Goal: Task Accomplishment & Management: Use online tool/utility

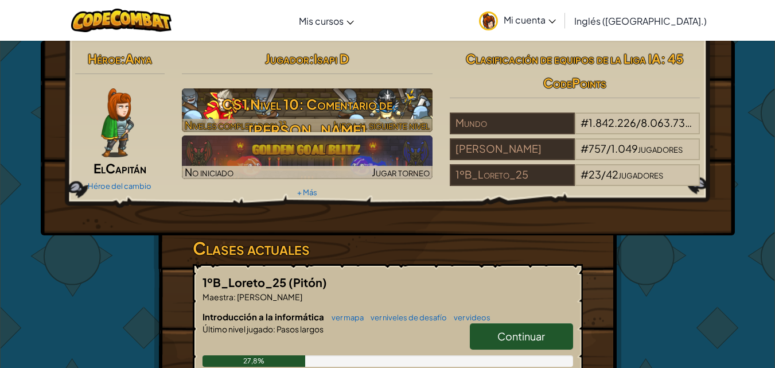
click at [378, 119] on font "Juega al siguiente nivel" at bounding box center [381, 124] width 98 height 13
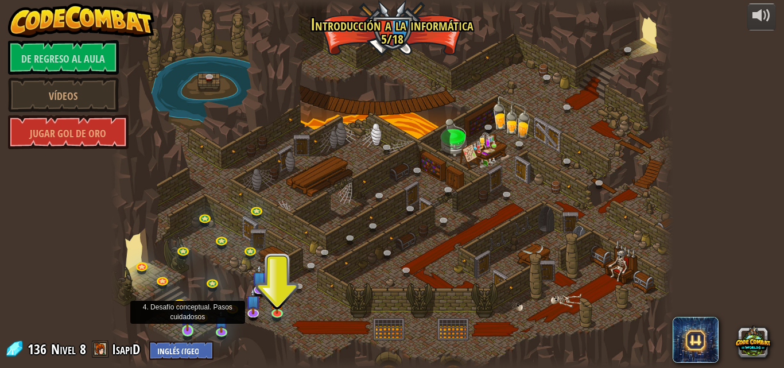
click at [185, 331] on img at bounding box center [187, 316] width 13 height 30
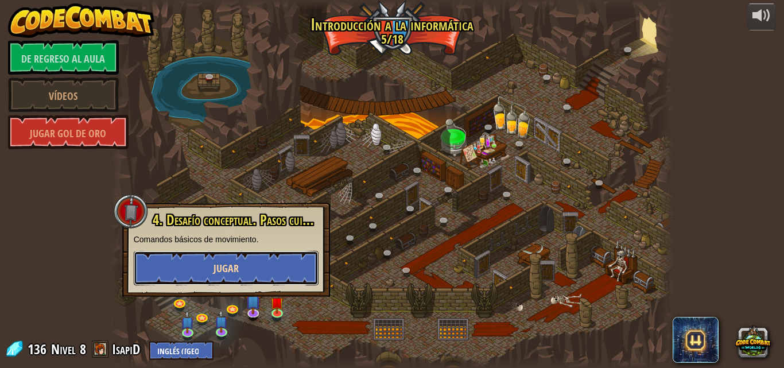
click at [276, 260] on button "Jugar" at bounding box center [226, 268] width 185 height 34
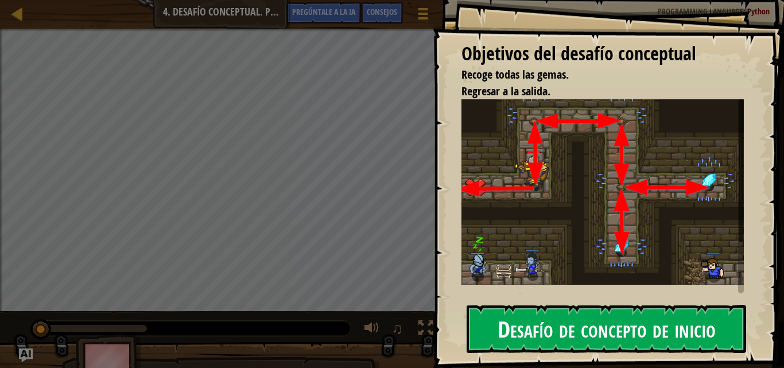
click at [622, 328] on font "Desafío de concepto de inicio" at bounding box center [607, 328] width 218 height 31
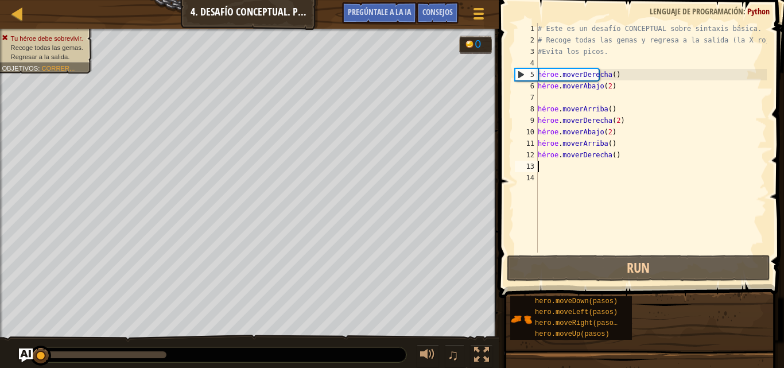
click at [604, 170] on div "# Este es un desafío CONCEPTUAL sobre sintaxis básica. # Recoge todas las gemas…" at bounding box center [650, 149] width 231 height 253
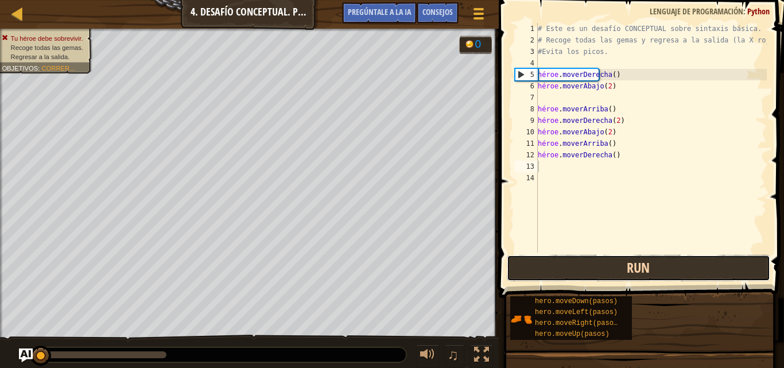
click at [592, 257] on button "Run" at bounding box center [638, 268] width 263 height 26
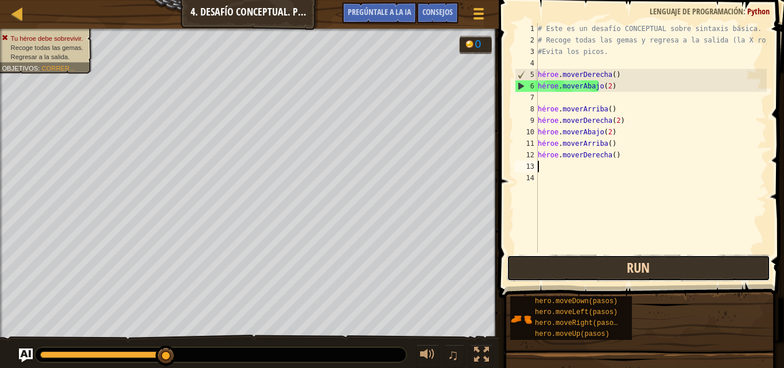
click at [604, 266] on button "Run" at bounding box center [638, 268] width 263 height 26
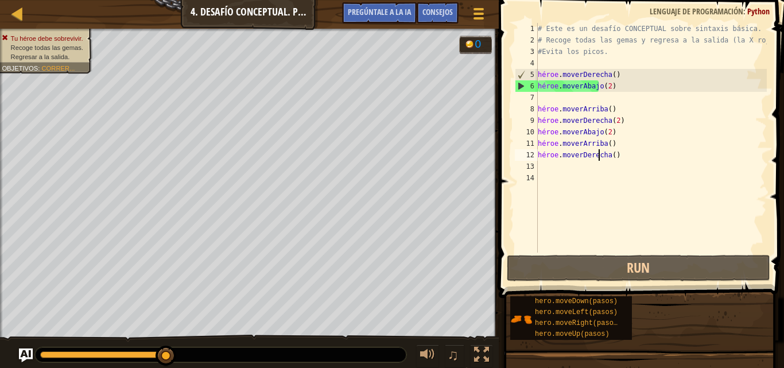
click at [636, 158] on div "# Este es un desafío CONCEPTUAL sobre sintaxis básica. # Recoge todas las gemas…" at bounding box center [650, 149] width 231 height 253
click at [635, 156] on div "# Este es un desafío CONCEPTUAL sobre sintaxis básica. # Recoge todas las gemas…" at bounding box center [650, 149] width 231 height 253
click at [634, 155] on div "# Este es un desafío CONCEPTUAL sobre sintaxis básica. # Recoge todas las gemas…" at bounding box center [650, 149] width 231 height 253
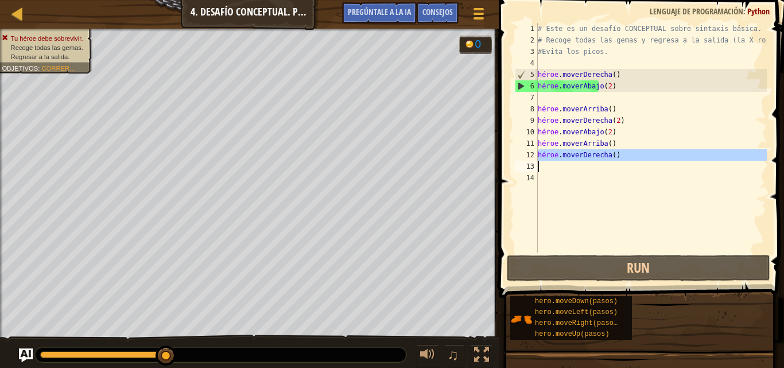
click at [631, 153] on div "# Este es un desafío CONCEPTUAL sobre sintaxis básica. # Recoge todas las gemas…" at bounding box center [650, 138] width 231 height 230
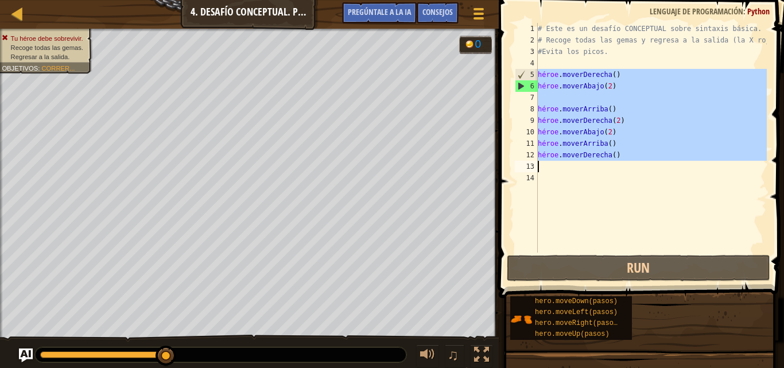
drag, startPoint x: 538, startPoint y: 72, endPoint x: 661, endPoint y: 166, distance: 154.7
click at [661, 166] on div "# Este es un desafío CONCEPTUAL sobre sintaxis básica. # Recoge todas las gemas…" at bounding box center [650, 149] width 231 height 253
type textarea "hero.moveRight()"
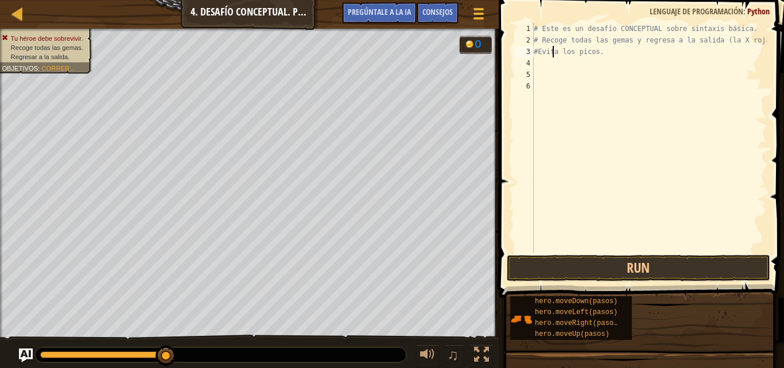
drag, startPoint x: 554, startPoint y: 51, endPoint x: 544, endPoint y: 62, distance: 14.6
click at [552, 56] on div "# Este es un desafío CONCEPTUAL sobre sintaxis básica. # Recoge todas las gemas…" at bounding box center [648, 149] width 235 height 253
type textarea "# Avoid the spikes."
click at [545, 63] on div "# Este es un desafío CONCEPTUAL sobre sintaxis básica. # Recoge todas las gemas…" at bounding box center [648, 149] width 235 height 253
type textarea "h"
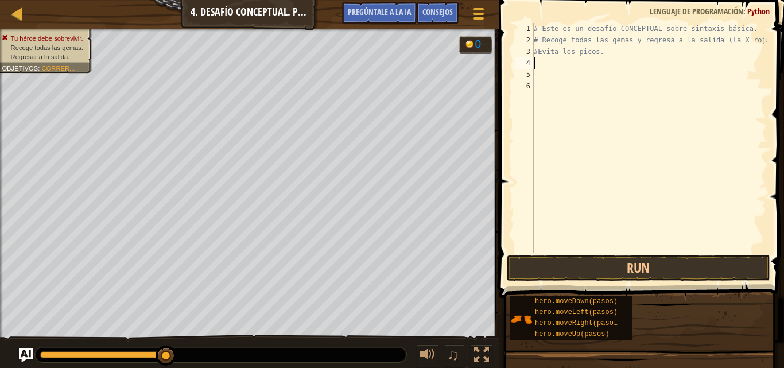
scroll to position [5, 0]
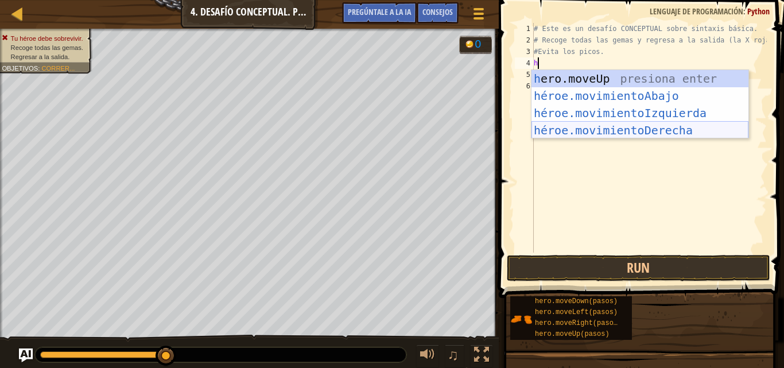
click at [678, 126] on div "h ero.moveUp presiona enter héroe.movimientoAbajo ​ Presione Enter héroe.movimi…" at bounding box center [639, 121] width 217 height 103
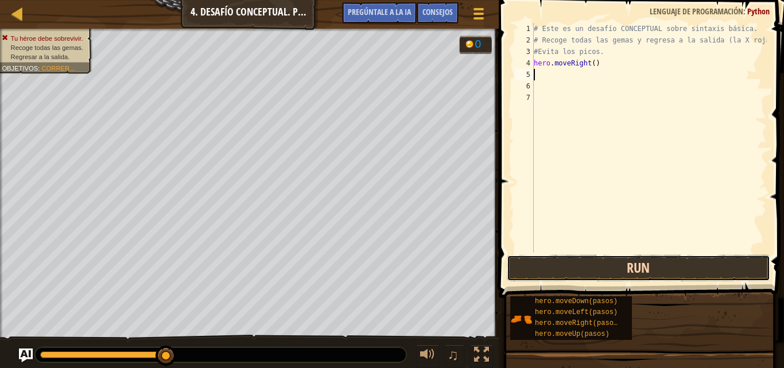
click at [595, 265] on button "Run" at bounding box center [638, 268] width 263 height 26
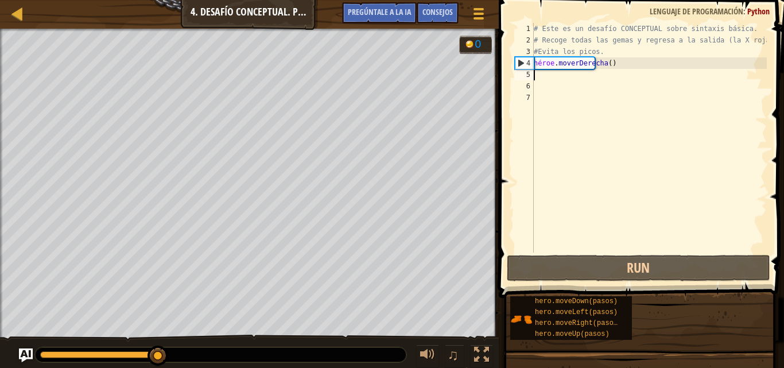
type textarea "h"
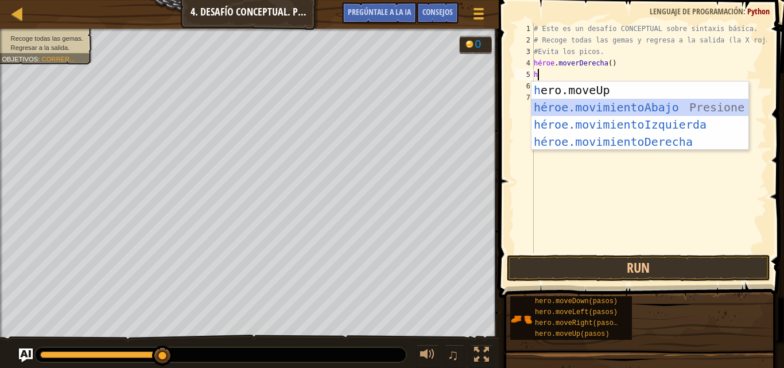
click at [684, 107] on div "h ero.moveUp presiona enter héroe.movimientoAbajo ​ Presione Enter héroe.movimi…" at bounding box center [639, 132] width 217 height 103
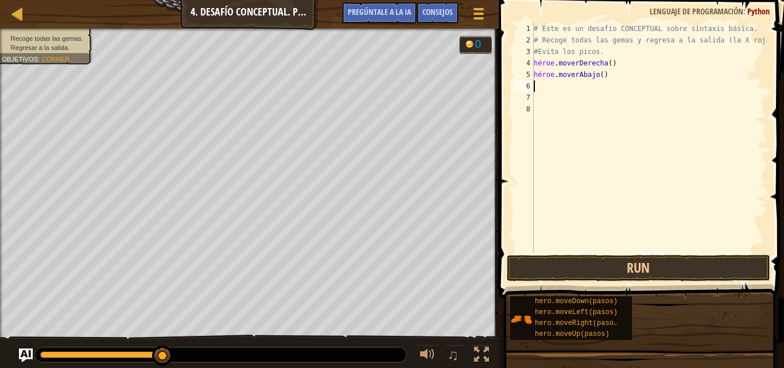
type textarea "h"
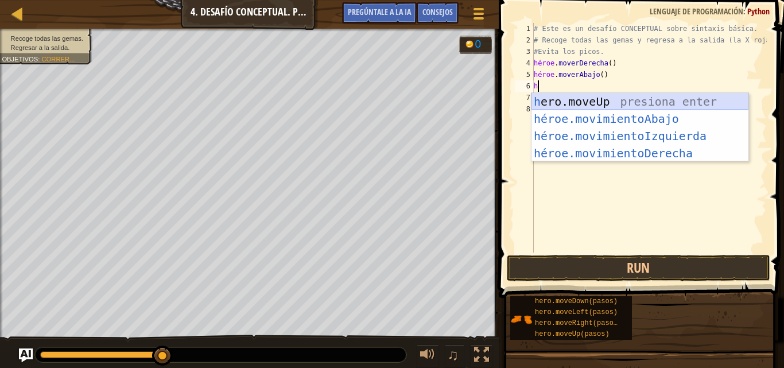
click at [697, 102] on div "h ero.moveUp presiona enter héroe.movimientoAbajo ​ Presione Enter héroe.movimi…" at bounding box center [639, 144] width 217 height 103
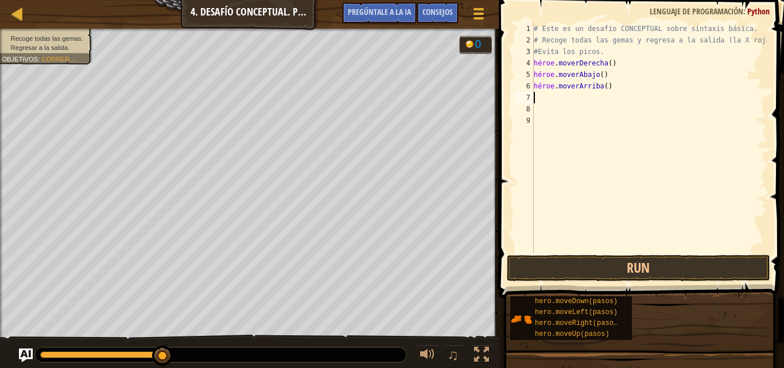
type textarea "h"
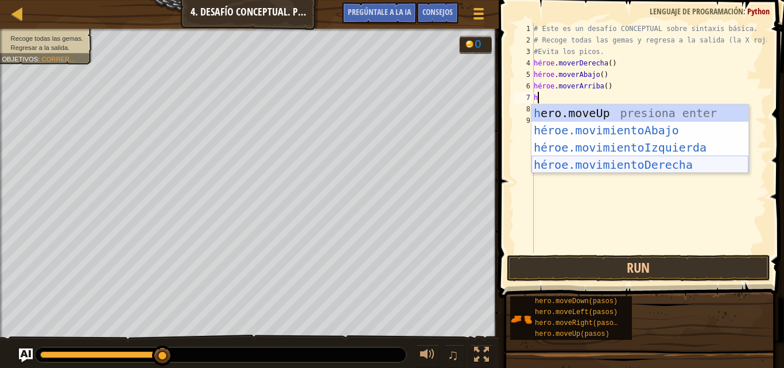
click at [744, 158] on div "h ero.moveUp presiona enter héroe.movimientoAbajo ​ Presione Enter héroe.movimi…" at bounding box center [639, 155] width 217 height 103
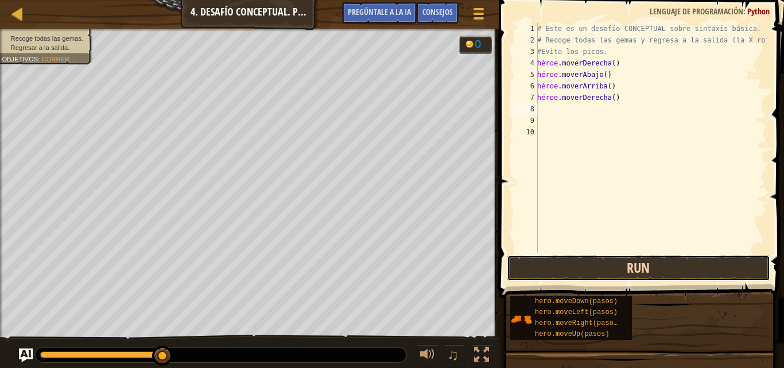
click at [648, 274] on button "Run" at bounding box center [638, 268] width 263 height 26
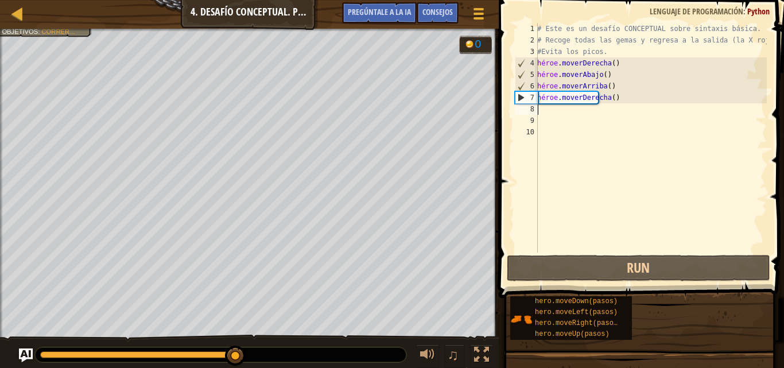
type textarea "h"
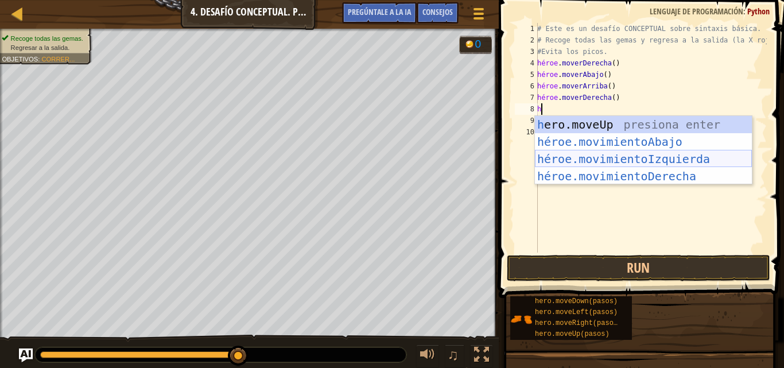
click at [692, 163] on div "h ero.moveUp presiona enter héroe.movimientoAbajo ​ Presione Enter héroe.movimi…" at bounding box center [643, 167] width 217 height 103
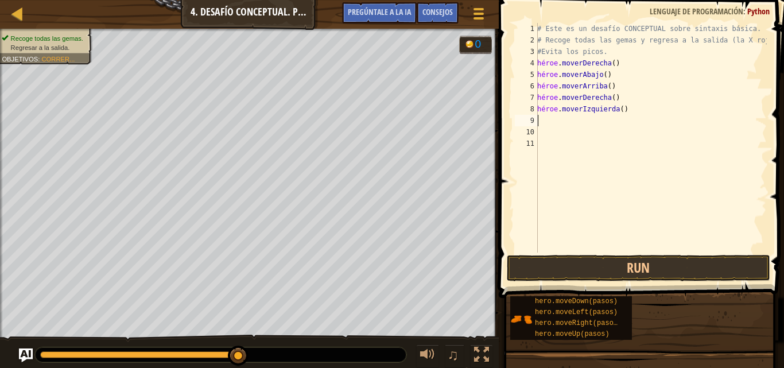
type textarea "h"
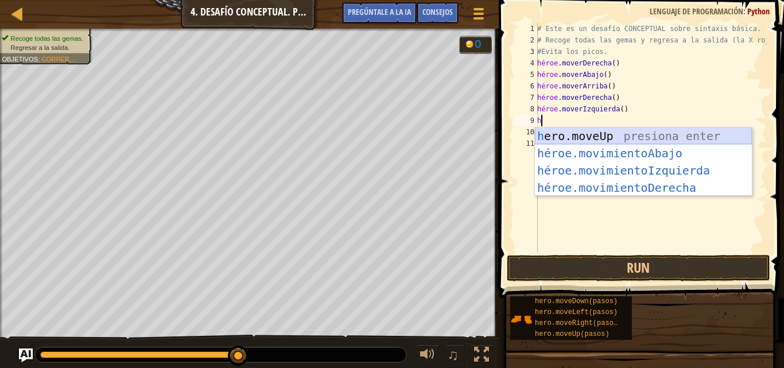
click at [694, 134] on div "h ero.moveUp presiona enter héroe.movimientoAbajo ​ Presione Enter héroe.movimi…" at bounding box center [643, 178] width 217 height 103
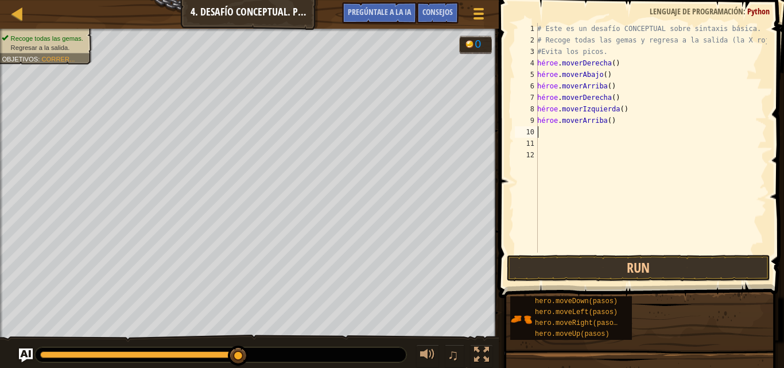
type textarea "h"
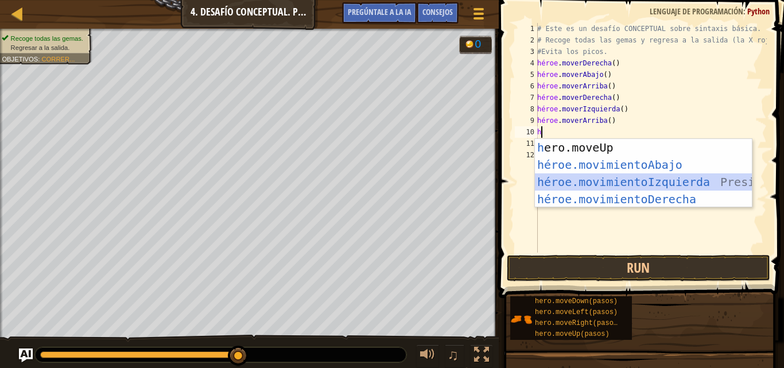
click at [672, 185] on div "h ero.moveUp presiona enter héroe.movimientoAbajo ​ Presione Enter héroe.movimi…" at bounding box center [643, 190] width 217 height 103
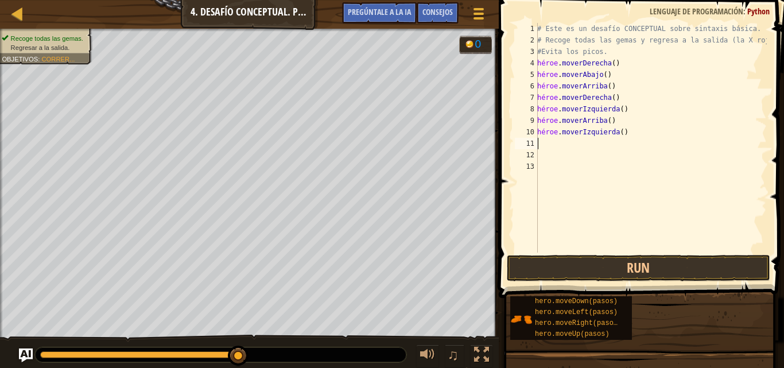
type textarea "h"
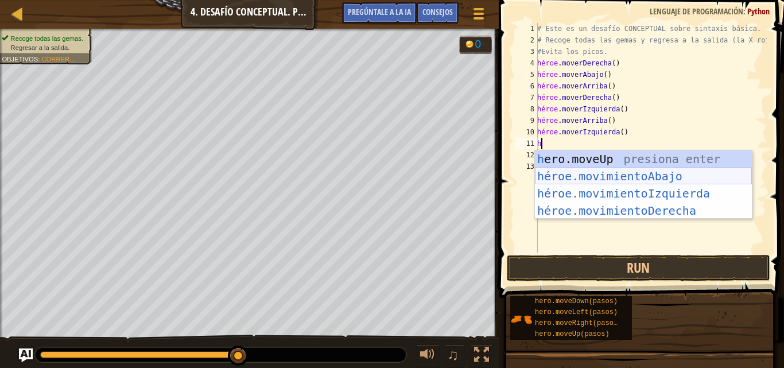
click at [688, 178] on div "h ero.moveUp presiona enter héroe.movimientoAbajo ​ Presione Enter héroe.movimi…" at bounding box center [643, 201] width 217 height 103
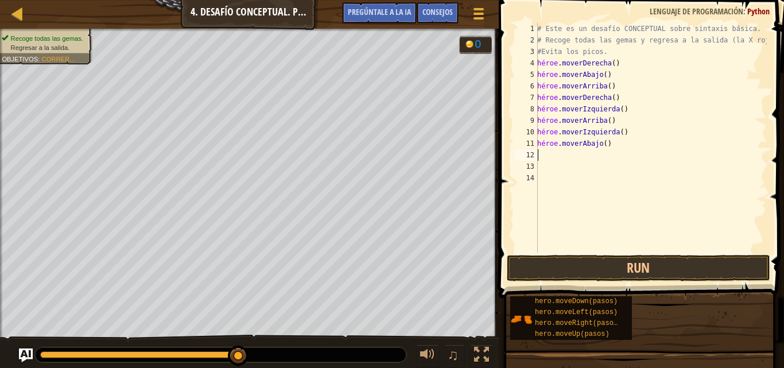
type textarea "h"
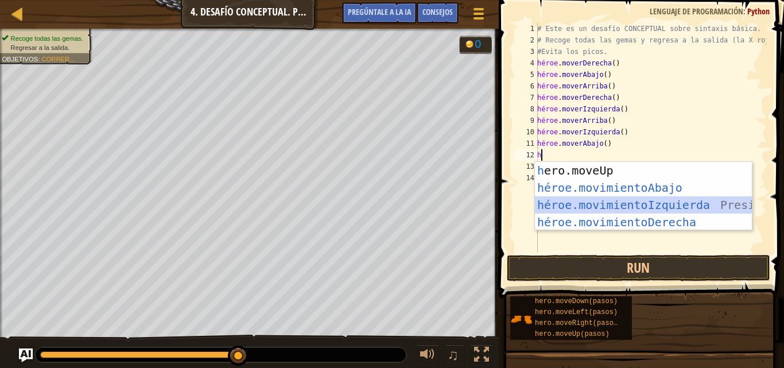
click at [710, 208] on div "h ero.moveUp presiona enter héroe.movimientoAbajo ​ Presione Enter héroe.movimi…" at bounding box center [643, 213] width 217 height 103
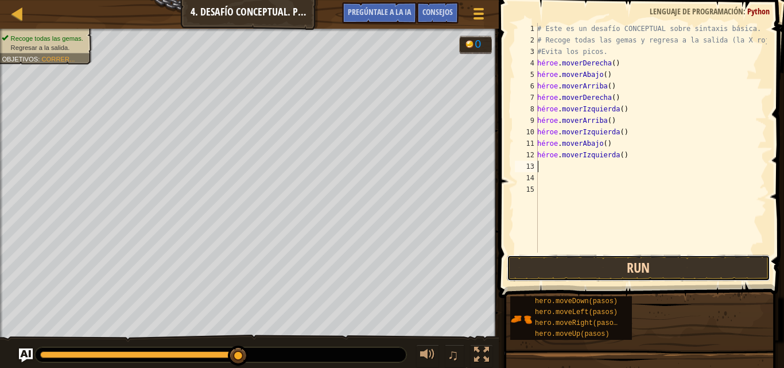
click at [672, 256] on button "Run" at bounding box center [638, 268] width 263 height 26
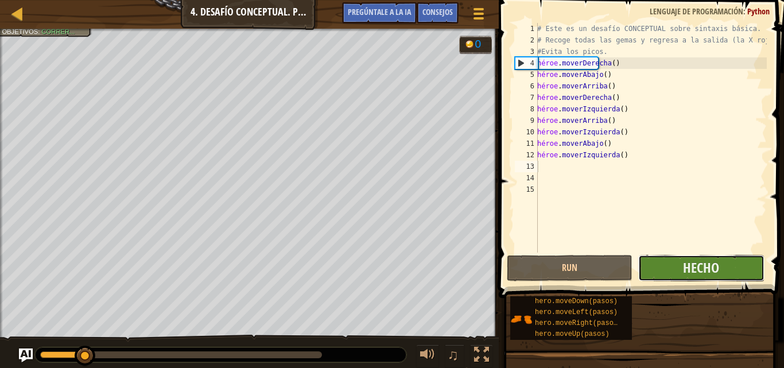
click at [675, 265] on button "Hecho" at bounding box center [701, 268] width 126 height 26
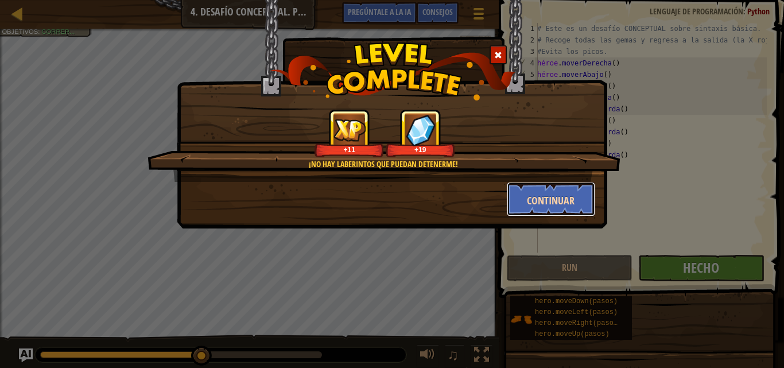
click at [563, 195] on font "Continuar" at bounding box center [551, 200] width 48 height 14
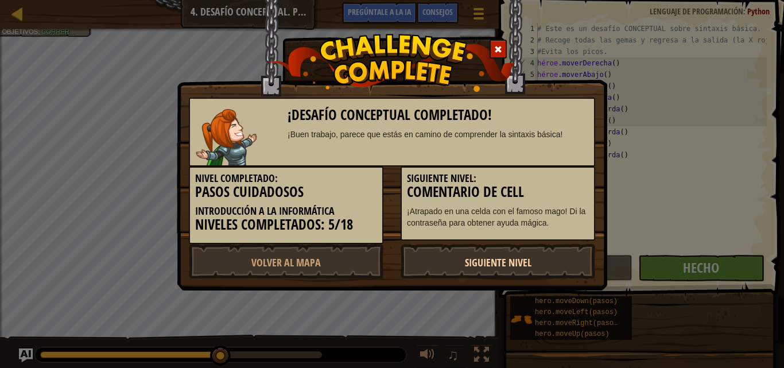
click at [542, 250] on link "Siguiente nivel" at bounding box center [498, 261] width 195 height 34
click at [504, 49] on div at bounding box center [498, 49] width 17 height 19
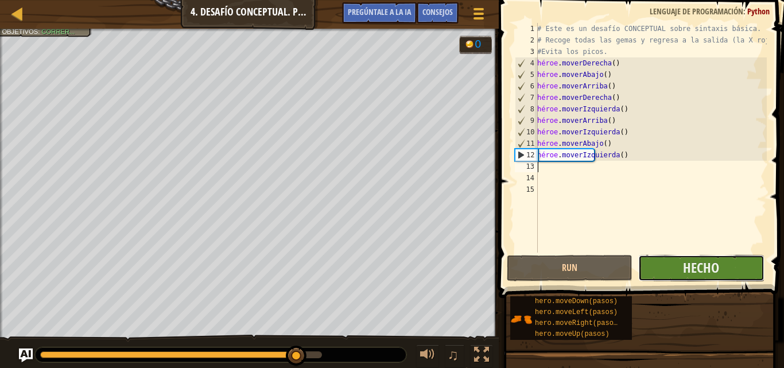
click at [680, 271] on button "Hecho" at bounding box center [701, 268] width 126 height 26
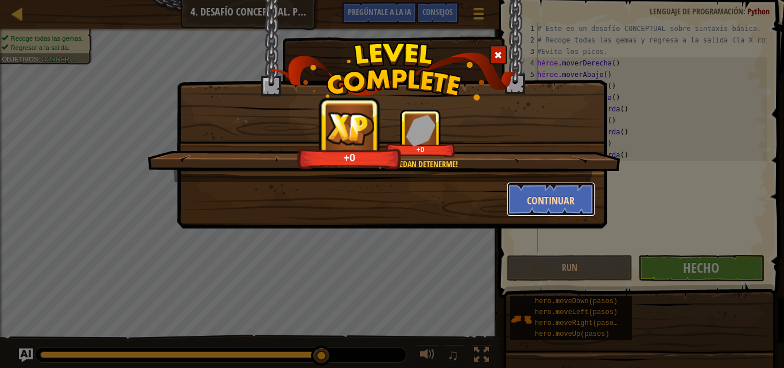
click at [550, 201] on font "Continuar" at bounding box center [551, 200] width 48 height 14
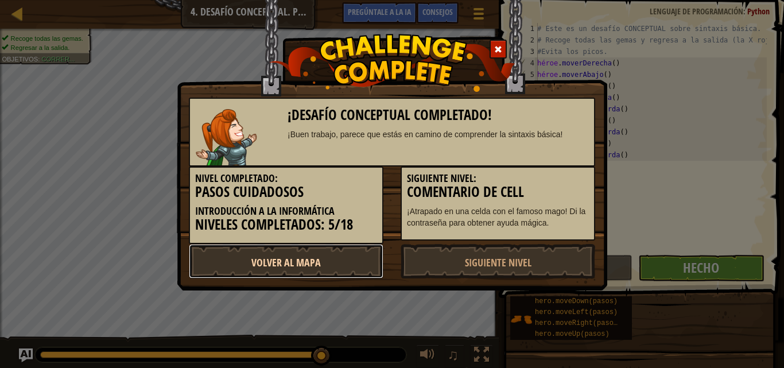
click at [365, 254] on link "Volver al mapa" at bounding box center [286, 261] width 195 height 34
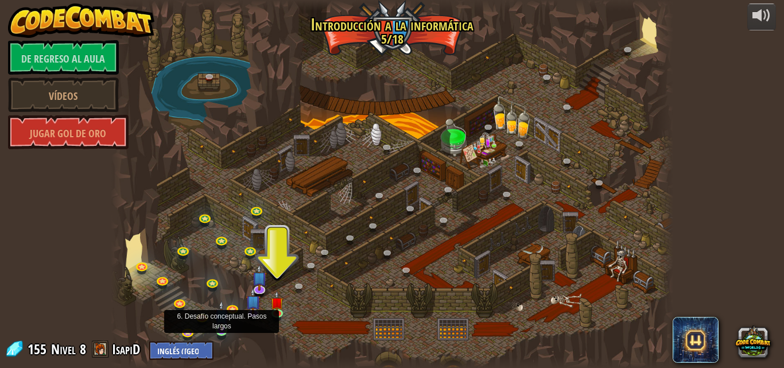
click at [222, 329] on img at bounding box center [221, 315] width 13 height 30
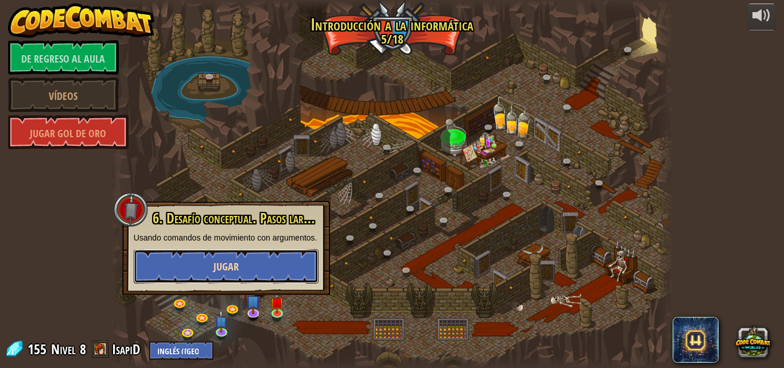
click at [301, 258] on button "Jugar" at bounding box center [226, 266] width 185 height 34
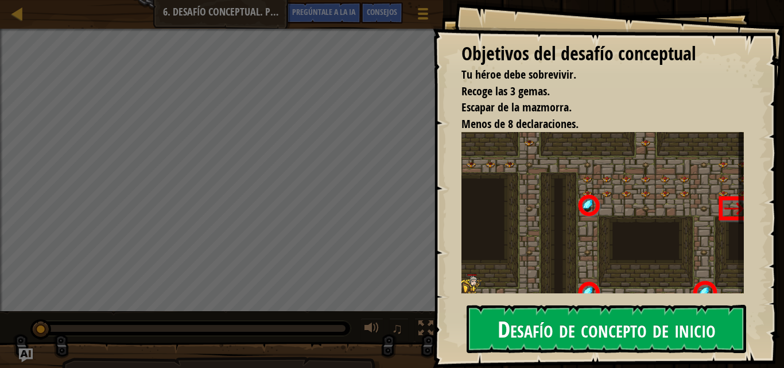
click at [669, 329] on font "Desafío de concepto de inicio" at bounding box center [607, 328] width 218 height 31
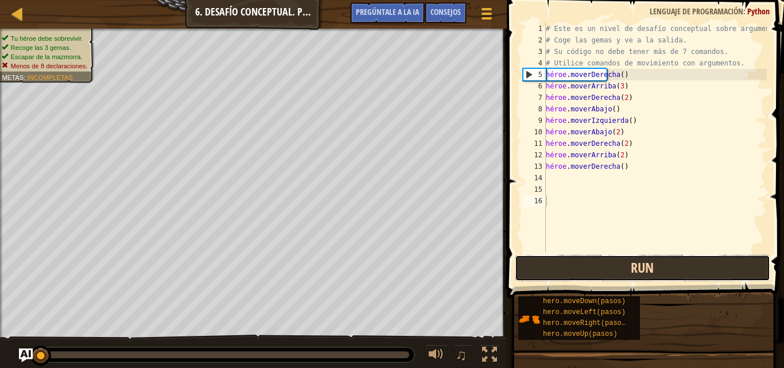
click at [721, 273] on button "Run" at bounding box center [642, 268] width 255 height 26
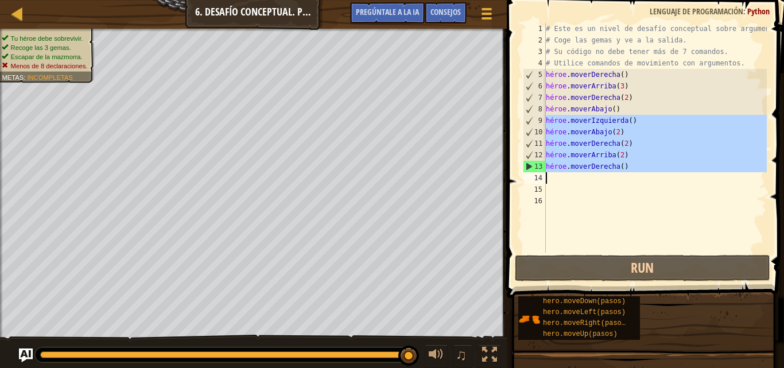
drag, startPoint x: 543, startPoint y: 120, endPoint x: 628, endPoint y: 177, distance: 103.0
click at [628, 177] on div "1 2 3 4 5 6 7 8 9 10 11 12 13 14 15 16 # Este es un nivel de desafío conceptual…" at bounding box center [644, 138] width 246 height 230
type textarea "hero.moveRight()"
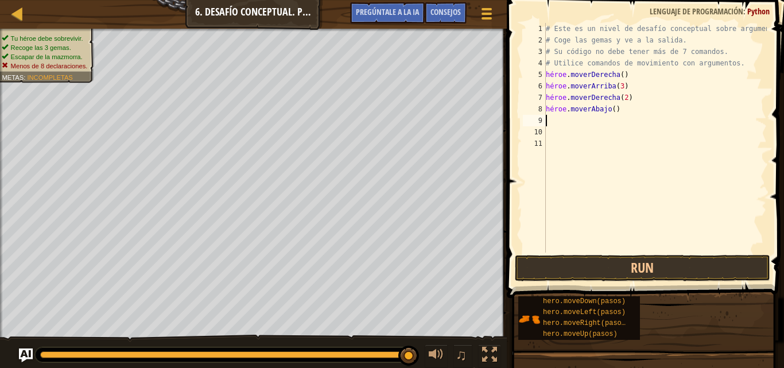
click at [624, 110] on div "# Este es un nivel de desafío conceptual sobre argumentos. # Coge las gemas y v…" at bounding box center [655, 149] width 223 height 253
click at [624, 111] on div "# Este es un nivel de desafío conceptual sobre argumentos. # Coge las gemas y v…" at bounding box center [655, 149] width 223 height 253
click at [620, 107] on div "# Este es un nivel de desafío conceptual sobre argumentos. # Coge las gemas y v…" at bounding box center [655, 149] width 223 height 253
click at [623, 108] on div "# Este es un nivel de desafío conceptual sobre argumentos. # Coge las gemas y v…" at bounding box center [655, 149] width 223 height 253
drag, startPoint x: 620, startPoint y: 107, endPoint x: 627, endPoint y: 107, distance: 6.3
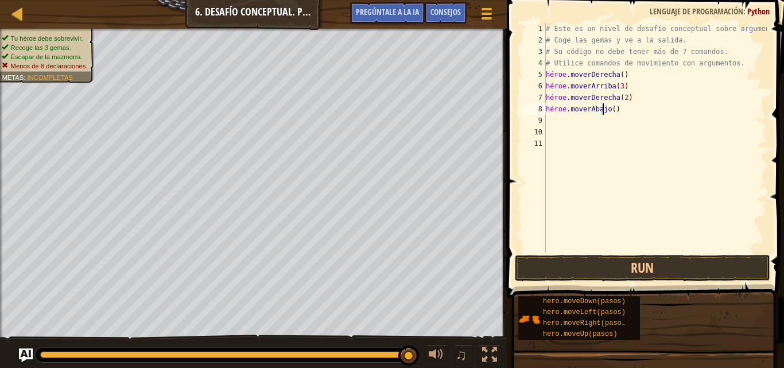
click at [623, 107] on div "# Este es un nivel de desafío conceptual sobre argumentos. # Coge las gemas y v…" at bounding box center [655, 149] width 223 height 253
click at [627, 107] on div "# Este es un nivel de desafío conceptual sobre argumentos. # Coge las gemas y v…" at bounding box center [655, 149] width 223 height 253
drag, startPoint x: 625, startPoint y: 107, endPoint x: 681, endPoint y: 92, distance: 57.8
click at [681, 92] on div "# Este es un nivel de desafío conceptual sobre argumentos. # Coge las gemas y v…" at bounding box center [655, 149] width 223 height 253
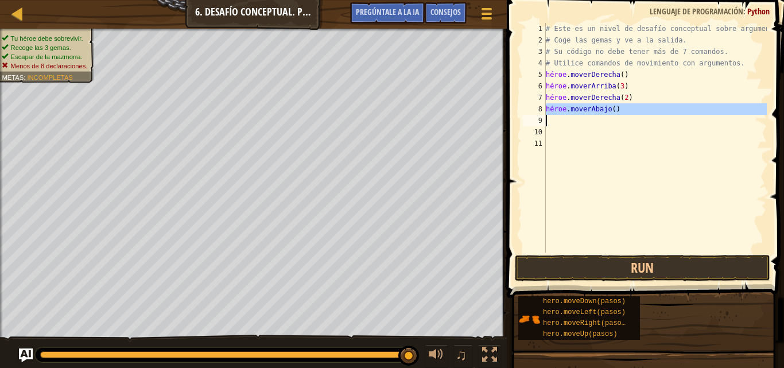
drag, startPoint x: 544, startPoint y: 106, endPoint x: 604, endPoint y: 123, distance: 62.5
click at [604, 123] on div "hero.moveRight(2) 1 2 3 4 5 6 7 8 9 10 11 # Este es un nivel de desafío concept…" at bounding box center [644, 138] width 246 height 230
type textarea "hero.moveDown()"
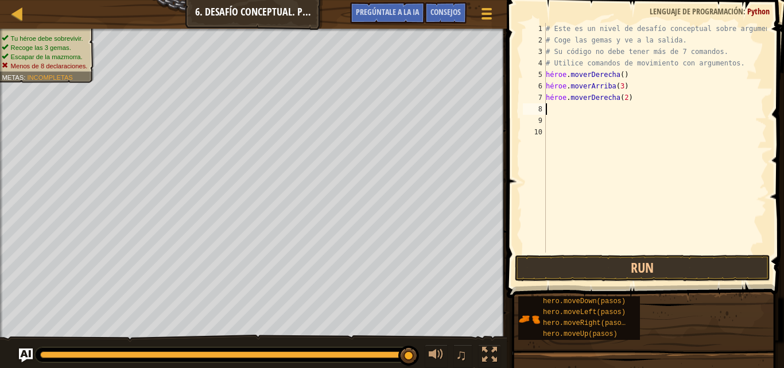
type textarea "h"
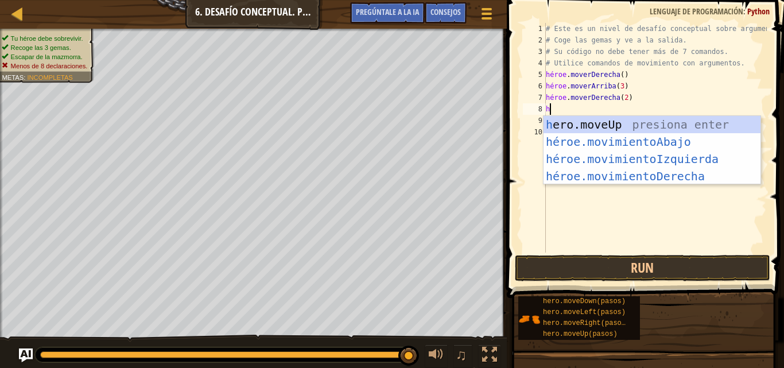
scroll to position [5, 0]
click at [661, 142] on div "h ero.moveUp presiona enter héroe.movimientoAbajo ​ Presione Enter héroe.movimi…" at bounding box center [652, 167] width 217 height 103
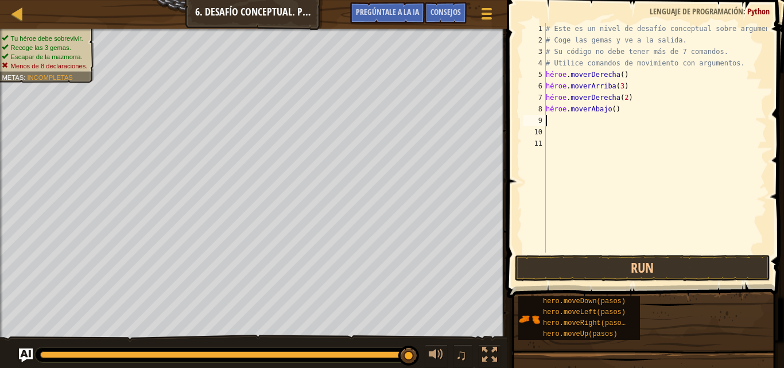
click at [622, 107] on div "# Este es un nivel de desafío conceptual sobre argumentos. # Coge las gemas y v…" at bounding box center [655, 149] width 223 height 253
click at [623, 109] on div "# Este es un nivel de desafío conceptual sobre argumentos. # Coge las gemas y v…" at bounding box center [655, 149] width 223 height 253
click at [619, 111] on div "# Este es un nivel de desafío conceptual sobre argumentos. # Coge las gemas y v…" at bounding box center [655, 149] width 223 height 253
drag, startPoint x: 606, startPoint y: 110, endPoint x: 619, endPoint y: 110, distance: 12.6
click at [619, 110] on div "# Este es un nivel de desafío conceptual sobre argumentos. # Coge las gemas y v…" at bounding box center [655, 149] width 223 height 253
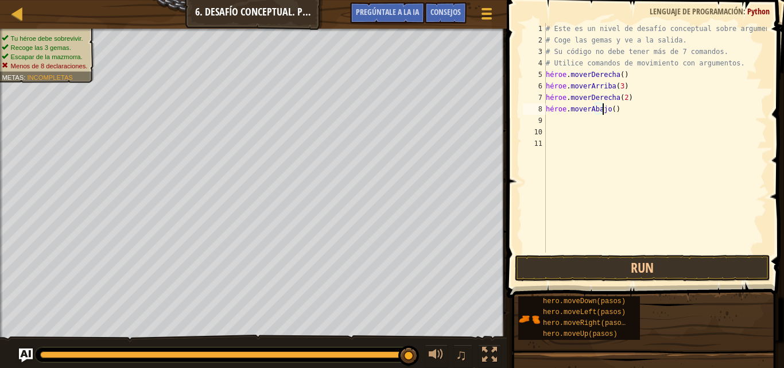
click at [619, 110] on div "# Este es un nivel de desafío conceptual sobre argumentos. # Coge las gemas y v…" at bounding box center [655, 149] width 223 height 253
click at [620, 110] on div "# Este es un nivel de desafío conceptual sobre argumentos. # Coge las gemas y v…" at bounding box center [655, 149] width 223 height 253
click at [622, 111] on div "# Este es un nivel de desafío conceptual sobre argumentos. # Coge las gemas y v…" at bounding box center [655, 138] width 223 height 230
click at [623, 111] on div "# Este es un nivel de desafío conceptual sobre argumentos. # Coge las gemas y v…" at bounding box center [655, 149] width 223 height 253
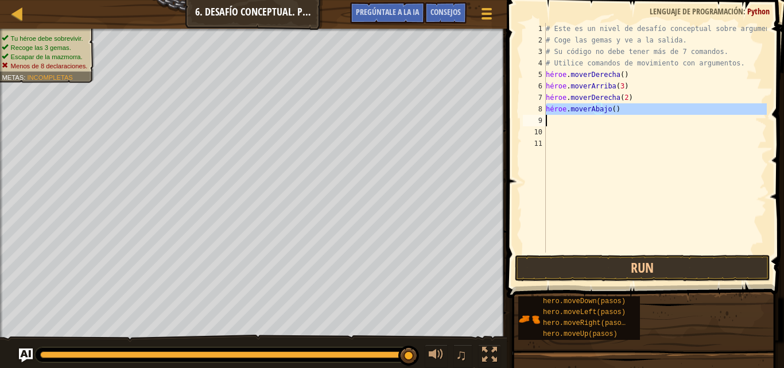
click at [623, 111] on div "# Este es un nivel de desafío conceptual sobre argumentos. # Coge las gemas y v…" at bounding box center [655, 149] width 223 height 253
type textarea "hero.moveDown()"
click at [635, 139] on div "# Este es un nivel de desafío conceptual sobre argumentos. # Coge las gemas y v…" at bounding box center [655, 149] width 223 height 253
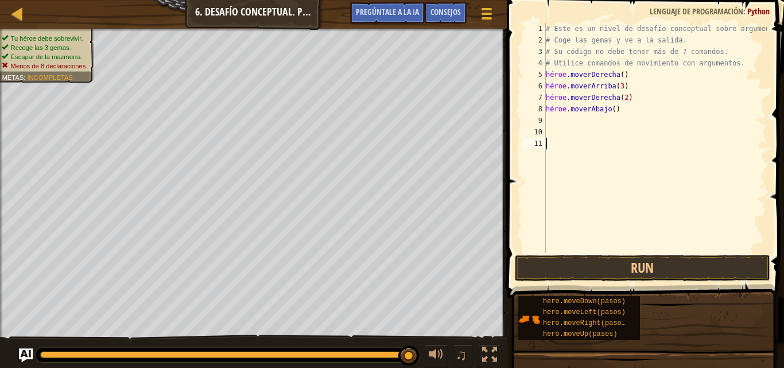
click at [581, 140] on div "# Este es un nivel de desafío conceptual sobre argumentos. # Coge las gemas y v…" at bounding box center [655, 149] width 223 height 253
click at [593, 124] on div "# Este es un nivel de desafío conceptual sobre argumentos. # Coge las gemas y v…" at bounding box center [655, 149] width 223 height 253
click at [598, 110] on div "# Este es un nivel de desafío conceptual sobre argumentos. # Coge las gemas y v…" at bounding box center [655, 149] width 223 height 253
type textarea "hero.moveDown()"
click at [610, 121] on div "# Este es un nivel de desafío conceptual sobre argumentos. # Coge las gemas y v…" at bounding box center [655, 149] width 223 height 253
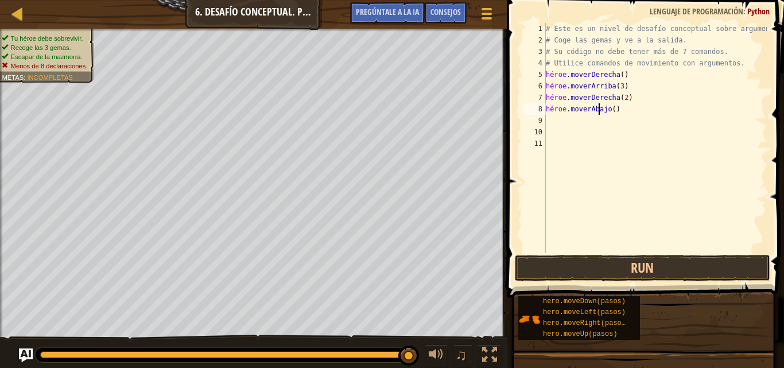
click at [600, 108] on div "# Este es un nivel de desafío conceptual sobre argumentos. # Coge las gemas y v…" at bounding box center [655, 149] width 223 height 253
type textarea "hero.moveDown(3)"
click at [553, 124] on div "# Este es un nivel de desafío conceptual sobre argumentos. # Coge las gemas y v…" at bounding box center [655, 149] width 223 height 253
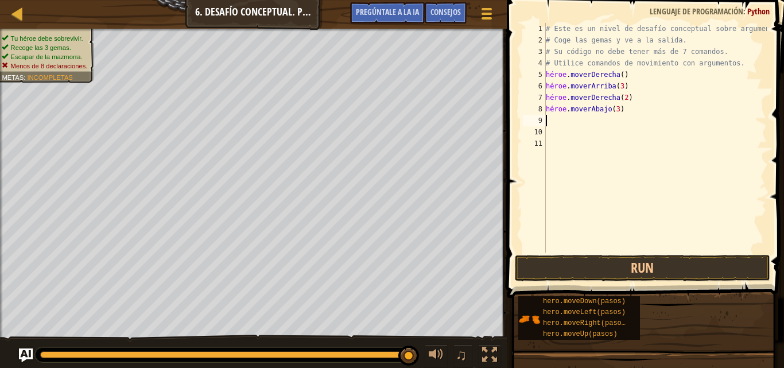
type textarea "h"
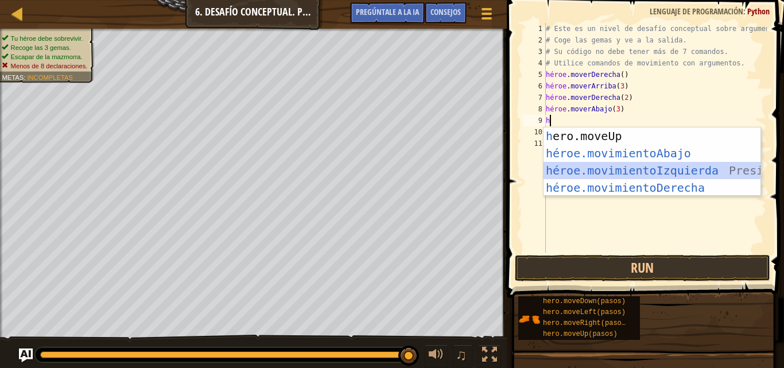
click at [661, 166] on div "h ero.moveUp presiona enter héroe.movimientoAbajo ​ Presione Enter héroe.movimi…" at bounding box center [652, 178] width 217 height 103
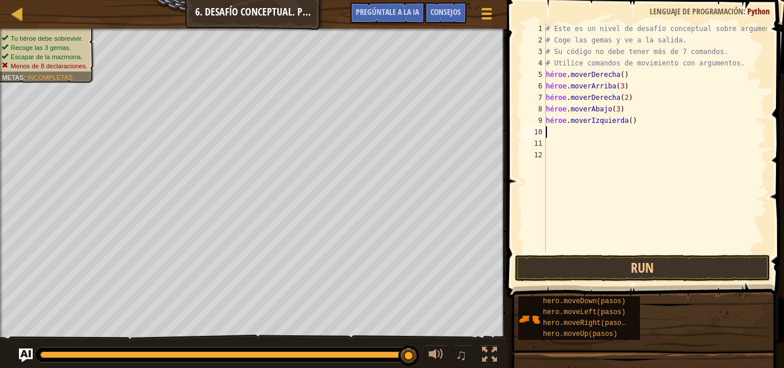
type textarea "h"
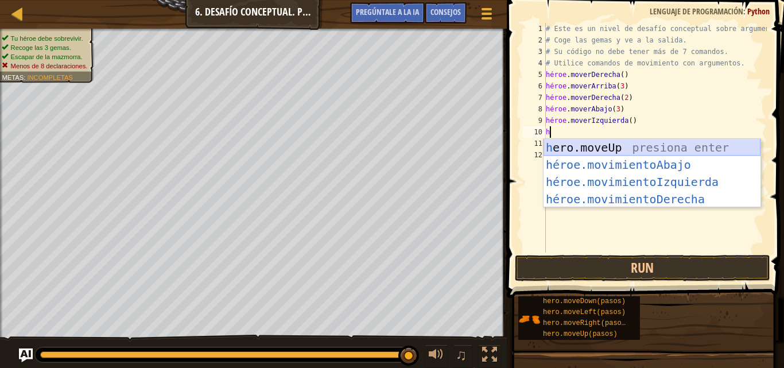
click at [672, 148] on div "h ero.moveUp presiona enter héroe.movimientoAbajo ​ Presione Enter héroe.movimi…" at bounding box center [652, 190] width 217 height 103
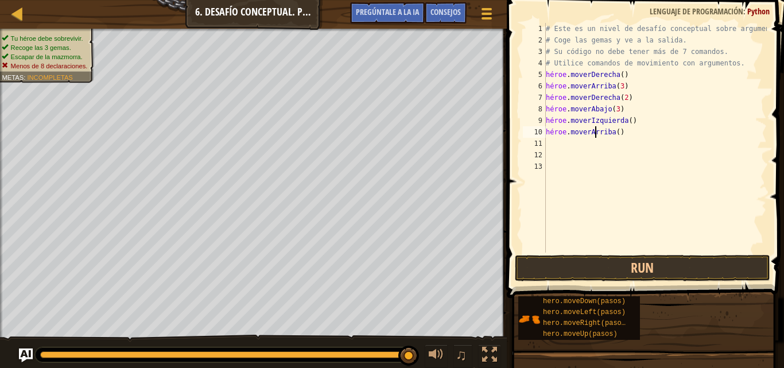
click at [620, 130] on div "# Este es un nivel de desafío conceptual sobre argumentos. # Coge las gemas y v…" at bounding box center [655, 149] width 223 height 253
click at [642, 131] on div "# Este es un nivel de desafío conceptual sobre argumentos. # Coge las gemas y v…" at bounding box center [655, 149] width 223 height 253
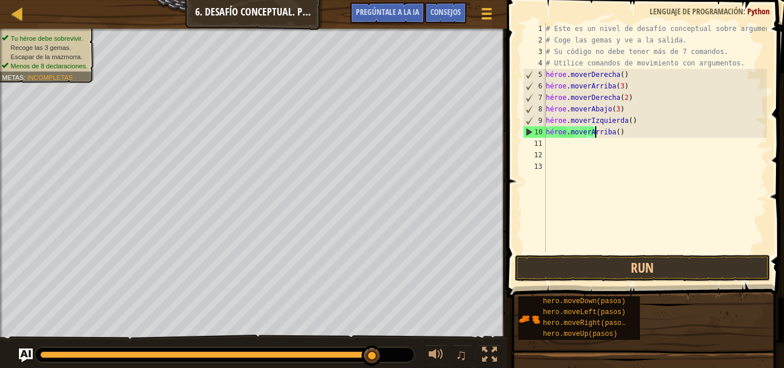
click at [620, 134] on div "# Este es un nivel de desafío conceptual sobre argumentos. # Coge las gemas y v…" at bounding box center [655, 149] width 223 height 253
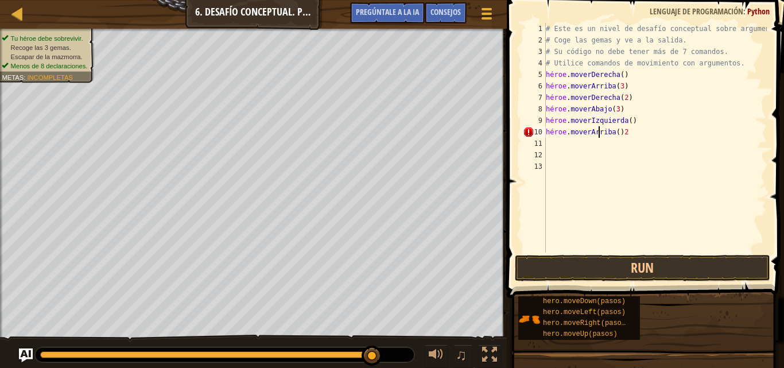
click at [644, 127] on div "# Este es un nivel de desafío conceptual sobre argumentos. # Coge las gemas y v…" at bounding box center [655, 149] width 223 height 253
click at [645, 130] on div "# Este es un nivel de desafío conceptual sobre argumentos. # Coge las gemas y v…" at bounding box center [655, 149] width 223 height 253
click at [645, 133] on div "# Este es un nivel de desafío conceptual sobre argumentos. # Coge las gemas y v…" at bounding box center [655, 149] width 223 height 253
click at [645, 133] on div "# Este es un nivel de desafío conceptual sobre argumentos. # Coge las gemas y v…" at bounding box center [655, 138] width 223 height 230
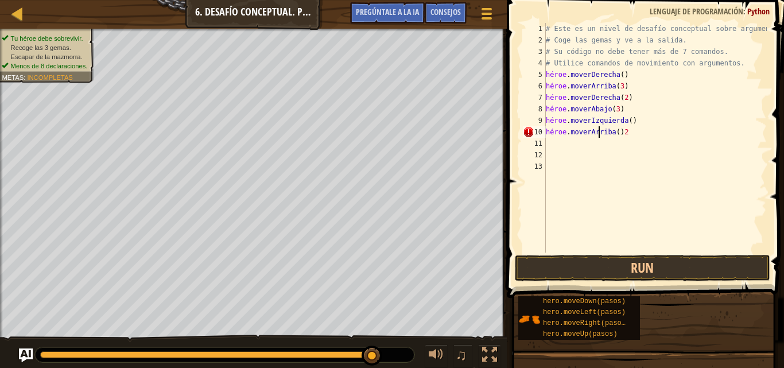
click at [645, 133] on div "# Este es un nivel de desafío conceptual sobre argumentos. # Coge las gemas y v…" at bounding box center [655, 149] width 223 height 253
type textarea "hero.moveUp()"
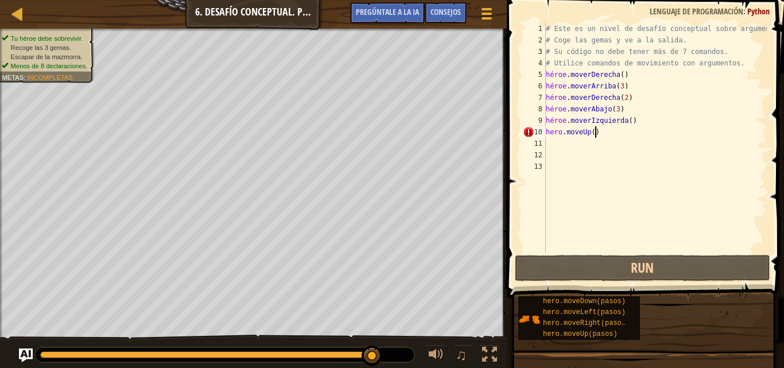
scroll to position [5, 3]
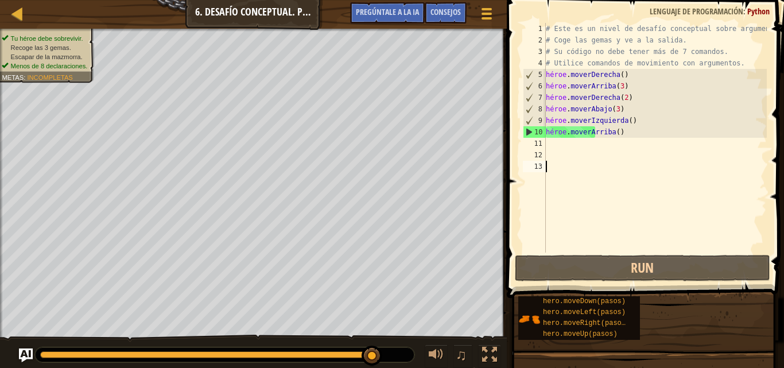
click at [580, 221] on div "# Este es un nivel de desafío conceptual sobre argumentos. # Coge las gemas y v…" at bounding box center [655, 149] width 223 height 253
click at [616, 153] on div "# Este es un nivel de desafío conceptual sobre argumentos. # Coge las gemas y v…" at bounding box center [655, 149] width 223 height 253
click at [591, 130] on div "# Este es un nivel de desafío conceptual sobre argumentos. # Coge las gemas y v…" at bounding box center [655, 149] width 223 height 253
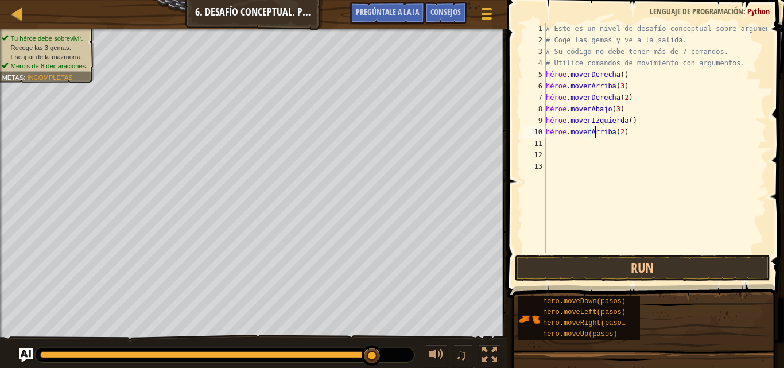
type textarea "hero.moveUp(2)"
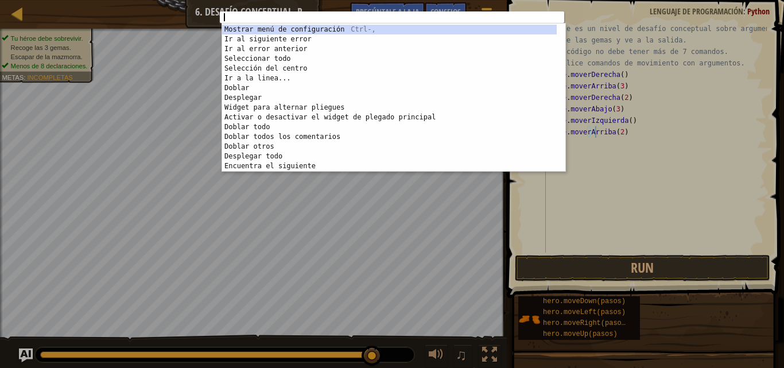
click at [626, 214] on div "1 [DEMOGRAPHIC_DATA] XXXXXXXXXXXXXXXXXXXXXXXXXXXXXXXXXXXXXXXXXXXXXXXXXXXXXXXXXX…" at bounding box center [392, 184] width 784 height 368
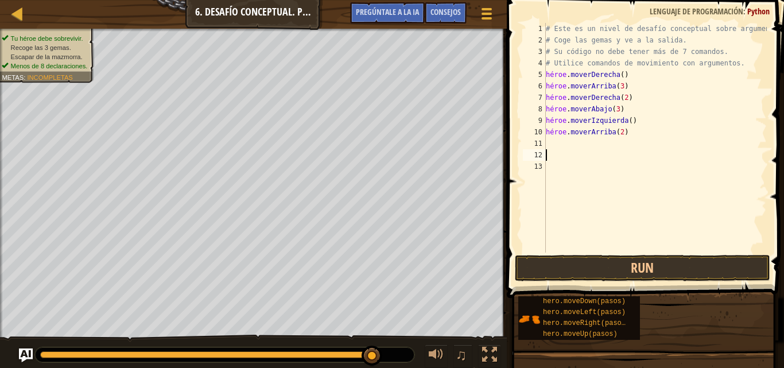
click at [553, 152] on div "# Este es un nivel de desafío conceptual sobre argumentos. # Coge las gemas y v…" at bounding box center [655, 149] width 223 height 253
click at [552, 148] on div "# Este es un nivel de desafío conceptual sobre argumentos. # Coge las gemas y v…" at bounding box center [655, 149] width 223 height 253
type textarea "h"
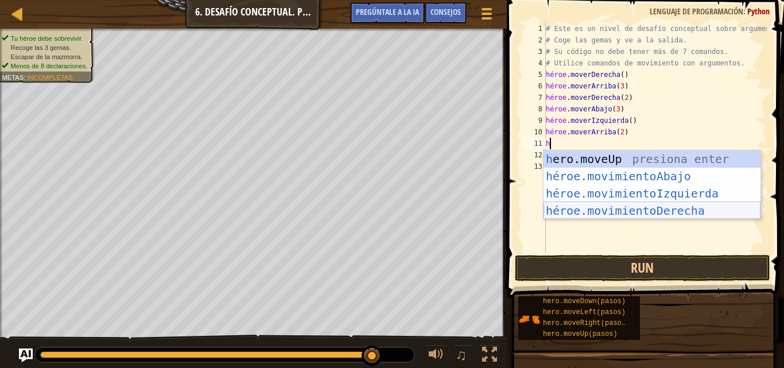
click at [666, 209] on div "h ero.moveUp presiona enter héroe.movimientoAbajo ​ Presione Enter héroe.movimi…" at bounding box center [652, 201] width 217 height 103
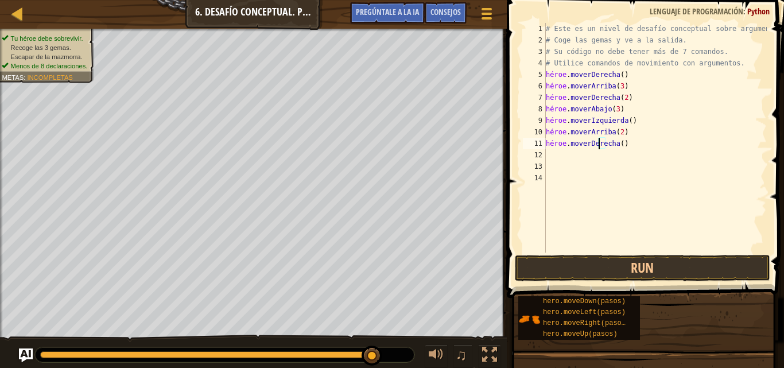
drag, startPoint x: 601, startPoint y: 141, endPoint x: 670, endPoint y: 145, distance: 69.5
click at [607, 141] on div "# Este es un nivel de desafío conceptual sobre argumentos. # Coge las gemas y v…" at bounding box center [655, 149] width 223 height 253
click at [641, 143] on div "# Este es un nivel de desafío conceptual sobre argumentos. # Coge las gemas y v…" at bounding box center [655, 149] width 223 height 253
click at [636, 145] on div "# Este es un nivel de desafío conceptual sobre argumentos. # Coge las gemas y v…" at bounding box center [655, 149] width 223 height 253
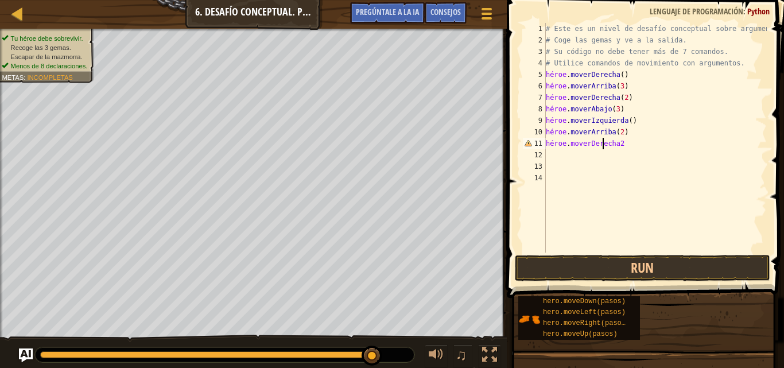
click at [634, 145] on div "# Este es un nivel de desafío conceptual sobre argumentos. # Coge las gemas y v…" at bounding box center [655, 149] width 223 height 253
click at [633, 144] on div "# Este es un nivel de desafío conceptual sobre argumentos. # Coge las gemas y v…" at bounding box center [655, 149] width 223 height 253
drag, startPoint x: 546, startPoint y: 143, endPoint x: 621, endPoint y: 142, distance: 74.6
click at [626, 142] on div "# Este es un nivel de desafío conceptual sobre argumentos. # Coge las gemas y v…" at bounding box center [655, 149] width 223 height 253
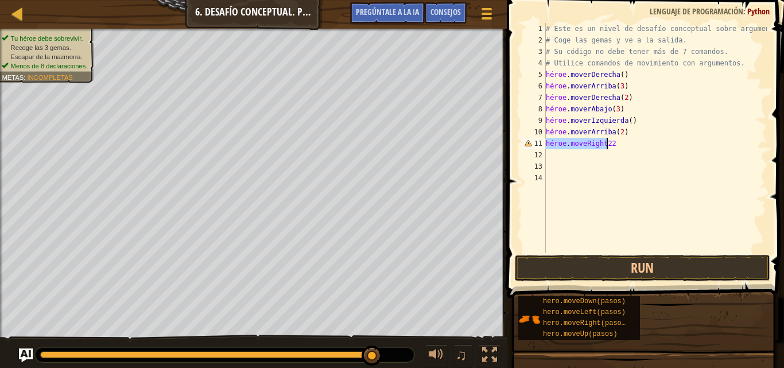
click at [620, 142] on div "# Este es un nivel de desafío conceptual sobre argumentos. # Coge las gemas y v…" at bounding box center [655, 138] width 223 height 230
type textarea "hero.mov"
click at [596, 146] on div "# Este es un nivel de desafío conceptual sobre argumentos. # Coge las gemas y v…" at bounding box center [655, 149] width 223 height 253
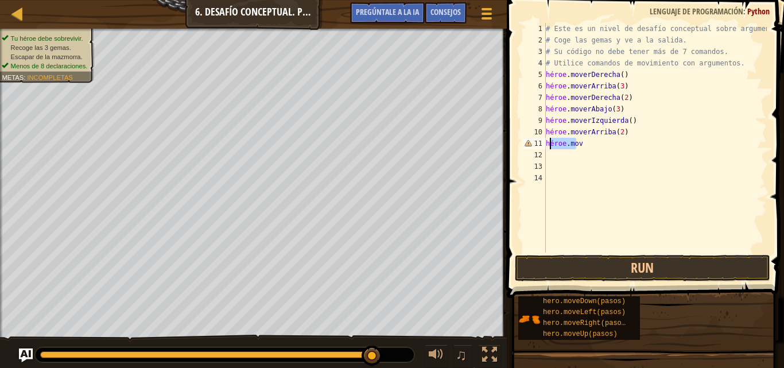
drag, startPoint x: 595, startPoint y: 144, endPoint x: 538, endPoint y: 147, distance: 57.5
click at [538, 147] on div "hero.mov 1 2 3 4 5 6 7 8 9 10 11 12 13 14 # Este es un nivel de desafío concept…" at bounding box center [644, 138] width 246 height 230
type textarea "h"
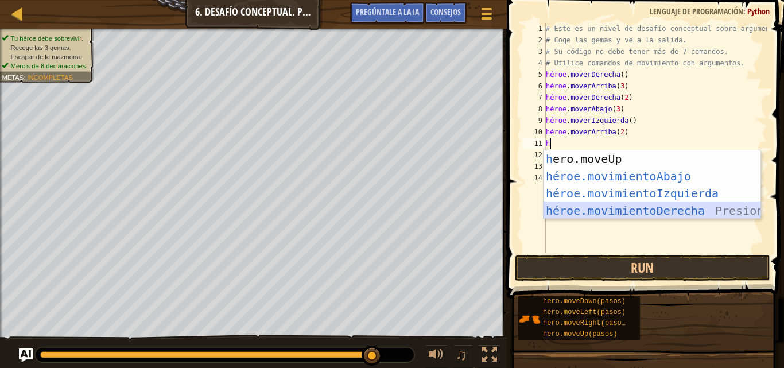
click at [665, 208] on div "h ero.moveUp presiona enter héroe.movimientoAbajo ​ Presione Enter héroe.movimi…" at bounding box center [652, 201] width 217 height 103
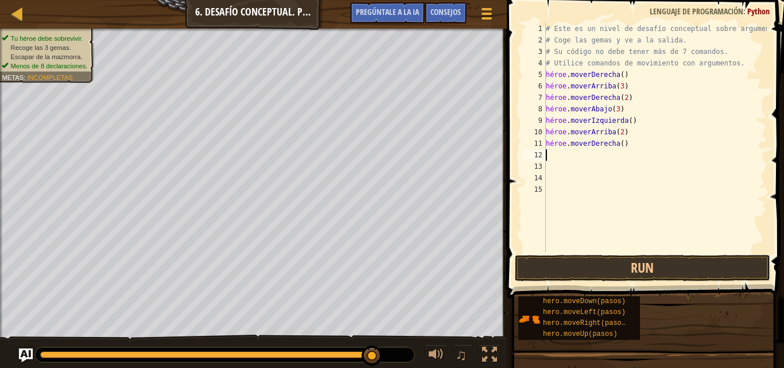
click at [630, 141] on div "# Este es un nivel de desafío conceptual sobre argumentos. # Coge las gemas y v…" at bounding box center [655, 149] width 223 height 253
click at [643, 146] on div "# Este es un nivel de desafío conceptual sobre argumentos. # Coge las gemas y v…" at bounding box center [655, 149] width 223 height 253
click at [644, 144] on div "# Este es un nivel de desafío conceptual sobre argumentos. # Coge las gemas y v…" at bounding box center [655, 138] width 223 height 230
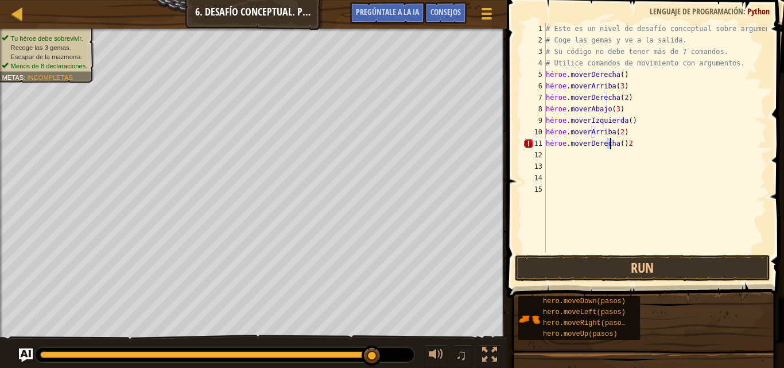
click at [644, 144] on div "# Este es un nivel de desafío conceptual sobre argumentos. # Coge las gemas y v…" at bounding box center [655, 149] width 223 height 253
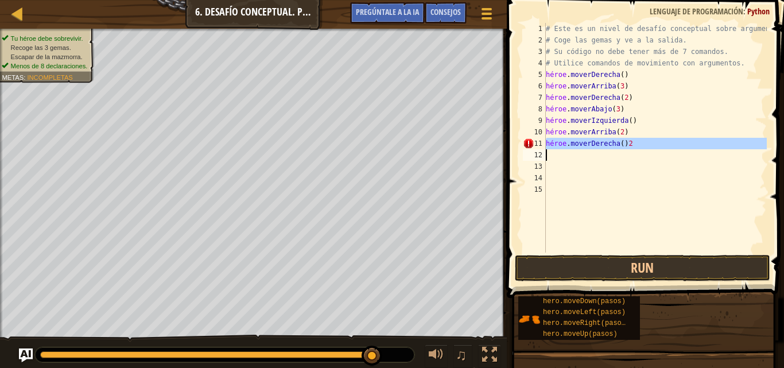
drag, startPoint x: 644, startPoint y: 144, endPoint x: 616, endPoint y: 138, distance: 28.8
click at [616, 138] on div "# Este es un nivel de desafío conceptual sobre argumentos. # Coge las gemas y v…" at bounding box center [655, 149] width 223 height 253
type textarea "hero.moveRight()2"
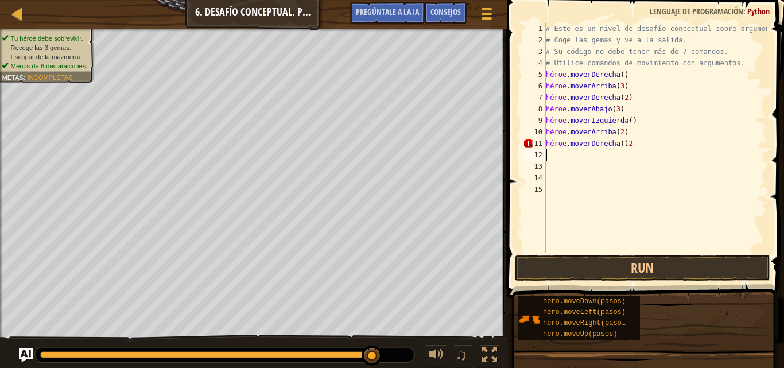
type textarea "hero.moveRight()2"
drag, startPoint x: 546, startPoint y: 140, endPoint x: 694, endPoint y: 146, distance: 147.6
click at [694, 146] on div "# Este es un nivel de desafío conceptual sobre argumentos. # Coge las gemas y v…" at bounding box center [655, 149] width 223 height 253
type textarea "h"
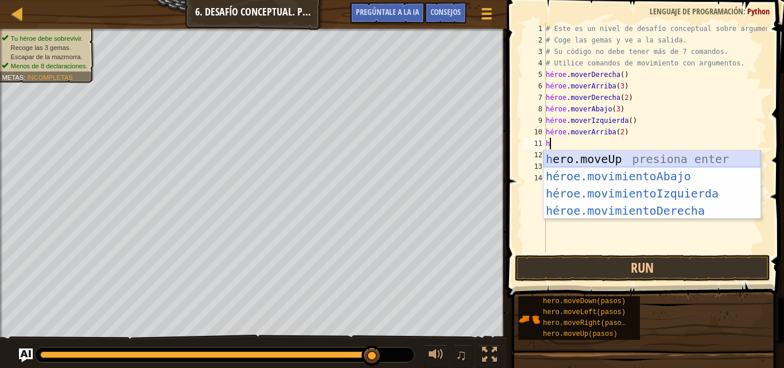
click at [646, 160] on div "h ero.moveUp presiona enter héroe.movimientoAbajo ​ Presione Enter héroe.movimi…" at bounding box center [652, 201] width 217 height 103
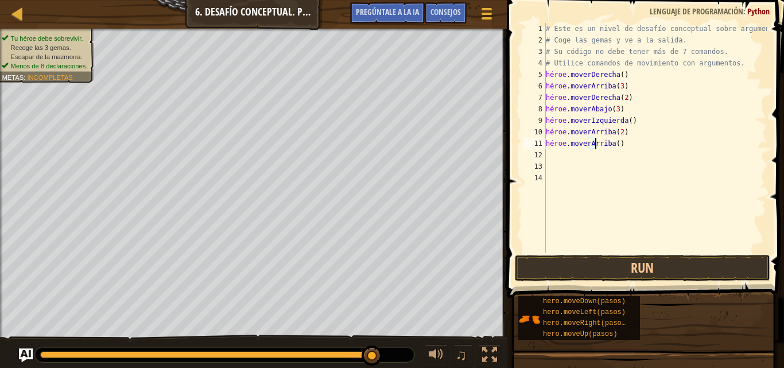
click at [643, 145] on div "# Este es un nivel de desafío conceptual sobre argumentos. # Coge las gemas y v…" at bounding box center [655, 149] width 223 height 253
click at [642, 141] on div "# Este es un nivel de desafío conceptual sobre argumentos. # Coge las gemas y v…" at bounding box center [655, 149] width 223 height 253
type textarea "h"
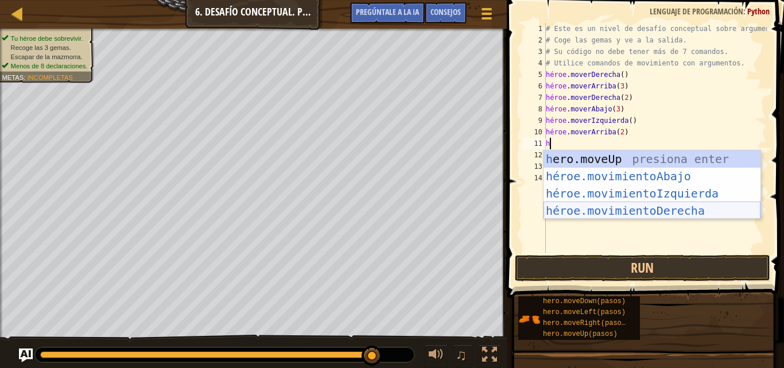
click at [669, 208] on div "h ero.moveUp presiona enter héroe.movimientoAbajo ​ Presione Enter héroe.movimi…" at bounding box center [652, 201] width 217 height 103
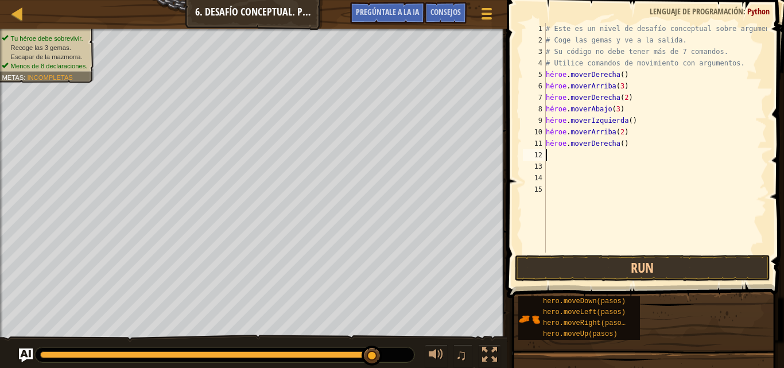
click at [621, 141] on div "# Este es un nivel de desafío conceptual sobre argumentos. # Coge las gemas y v…" at bounding box center [655, 149] width 223 height 253
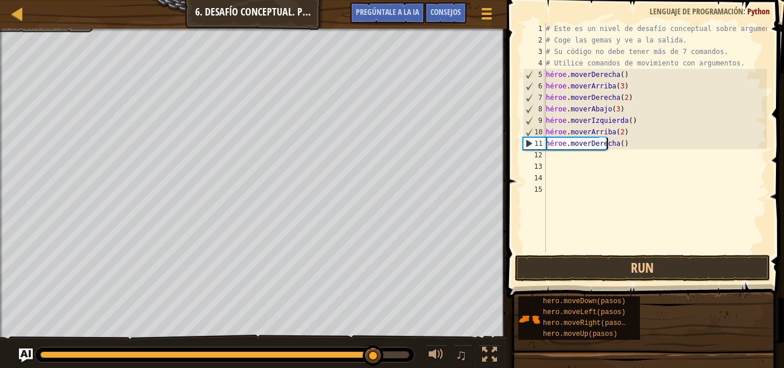
click at [602, 142] on div "# Este es un nivel de desafío conceptual sobre argumentos. # Coge las gemas y v…" at bounding box center [655, 149] width 223 height 253
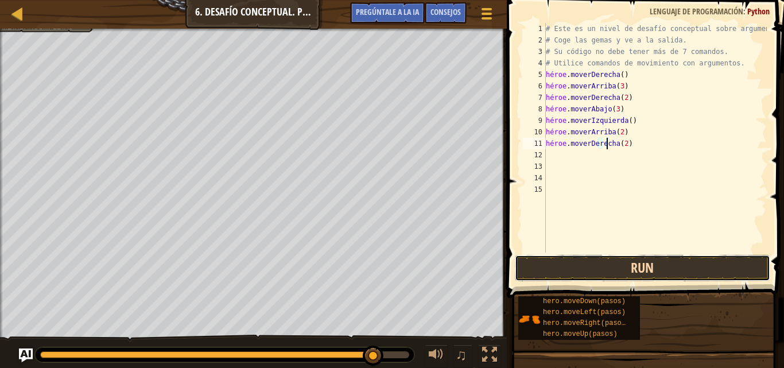
click at [651, 269] on button "Run" at bounding box center [642, 268] width 255 height 26
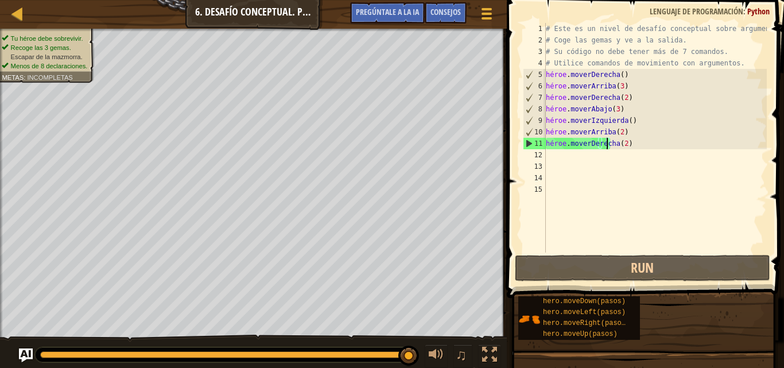
click at [638, 144] on div "# Este es un nivel de desafío conceptual sobre argumentos. # Coge las gemas y v…" at bounding box center [655, 149] width 223 height 253
click at [641, 149] on div "# Este es un nivel de desafío conceptual sobre argumentos. # Coge las gemas y v…" at bounding box center [655, 149] width 223 height 253
click at [648, 143] on div "# Este es un nivel de desafío conceptual sobre argumentos. # Coge las gemas y v…" at bounding box center [655, 149] width 223 height 253
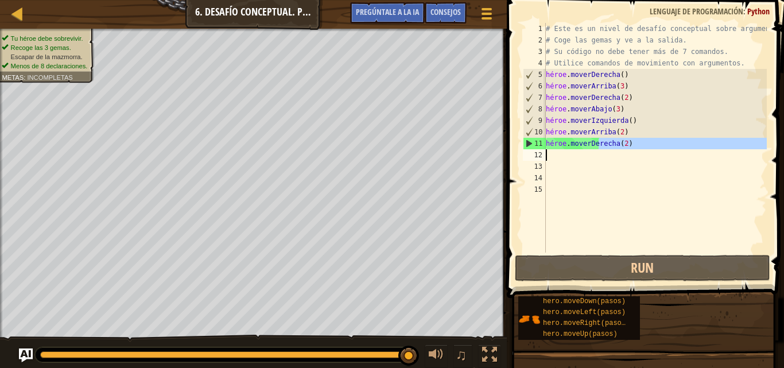
drag, startPoint x: 648, startPoint y: 143, endPoint x: 554, endPoint y: 156, distance: 94.4
click at [554, 156] on div "# Este es un nivel de desafío conceptual sobre argumentos. # Coge las gemas y v…" at bounding box center [655, 149] width 223 height 253
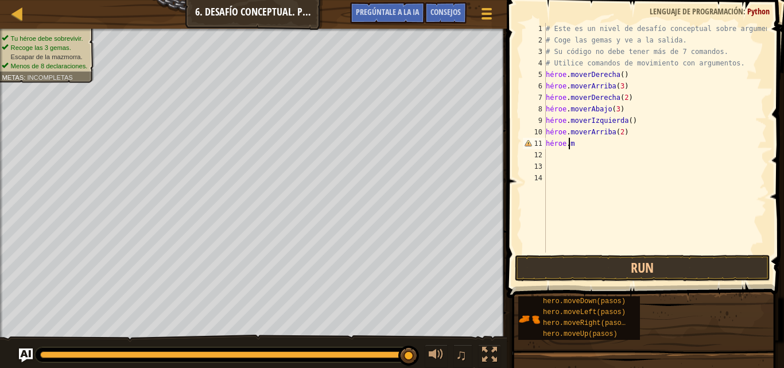
scroll to position [5, 0]
type textarea "h"
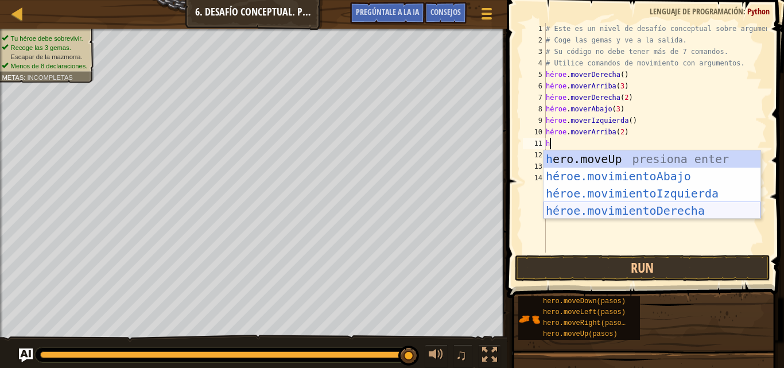
click at [640, 210] on div "h ero.moveUp presiona enter héroe.movimientoAbajo ​ Presione Enter héroe.movimi…" at bounding box center [652, 201] width 217 height 103
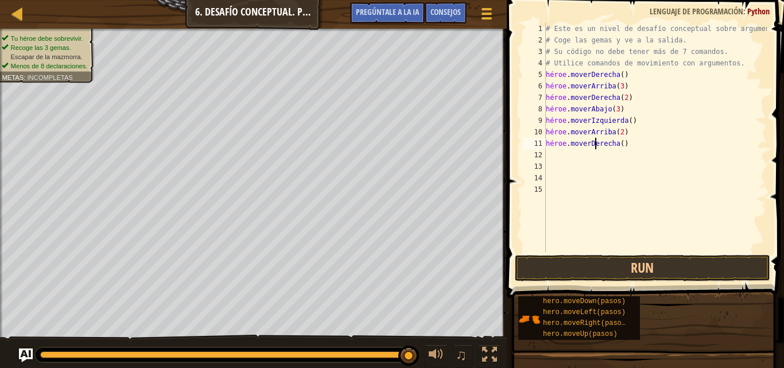
click at [593, 142] on div "# Este es un nivel de desafío conceptual sobre argumentos. # Coge las gemas y v…" at bounding box center [655, 149] width 223 height 253
click at [614, 142] on div "# Este es un nivel de desafío conceptual sobre argumentos. # Coge las gemas y v…" at bounding box center [655, 149] width 223 height 253
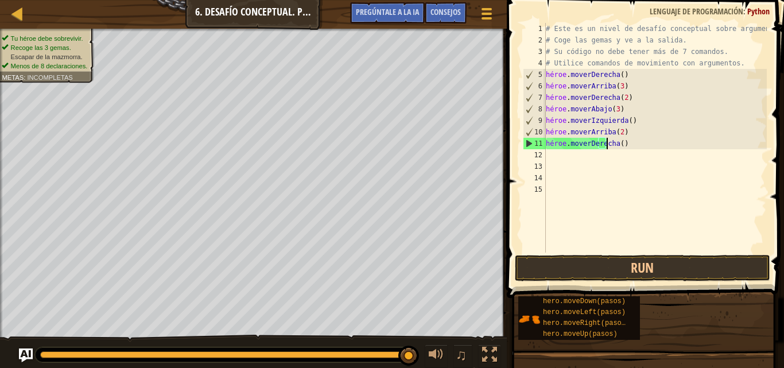
click at [602, 142] on div "# Este es un nivel de desafío conceptual sobre argumentos. # Coge las gemas y v…" at bounding box center [655, 149] width 223 height 253
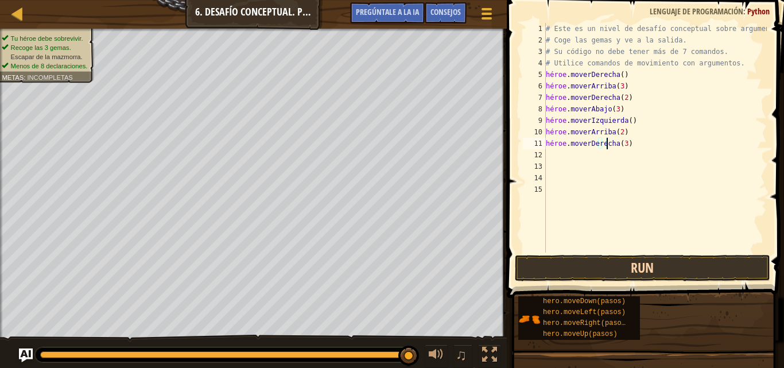
type textarea "hero.moveRight(3)"
click at [643, 259] on button "Run" at bounding box center [642, 268] width 255 height 26
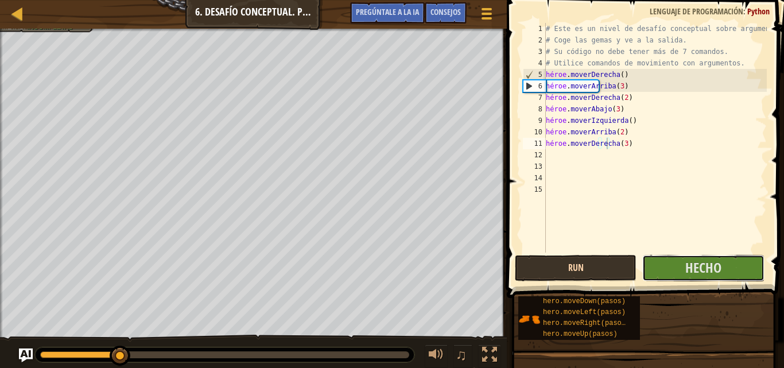
click at [643, 258] on button "Hecho" at bounding box center [703, 268] width 122 height 26
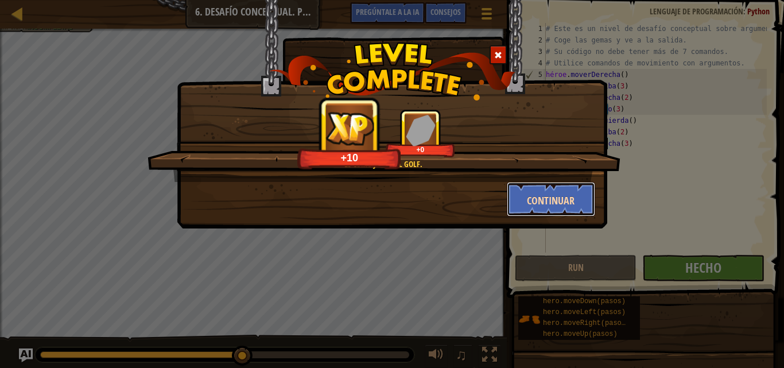
click at [548, 200] on font "Continuar" at bounding box center [551, 200] width 48 height 14
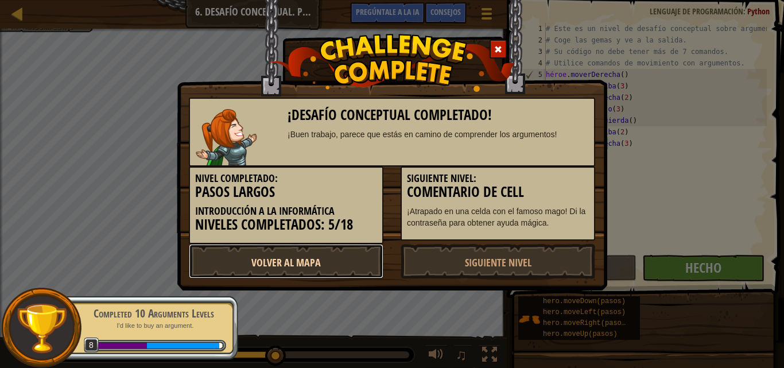
click at [328, 265] on link "Volver al mapa" at bounding box center [286, 261] width 195 height 34
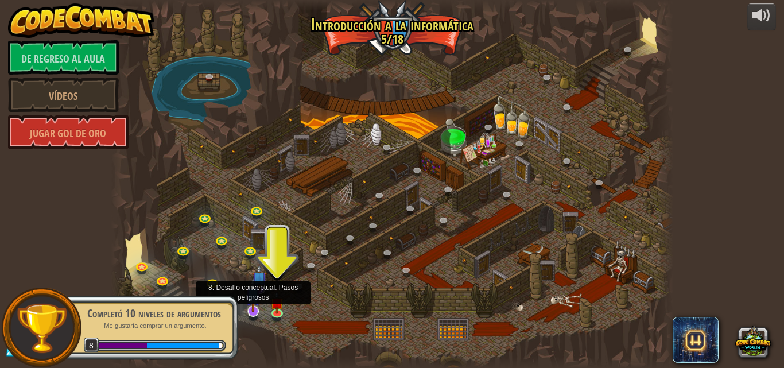
click at [256, 310] on img at bounding box center [253, 294] width 15 height 35
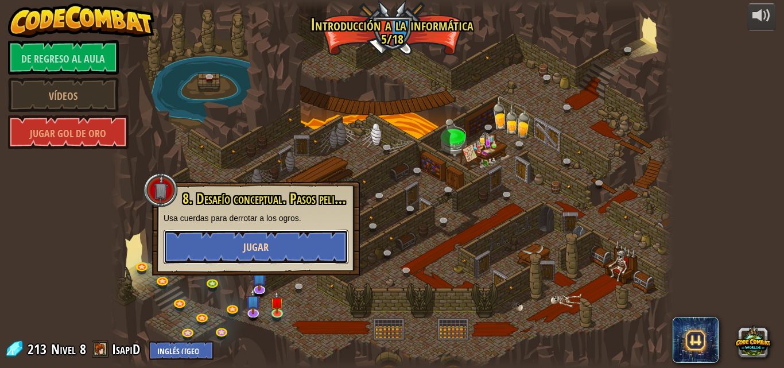
click at [273, 249] on button "Jugar" at bounding box center [256, 247] width 185 height 34
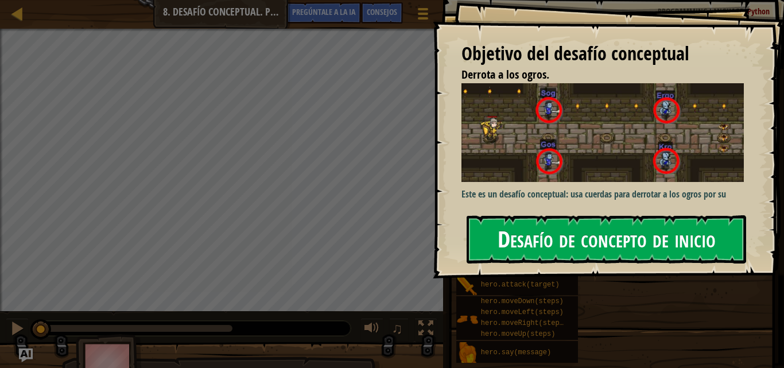
click at [596, 243] on font "Desafío de concepto de inicio" at bounding box center [607, 238] width 218 height 31
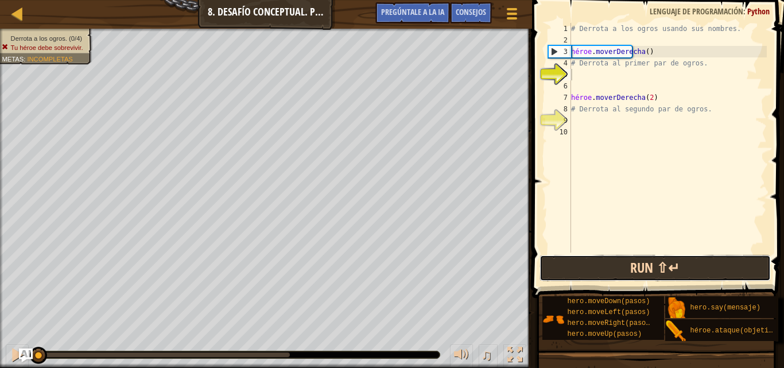
click at [645, 272] on button "Run ⇧↵" at bounding box center [654, 268] width 231 height 26
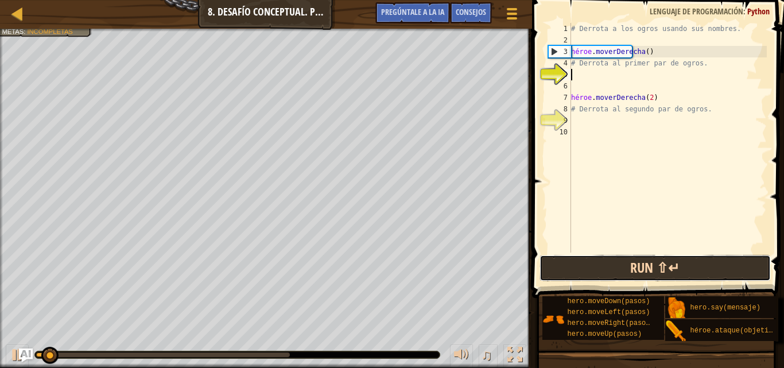
click at [650, 258] on button "Run ⇧↵" at bounding box center [654, 268] width 231 height 26
click at [650, 257] on button "Run ⇧↵" at bounding box center [654, 268] width 231 height 26
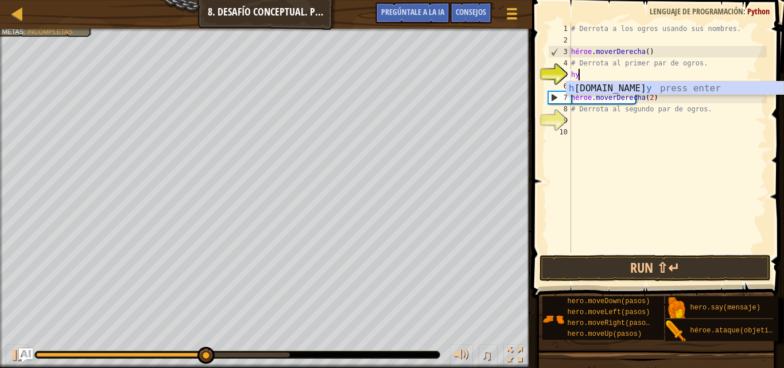
scroll to position [5, 0]
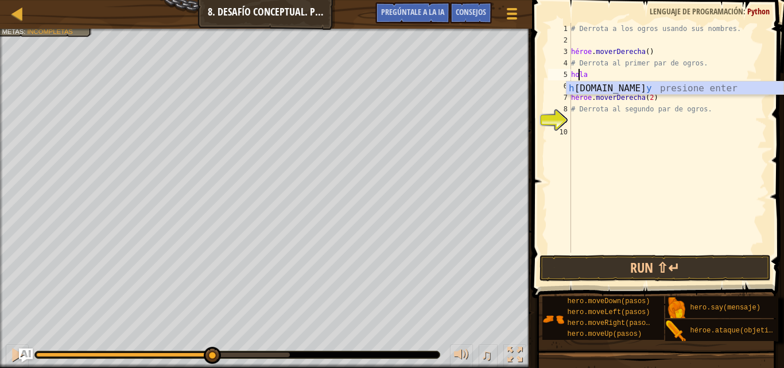
type textarea "h"
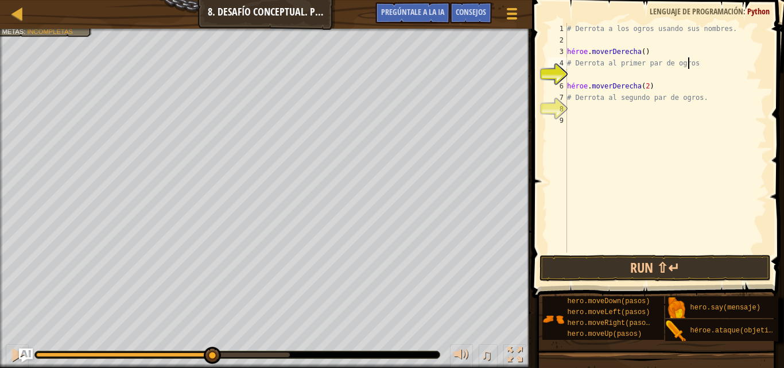
type textarea "# Defeat the first pair of ogresh"
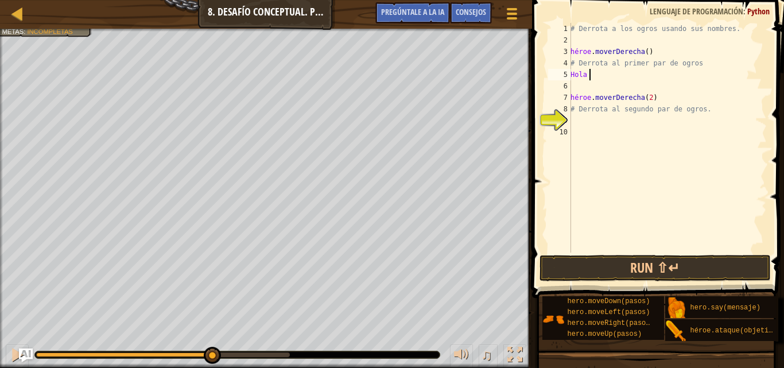
scroll to position [5, 1]
type textarea "h"
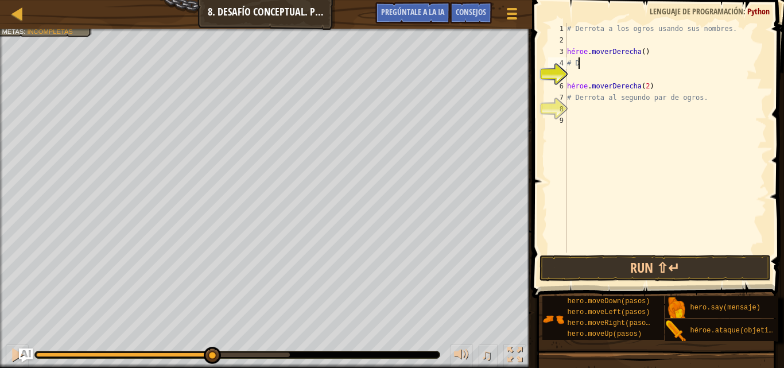
type textarea "#"
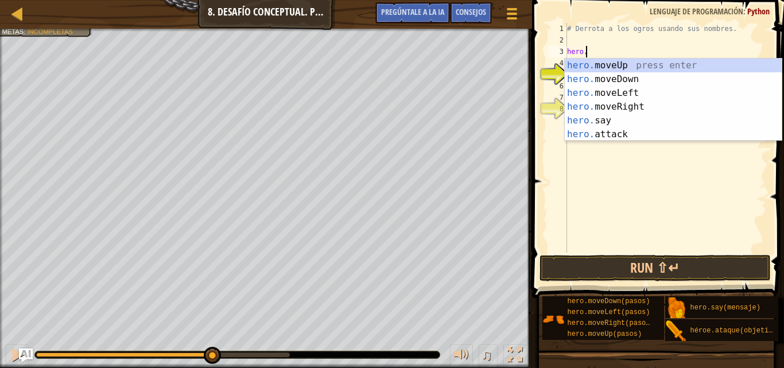
type textarea "h"
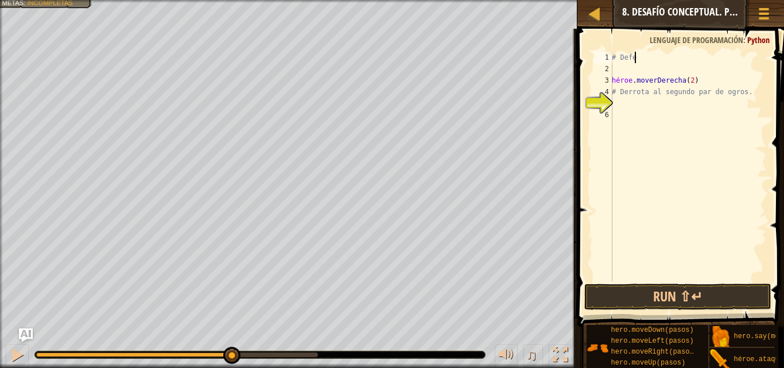
type textarea "#"
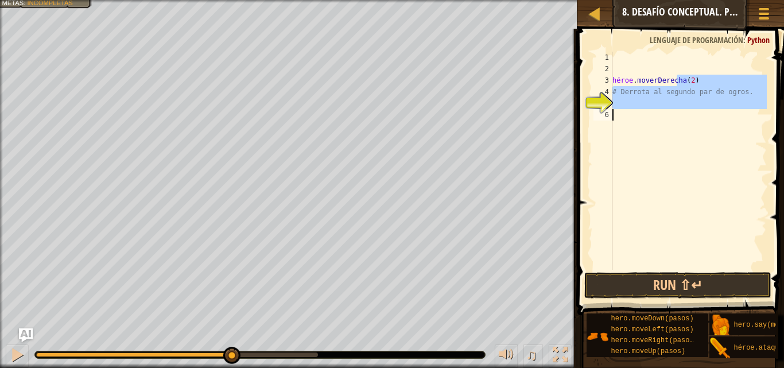
drag, startPoint x: 717, startPoint y: 77, endPoint x: 586, endPoint y: 155, distance: 152.4
click at [586, 155] on div "1 2 3 4 5 6 héroe . moverDerecha ( 2 ) # Derrota al segundo par de [PERSON_NAME…" at bounding box center [679, 194] width 210 height 320
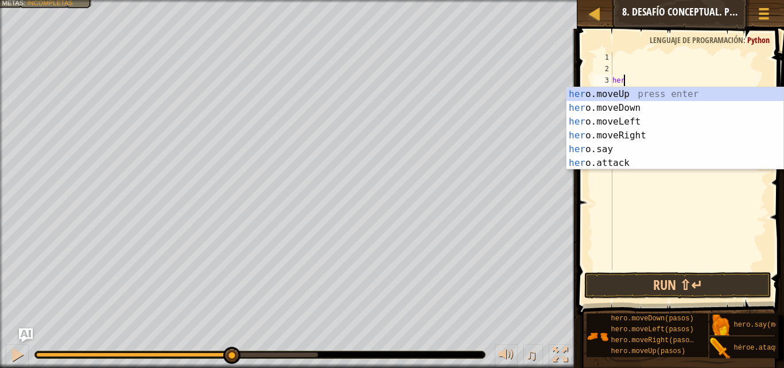
type textarea "h"
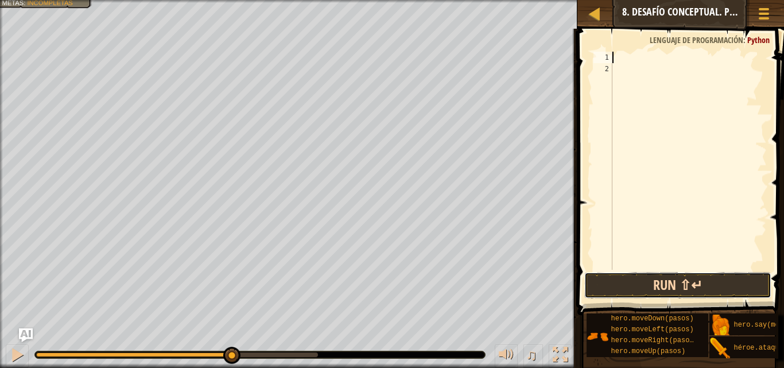
click at [654, 289] on button "Run ⇧↵" at bounding box center [677, 285] width 187 height 26
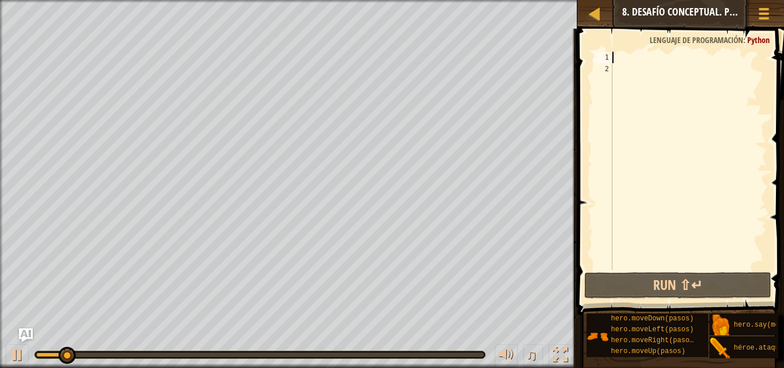
type textarea "h"
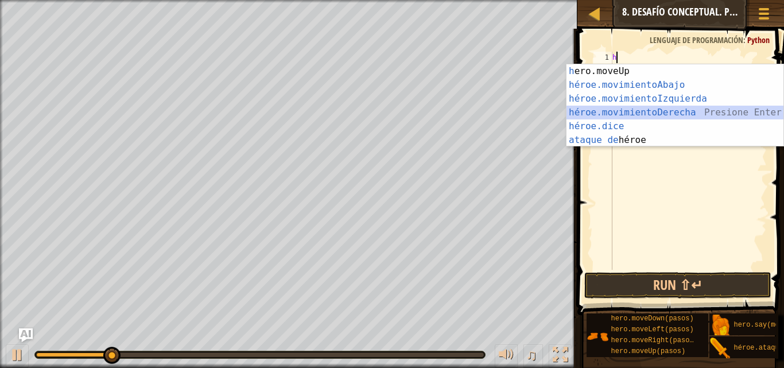
click at [663, 112] on div "h ero.moveUp presiona enter héroe.movimientoAbajo ​ Presione Enter héroe.movimi…" at bounding box center [674, 119] width 217 height 110
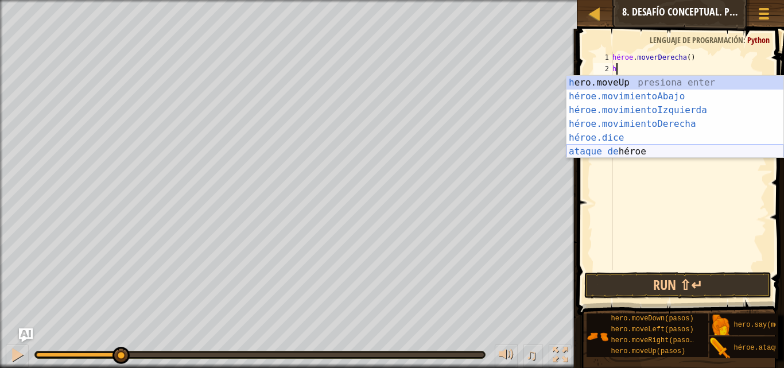
click at [642, 155] on div "h ero.moveUp presiona enter héroe.movimientoAbajo ​ Presione Enter héroe.movimi…" at bounding box center [674, 131] width 217 height 110
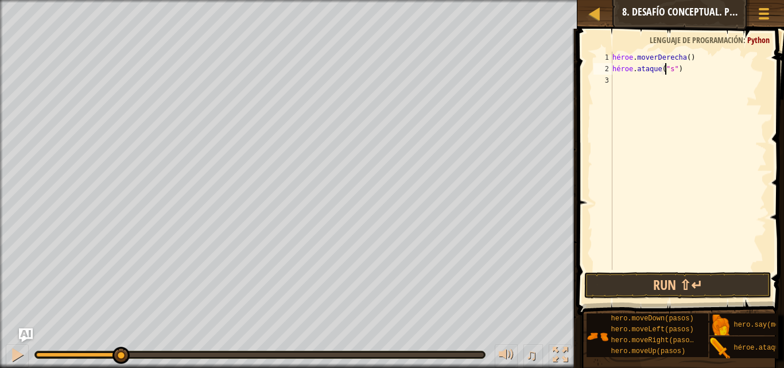
scroll to position [5, 5]
type textarea "hero.attack("sog")"
click at [614, 80] on div "héroe . moverDerecha ( ) héroe . ataque ( "sog" )" at bounding box center [688, 172] width 157 height 241
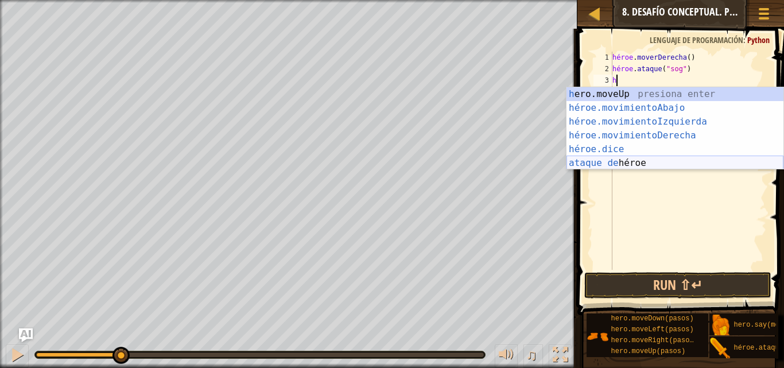
click at [655, 162] on div "h ero.moveUp presiona enter héroe.movimientoAbajo ​ Presione Enter héroe.movimi…" at bounding box center [674, 142] width 217 height 110
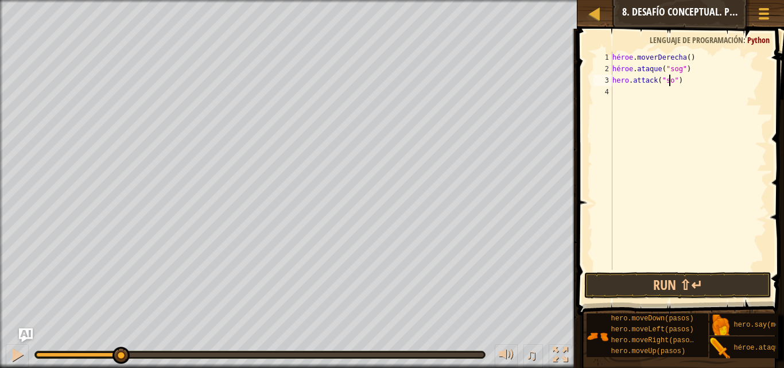
scroll to position [5, 5]
type textarea "hero.attack("sog")"
click at [610, 92] on div "4" at bounding box center [602, 91] width 19 height 11
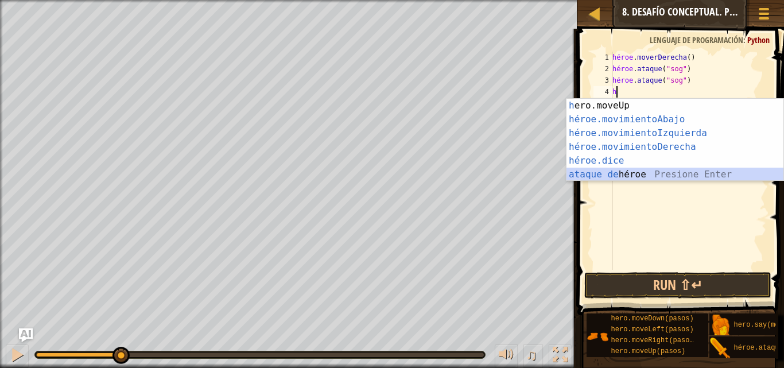
click at [624, 171] on div "h ero.moveUp presiona enter héroe.movimientoAbajo ​ Presione Enter héroe.movimi…" at bounding box center [674, 154] width 217 height 110
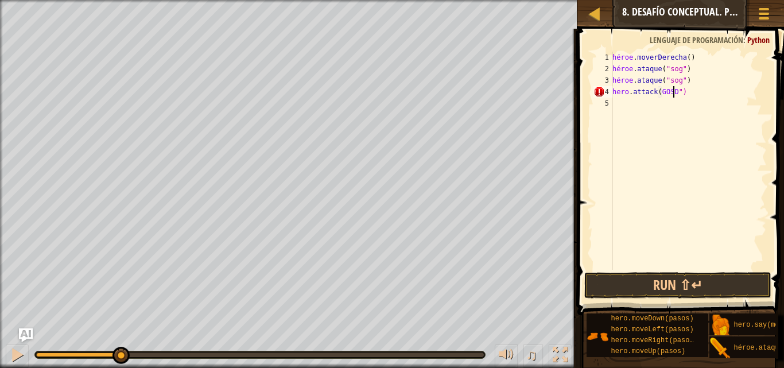
scroll to position [5, 5]
type textarea "hero.attack(GOS")"
click at [623, 106] on div "héroe . moverDerecha ( ) héroe . ataque ( "sog" ) héroe . ataque ( "sog" ) héro…" at bounding box center [688, 172] width 157 height 241
click at [677, 94] on div "héroe . moverDerecha ( ) héroe . ataque ( "sog" ) héroe . ataque ( "sog" ) héro…" at bounding box center [688, 172] width 157 height 241
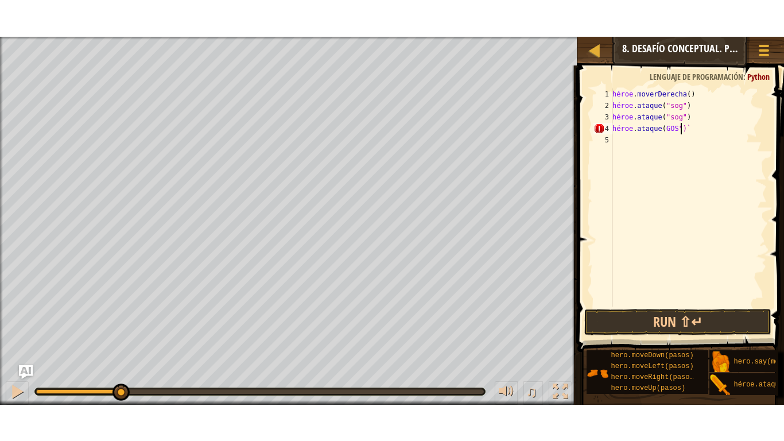
scroll to position [5, 5]
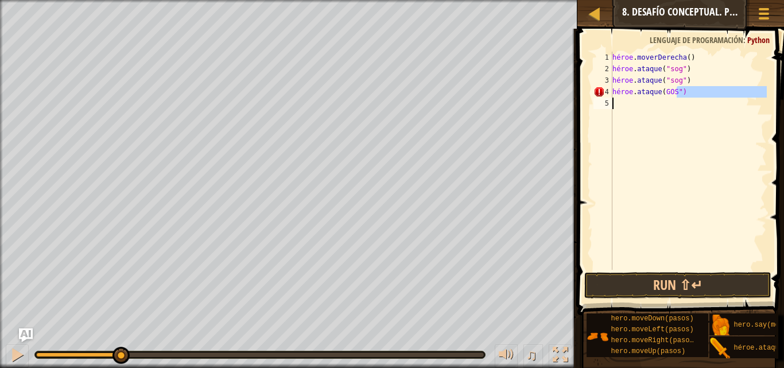
drag, startPoint x: 697, startPoint y: 90, endPoint x: 575, endPoint y: 121, distance: 126.1
click at [575, 121] on div "hero.attack(GOS") 1 2 3 4 5 héroe . moverDerecha ( ) héroe . ataque ( "sog" ) h…" at bounding box center [679, 194] width 210 height 320
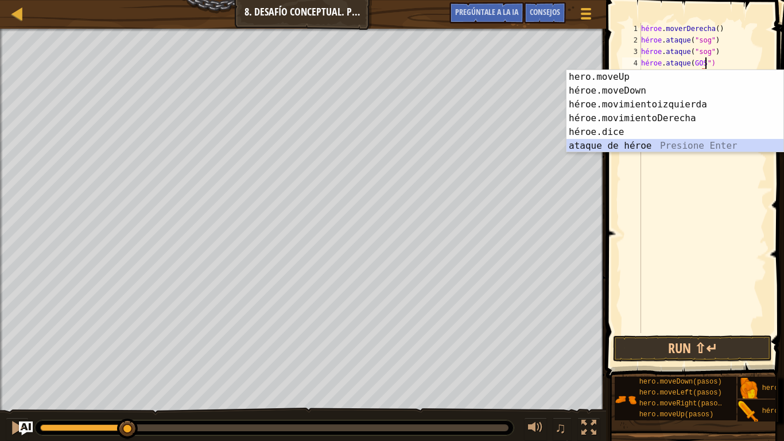
click at [619, 146] on div "hero.moveUp presiona enter héroe.moveDown Presione Enter héroe.movimientoizquie…" at bounding box center [674, 125] width 217 height 110
type textarea "hero.attack(GOS")hero.attack("Enemy Name")"
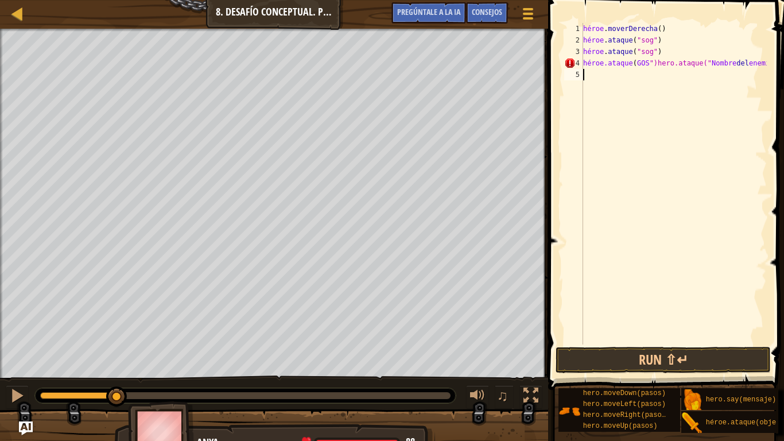
click at [763, 70] on div "héroe . moverDerecha ( ) héroe . ataque ( "sog" ) héroe . ataque ( "sog" ) héro…" at bounding box center [674, 195] width 186 height 344
drag, startPoint x: 764, startPoint y: 70, endPoint x: 692, endPoint y: 52, distance: 73.9
click at [709, 62] on div "héroe . moverDerecha ( ) héroe . ataque ( "sog" ) héroe . ataque ( "sog" ) héro…" at bounding box center [674, 195] width 186 height 344
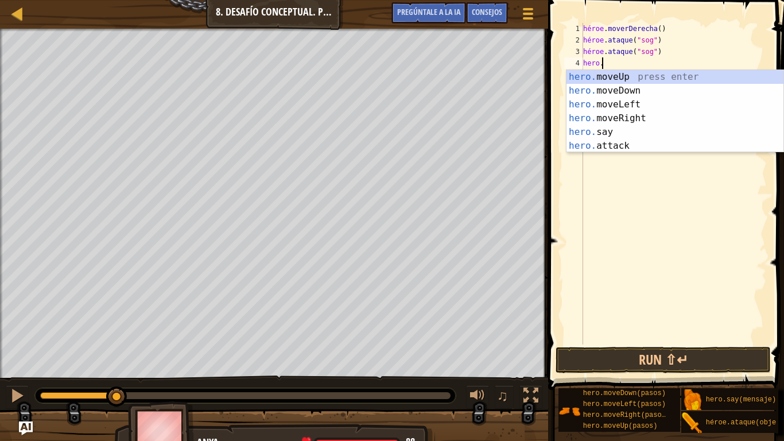
type textarea "h"
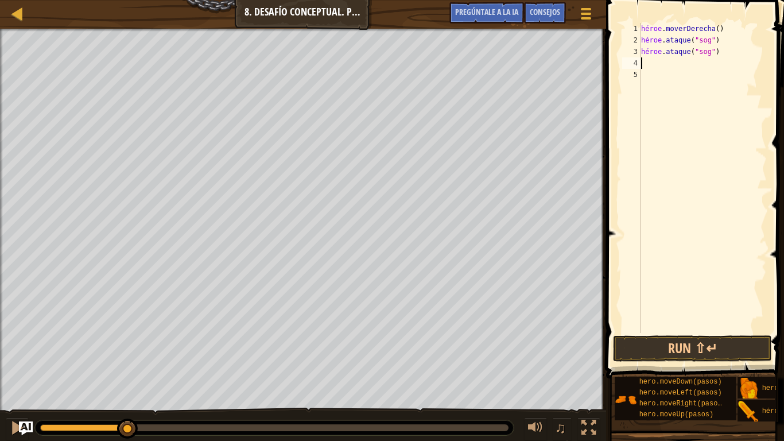
click at [656, 63] on div "héroe . moverDerecha ( ) héroe . ataque ( "sog" ) héroe . ataque ( "sog" )" at bounding box center [703, 189] width 128 height 333
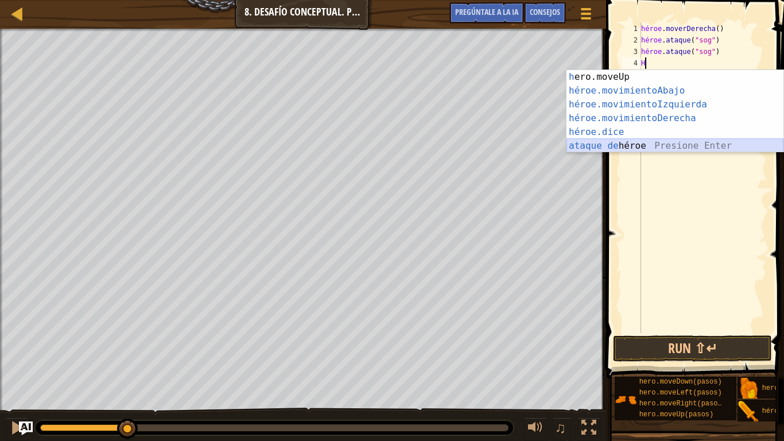
click at [647, 142] on div "h ero.moveUp presiona enter héroe.movimientoAbajo ​ Presione Enter héroe.movimi…" at bounding box center [674, 125] width 217 height 110
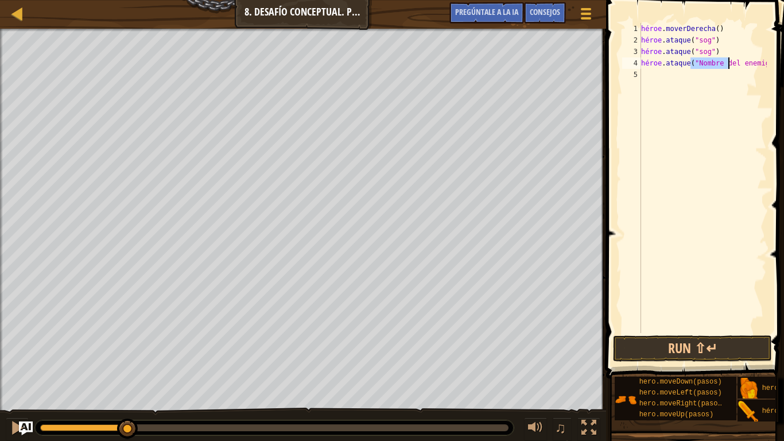
scroll to position [5, 5]
type textarea "hero.attack("GOS")"
click at [641, 72] on div "5" at bounding box center [631, 74] width 19 height 11
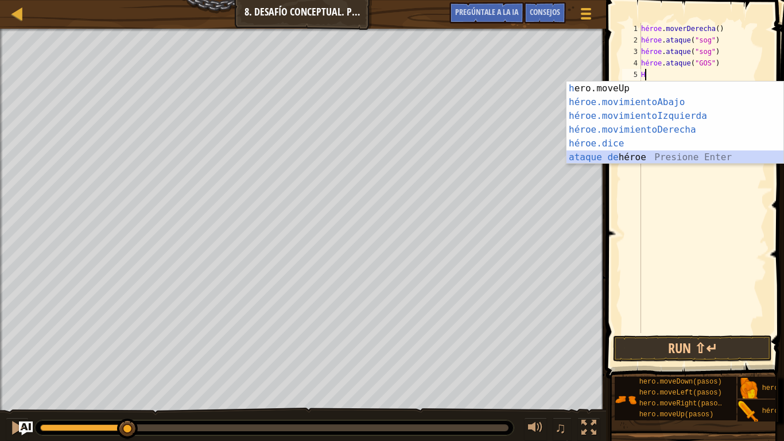
click at [670, 161] on div "h ero.moveUp presiona enter héroe.movimientoAbajo ​ Presione Enter héroe.movimi…" at bounding box center [674, 136] width 217 height 110
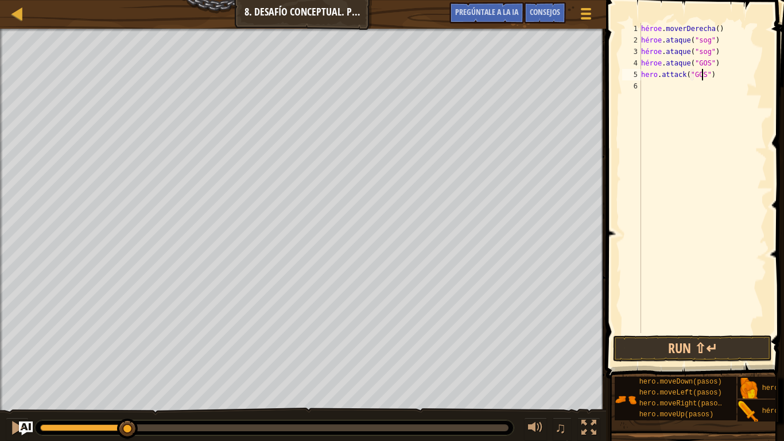
scroll to position [5, 5]
click at [664, 347] on button "Run ⇧↵" at bounding box center [692, 348] width 159 height 26
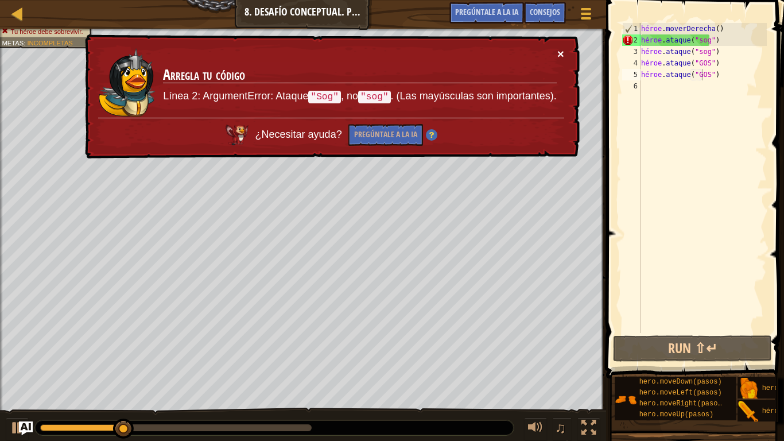
click at [557, 55] on font "×" at bounding box center [560, 53] width 7 height 13
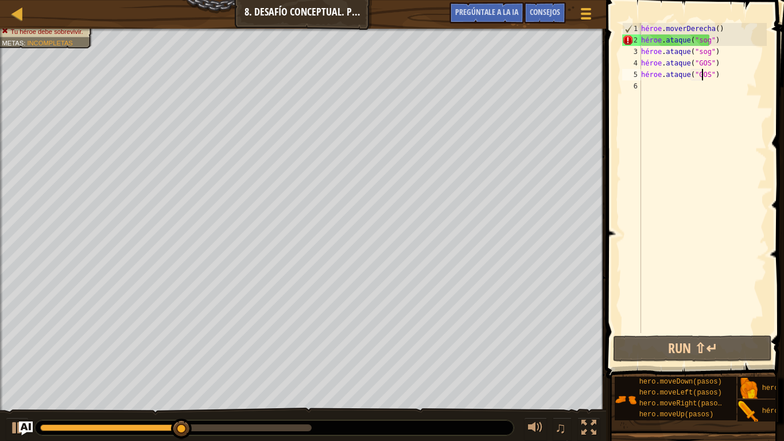
click at [732, 46] on div "héroe . moverDerecha ( ) héroe . ataque ( "sog" ) héroe . ataque ( "sog" ) héro…" at bounding box center [703, 189] width 128 height 333
click at [705, 40] on div "héroe . moverDerecha ( ) héroe . ataque ( "sog" ) héroe . ataque ( "sog" ) héro…" at bounding box center [703, 189] width 128 height 333
click at [712, 44] on div "héroe . moverDerecha ( ) héroe . ataque ( "sog" ) héroe . ataque ( "sog" ) héro…" at bounding box center [703, 189] width 128 height 333
click at [685, 41] on div "héroe . moverDerecha ( ) héroe . ataque ( "sog" ) héroe . ataque ( "sog" ) héro…" at bounding box center [703, 189] width 128 height 333
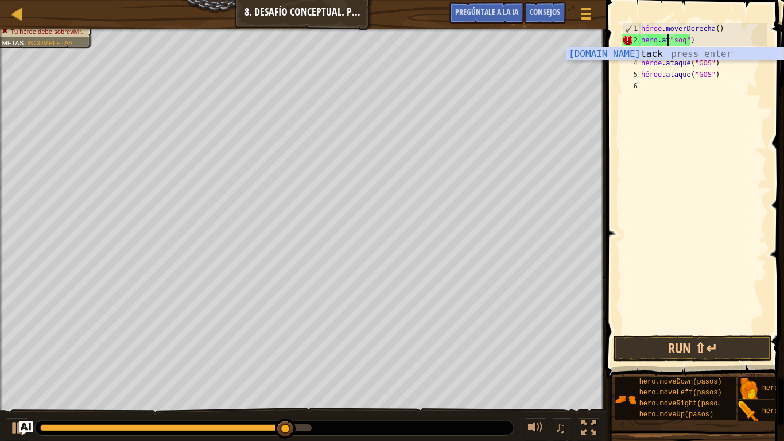
scroll to position [5, 3]
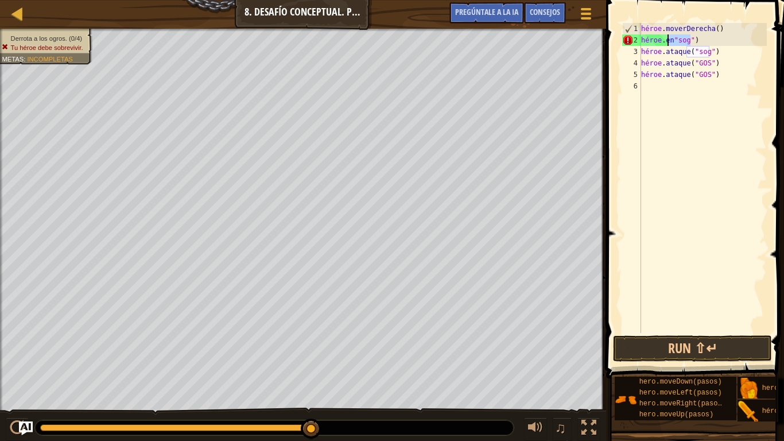
drag, startPoint x: 720, startPoint y: 42, endPoint x: 667, endPoint y: 45, distance: 52.9
click at [667, 45] on div "héroe . moverDerecha ( ) héroe . en "sog" ) héroe . ataque ( "sog" ) héroe . at…" at bounding box center [703, 189] width 128 height 333
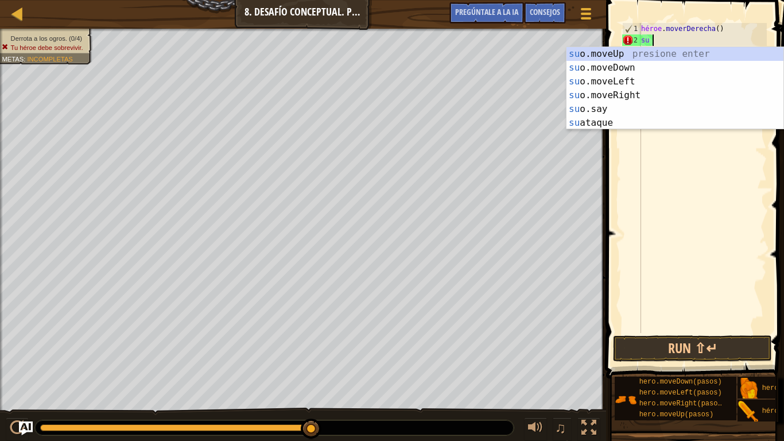
scroll to position [5, 0]
type textarea "h"
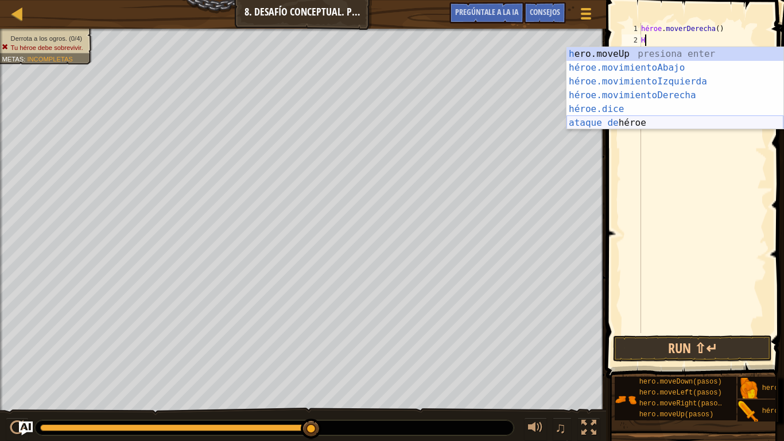
click at [600, 124] on div "h ero.moveUp presiona enter héroe.movimientoAbajo ​ Presione Enter héroe.movimi…" at bounding box center [674, 102] width 217 height 110
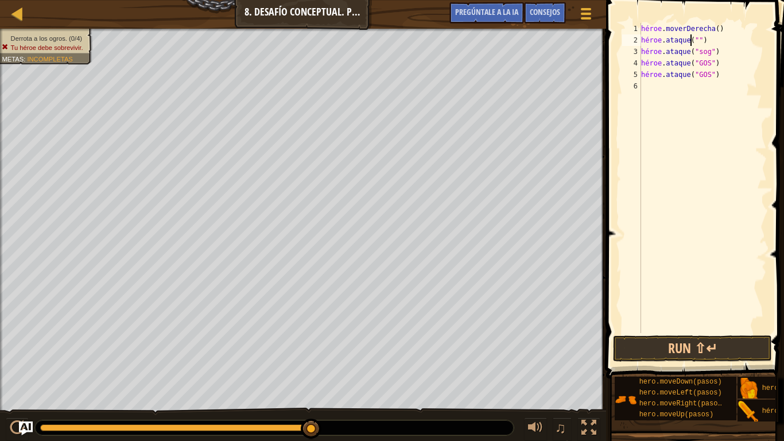
scroll to position [5, 5]
type textarea "hero.attack("sOG")"
click at [723, 40] on div "héroe . moverDerecha ( ) héroe . ataque ( "sOG" ) héroe . ataque ( "sog" ) héro…" at bounding box center [703, 189] width 128 height 333
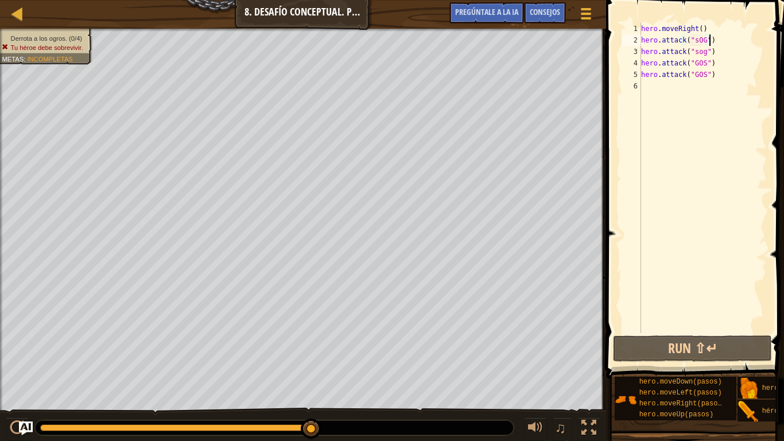
scroll to position [5, 0]
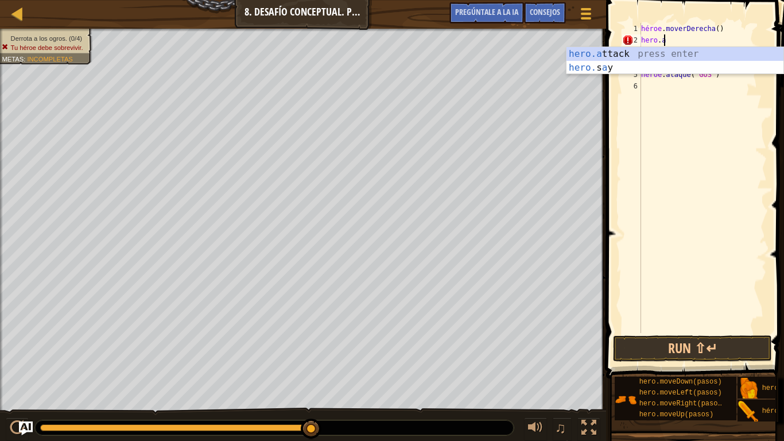
type textarea "h"
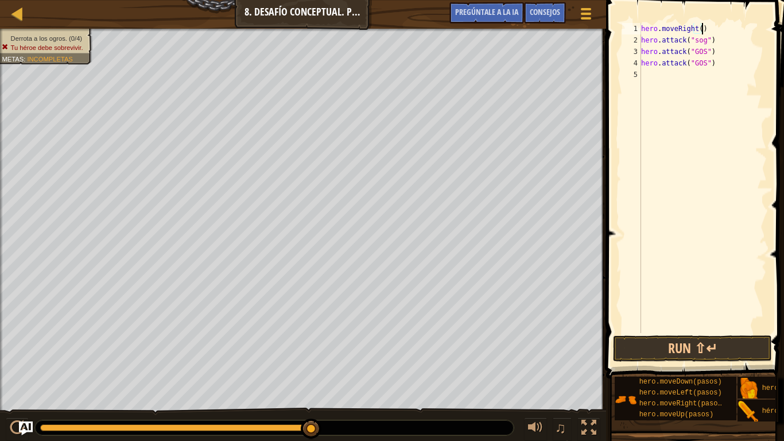
type textarea "hero.mov"
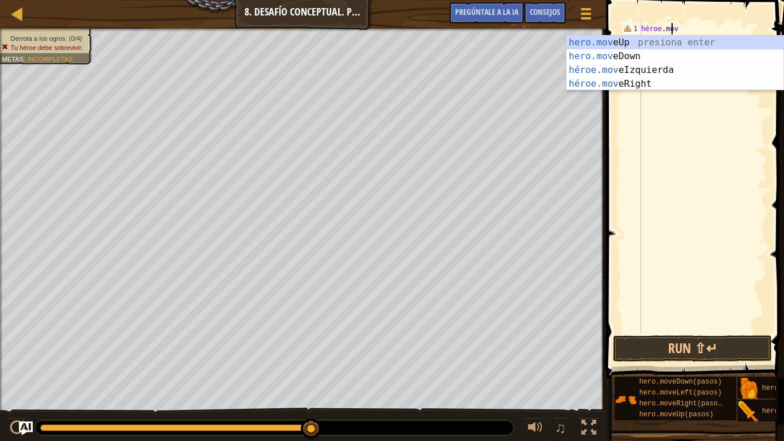
drag, startPoint x: 655, startPoint y: 203, endPoint x: 672, endPoint y: 182, distance: 26.9
click at [656, 203] on div "héroe . mov héroe . ataque ( "sog" ) héroe . ataque ( "GOS" ) héroe . ataque ( …" at bounding box center [703, 189] width 128 height 333
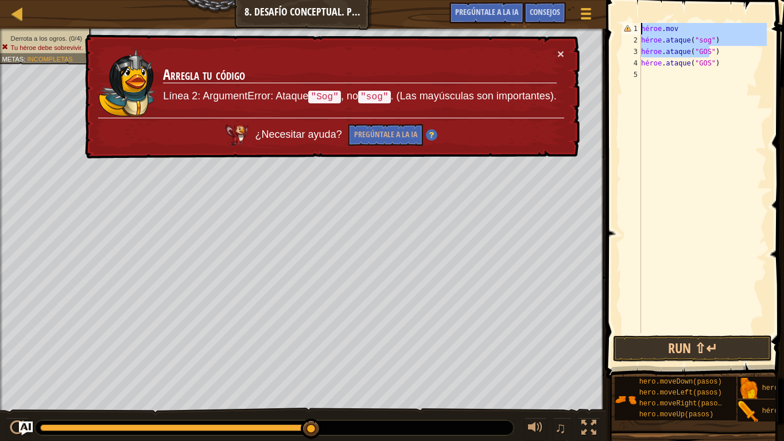
drag, startPoint x: 746, startPoint y: 48, endPoint x: 640, endPoint y: 10, distance: 112.5
click at [641, 10] on div "1 2 3 4 5 héroe . mov héroe . ataque ( "sog" ) héroe . ataque ( "GOS" ) héroe .…" at bounding box center [693, 212] width 181 height 412
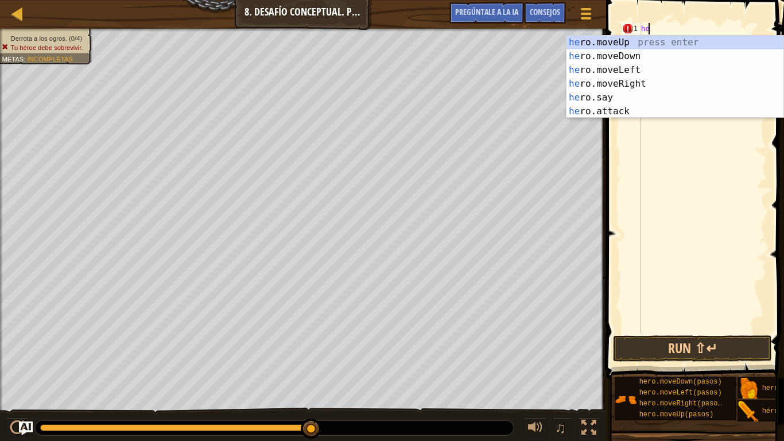
type textarea "h"
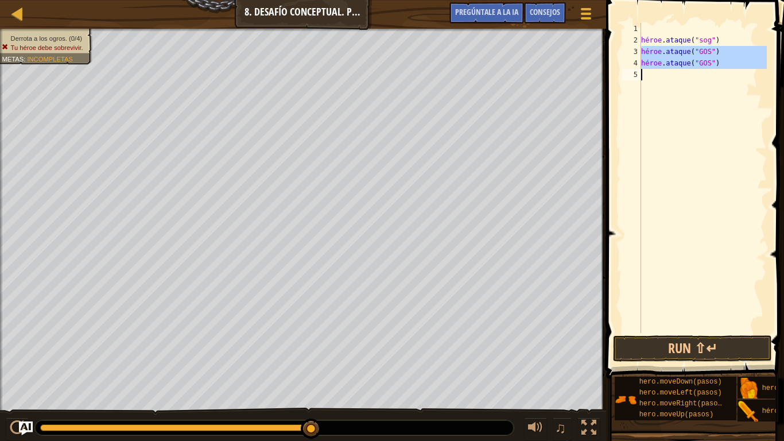
drag, startPoint x: 643, startPoint y: 49, endPoint x: 670, endPoint y: 71, distance: 35.5
click at [670, 71] on div "héroe . ataque ( "sog" ) héroe . ataque ( "GOS" ) héroe . ataque ( "GOS" )" at bounding box center [703, 189] width 128 height 333
type textarea "hero.attack("GOS")"
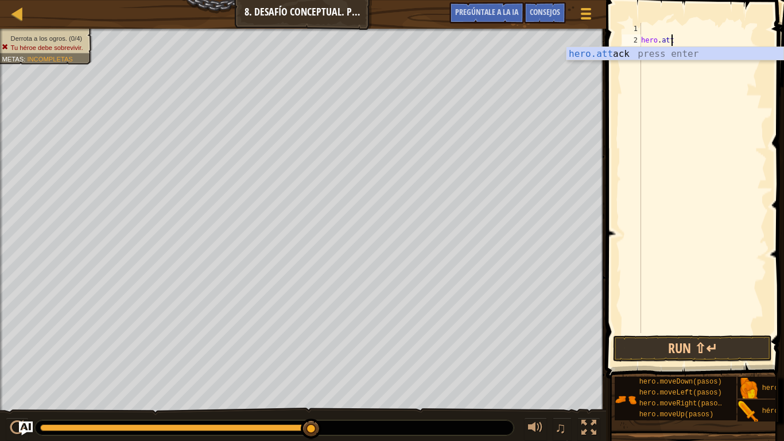
type textarea "h"
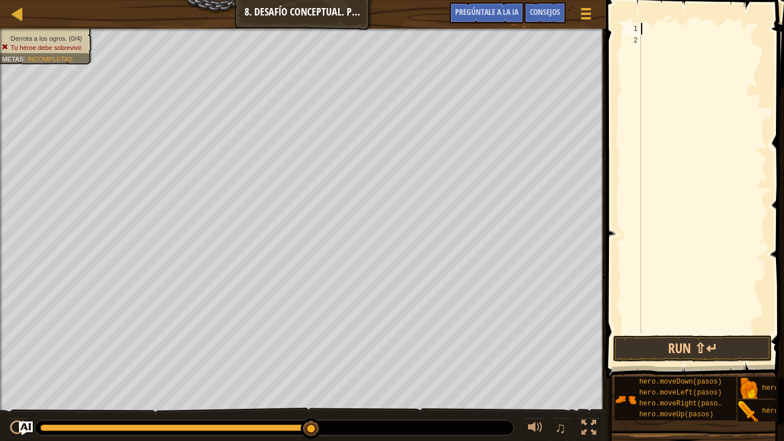
type textarea "H"
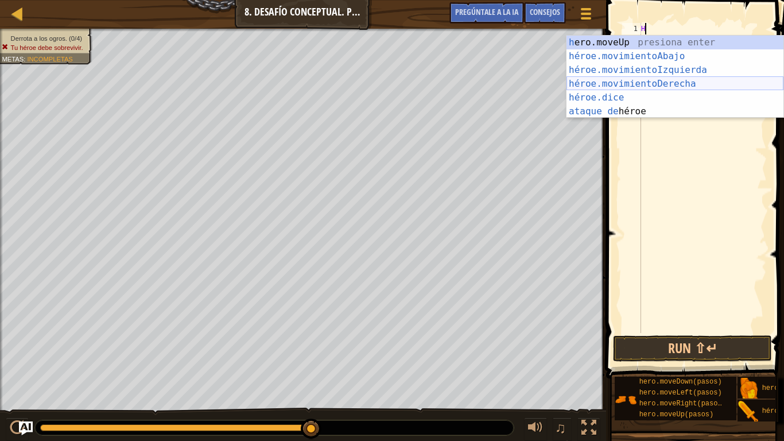
click at [670, 80] on div "h ero.moveUp presiona enter héroe.movimientoAbajo ​ Presione Enter héroe.movimi…" at bounding box center [674, 91] width 217 height 110
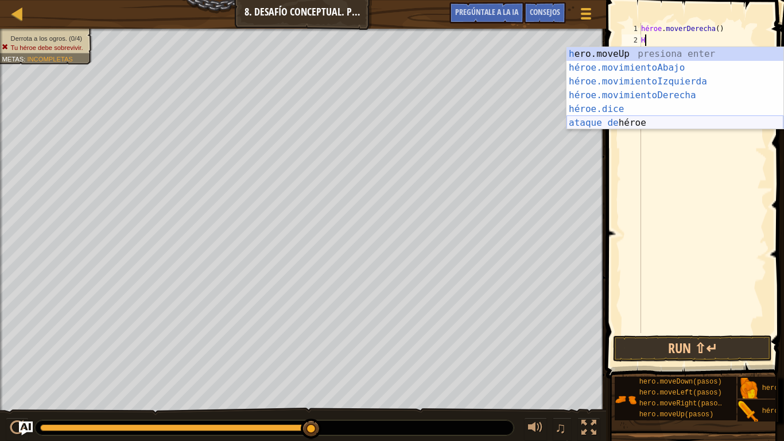
click at [650, 123] on div "h ero.moveUp presiona enter héroe.movimientoAbajo ​ Presione Enter héroe.movimi…" at bounding box center [674, 102] width 217 height 110
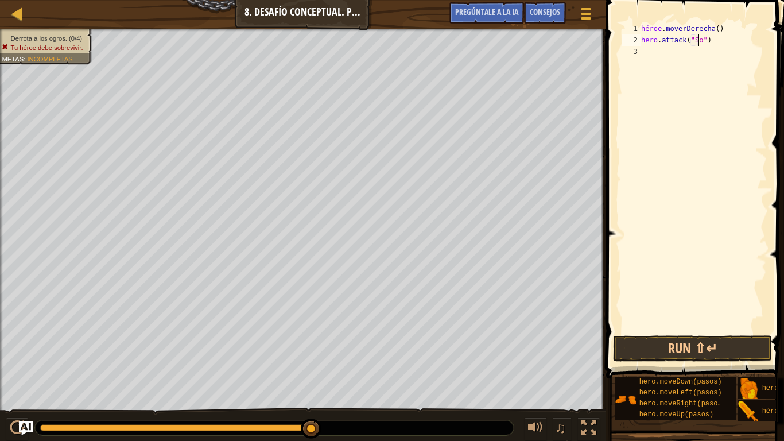
scroll to position [5, 5]
type textarea "hero.attack("Sog")"
click at [647, 53] on div "héroe . moverDerecha ( ) héroe . ataque ( "Sog" )" at bounding box center [703, 189] width 128 height 333
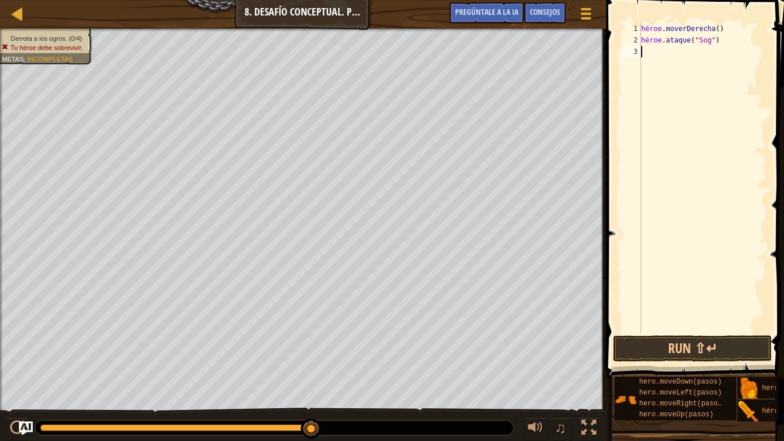
type textarea "h"
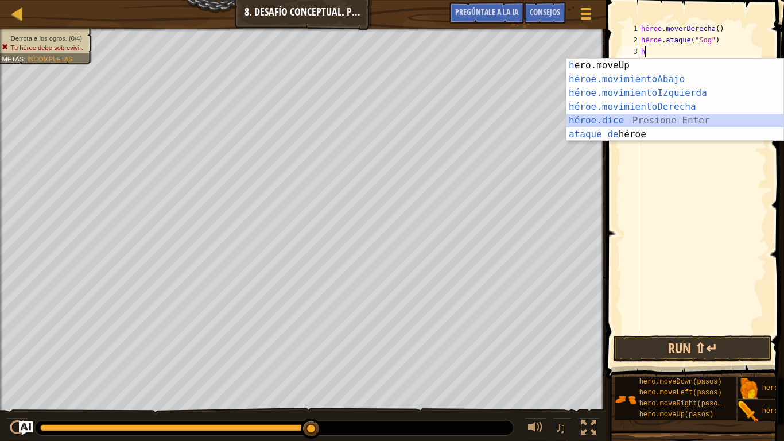
drag, startPoint x: 651, startPoint y: 127, endPoint x: 655, endPoint y: 165, distance: 38.6
click at [656, 0] on body "Mapa Introducción a la informática 8. Desafío conceptual. Pasos peligrosos Menú…" at bounding box center [392, 0] width 784 height 0
click at [655, 165] on div "héroe . moverDerecha ( ) héroe . ataque ( "Sog" ) h" at bounding box center [703, 189] width 128 height 333
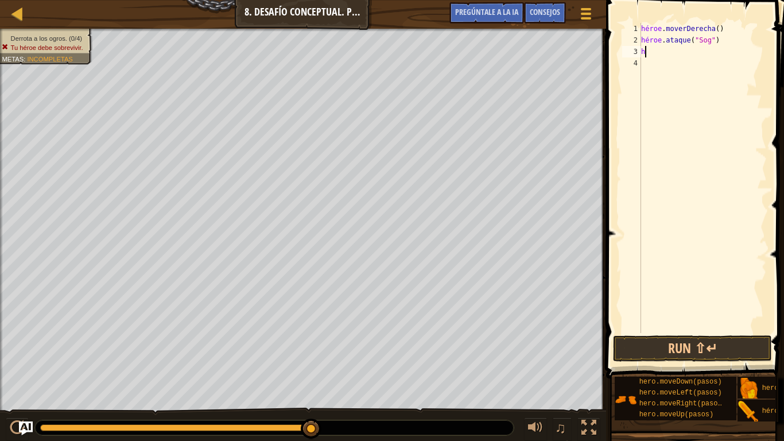
click at [653, 54] on div "héroe . moverDerecha ( ) héroe . ataque ( "Sog" ) h" at bounding box center [703, 189] width 128 height 333
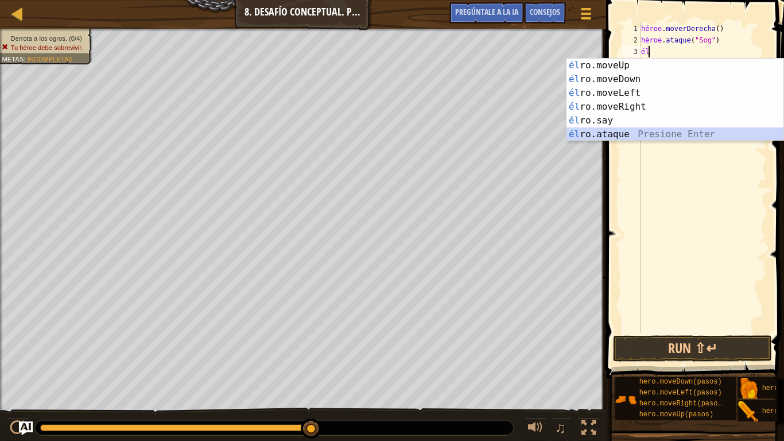
click at [643, 133] on div "él ro.moveUp presiona enter él ro.moveDown Presione Enter él ro.moveLeft Presio…" at bounding box center [674, 114] width 217 height 110
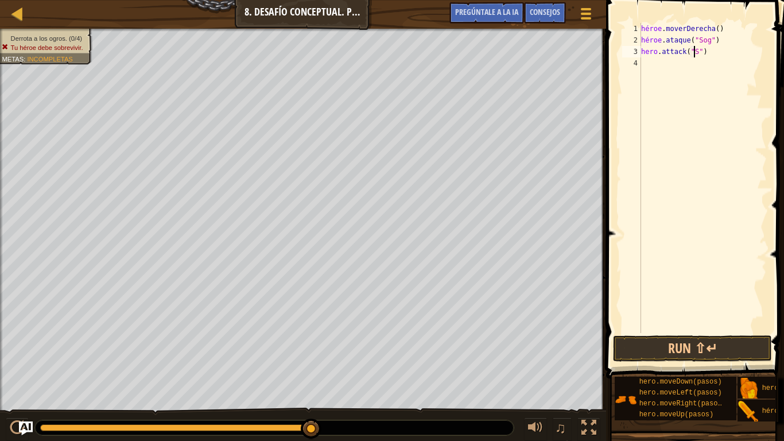
scroll to position [5, 5]
type textarea "hero.attack("Sog")"
click at [643, 65] on div "héroe . moverDerecha ( ) héroe . ataque ( "Sog" ) héroe . ataque ( "Sog" )" at bounding box center [703, 189] width 128 height 333
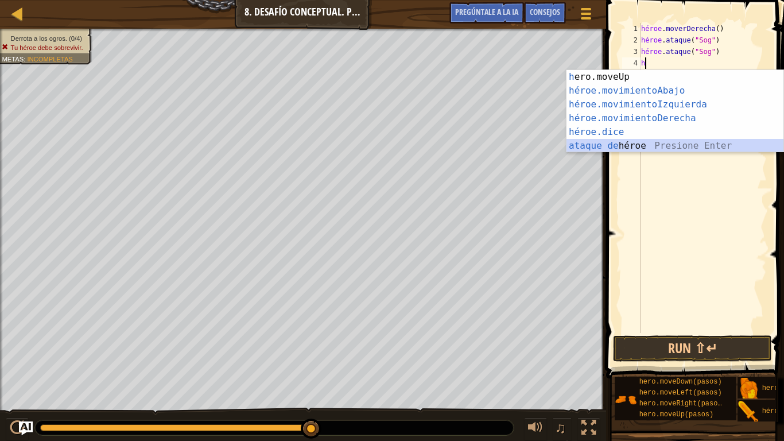
click at [653, 149] on div "h ero.moveUp presiona enter héroe.movimientoAbajo ​ Presione Enter héroe.movimi…" at bounding box center [674, 125] width 217 height 110
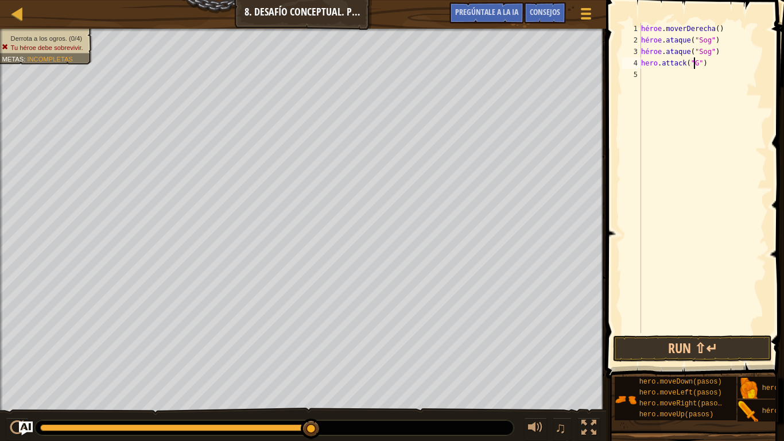
scroll to position [5, 5]
type textarea "hero.attack("Gos")"
click at [639, 78] on div "5" at bounding box center [631, 74] width 19 height 11
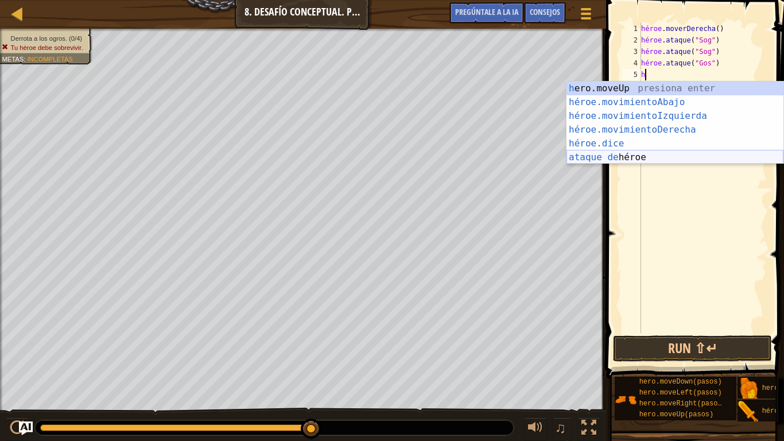
click at [630, 155] on div "h ero.moveUp presiona enter héroe.movimientoAbajo ​ Presione Enter héroe.movimi…" at bounding box center [674, 136] width 217 height 110
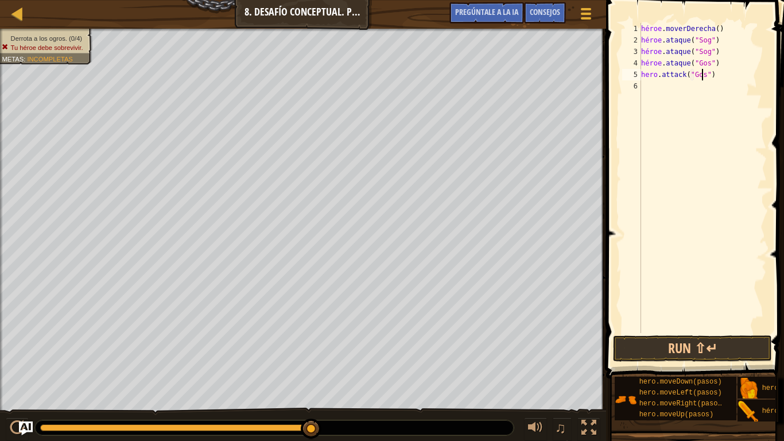
scroll to position [5, 5]
type textarea "hero.attack("Gos")"
click at [696, 351] on button "Run ⇧↵" at bounding box center [692, 348] width 159 height 26
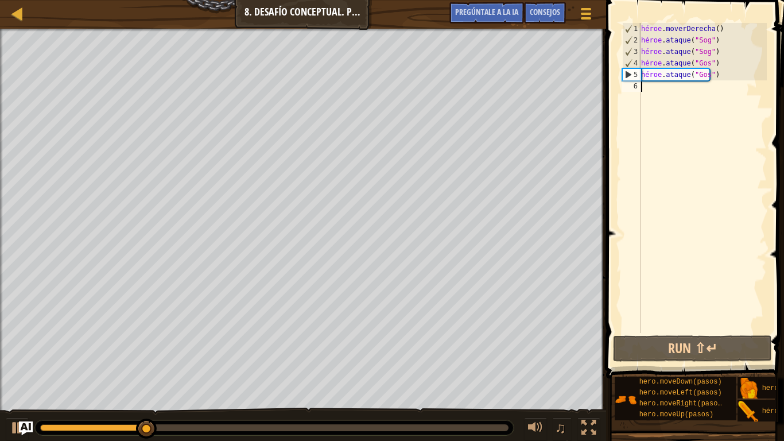
click at [647, 87] on div "héroe . moverDerecha ( ) héroe . ataque ( "Sog" ) héroe . ataque ( "Sog" ) héro…" at bounding box center [703, 189] width 128 height 333
type textarea "h"
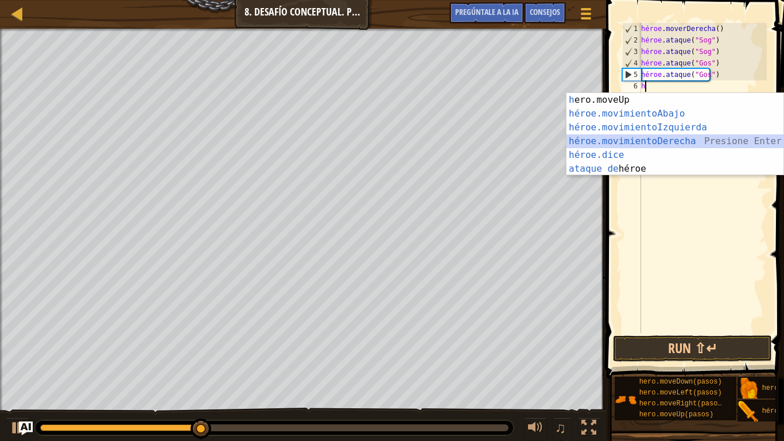
click at [646, 144] on div "h ero.moveUp presiona enter héroe.movimientoAbajo ​ Presione Enter héroe.movimi…" at bounding box center [674, 148] width 217 height 110
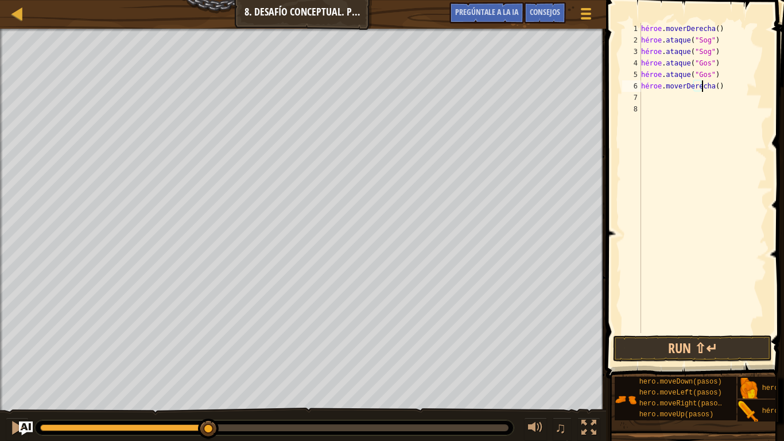
click at [707, 89] on div "héroe . moverDerecha ( ) héroe . ataque ( "Sog" ) héroe . ataque ( "Sog" ) héro…" at bounding box center [703, 189] width 128 height 333
click at [694, 87] on div "héroe . moverDerecha ( ) héroe . ataque ( "Sog" ) héroe . ataque ( "Sog" ) héro…" at bounding box center [703, 189] width 128 height 333
click at [700, 86] on div "héroe . moverDerecha ( ) héroe . ataque ( "Sog" ) héroe . ataque ( "Sog" ) héro…" at bounding box center [703, 189] width 128 height 333
type textarea "hero.moveRight(2)"
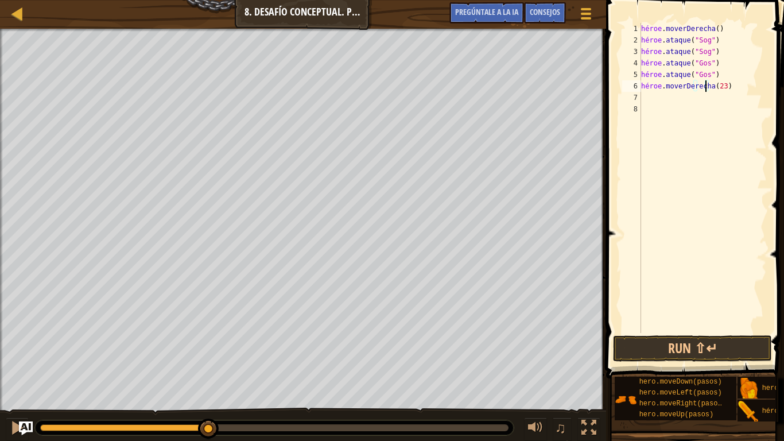
scroll to position [5, 5]
click at [640, 96] on div "7" at bounding box center [631, 97] width 19 height 11
click at [734, 88] on div "héroe . moverDerecha ( ) héroe . ataque ( "Sog" ) héroe . ataque ( "Sog" ) héro…" at bounding box center [703, 189] width 128 height 333
click at [735, 88] on div "héroe . moverDerecha ( ) héroe . ataque ( "Sog" ) héroe . ataque ( "Sog" ) héro…" at bounding box center [703, 189] width 128 height 333
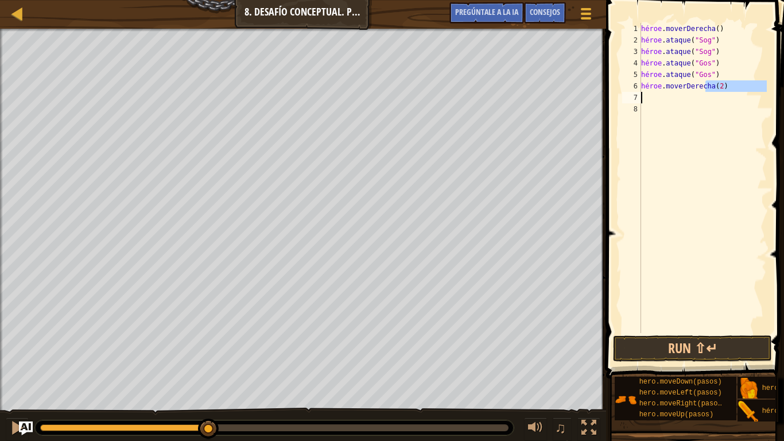
drag, startPoint x: 744, startPoint y: 86, endPoint x: 691, endPoint y: 95, distance: 54.1
click at [691, 95] on div "héroe . moverDerecha ( ) héroe . ataque ( "Sog" ) héroe . ataque ( "Sog" ) héro…" at bounding box center [703, 189] width 128 height 333
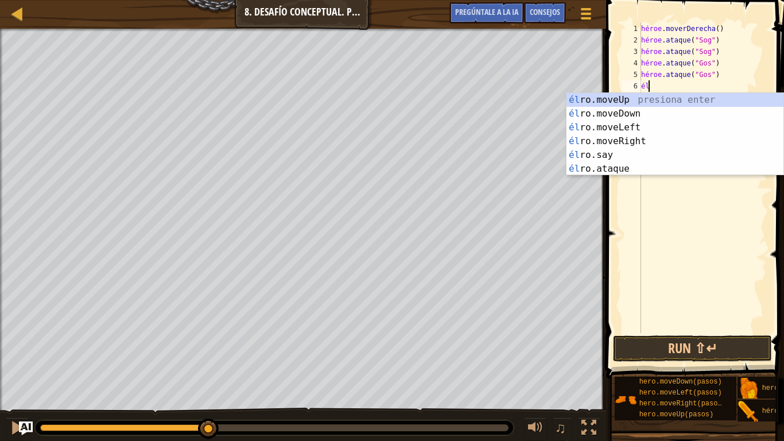
type textarea "h"
type textarea "hero"
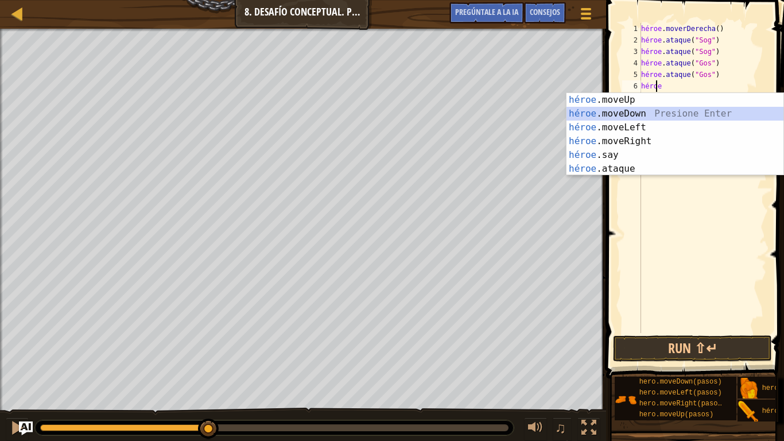
click at [638, 116] on div "héroe .moveUp presiona enter héroe .moveDown Presione Enter héroe .moveLeft Pre…" at bounding box center [674, 148] width 217 height 110
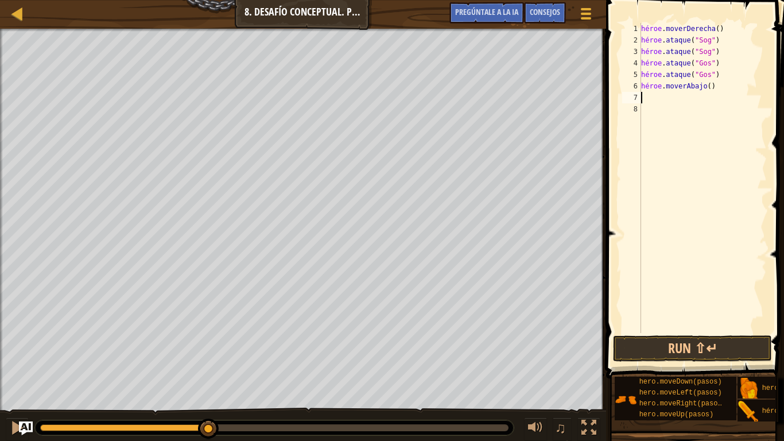
click at [646, 98] on div "héroe . moverDerecha ( ) héroe . ataque ( "Sog" ) héroe . ataque ( "Sog" ) héro…" at bounding box center [703, 189] width 128 height 333
type textarea "g"
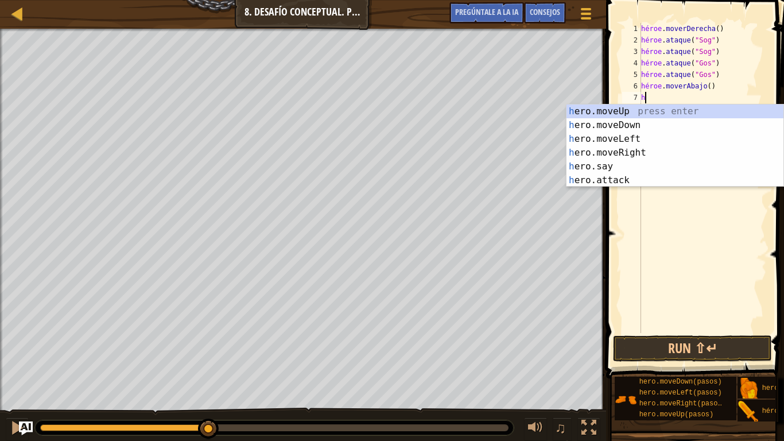
type textarea "h"
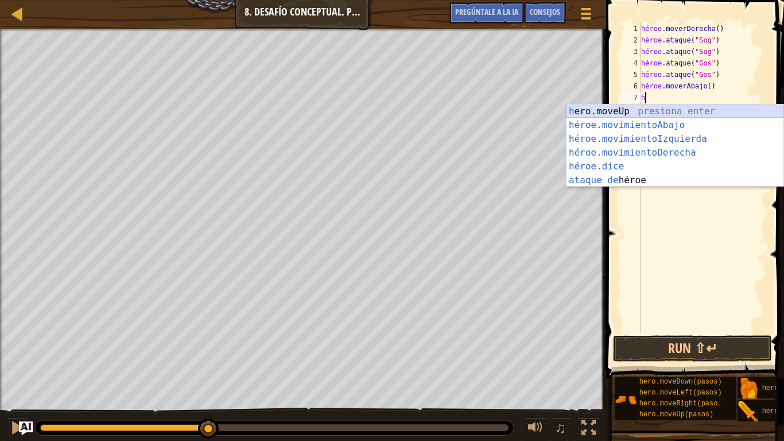
click at [651, 113] on div "h ero.moveUp presiona enter héroe.movimientoAbajo ​ Presione Enter héroe.movimi…" at bounding box center [674, 159] width 217 height 110
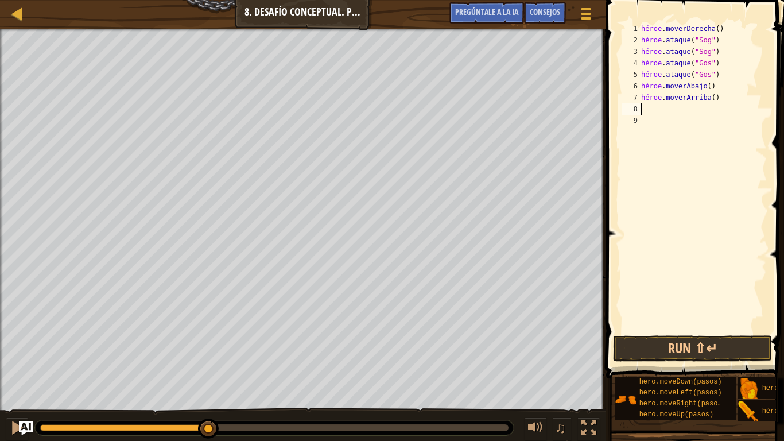
type textarea "h"
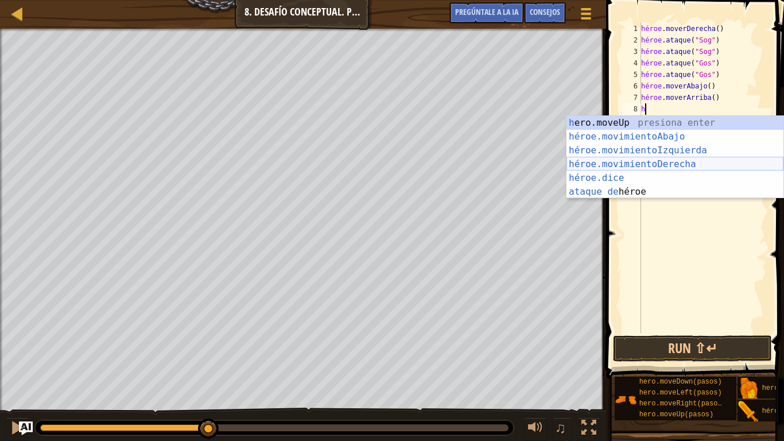
click at [665, 162] on div "h ero.moveUp presiona enter héroe.movimientoAbajo ​ Presione Enter héroe.movimi…" at bounding box center [674, 171] width 217 height 110
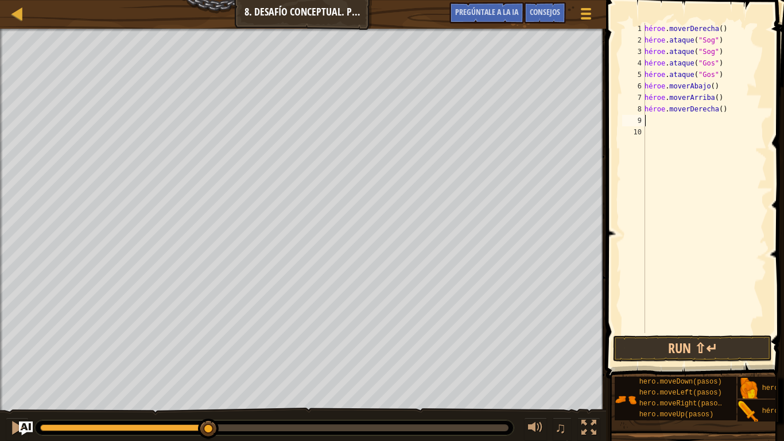
click at [697, 115] on div "héroe . moverDerecha ( ) héroe . ataque ( "Sog" ) héroe . ataque ( "Sog" ) héro…" at bounding box center [704, 189] width 125 height 333
click at [704, 112] on div "héroe . moverDerecha ( ) héroe . ataque ( "Sog" ) héroe . ataque ( "Sog" ) héro…" at bounding box center [704, 189] width 125 height 333
click at [701, 107] on div "héroe . moverDerecha ( ) héroe . ataque ( "Sog" ) héroe . ataque ( "Sog" ) héro…" at bounding box center [704, 189] width 125 height 333
type textarea "hero.moveRight(2)"
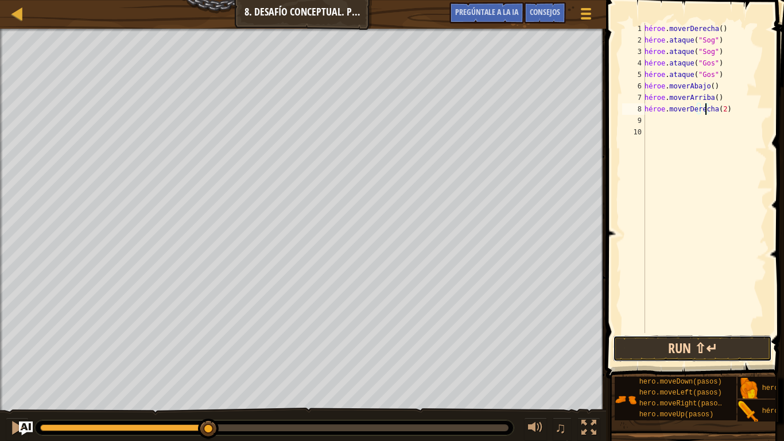
click at [668, 346] on button "Run ⇧↵" at bounding box center [692, 348] width 159 height 26
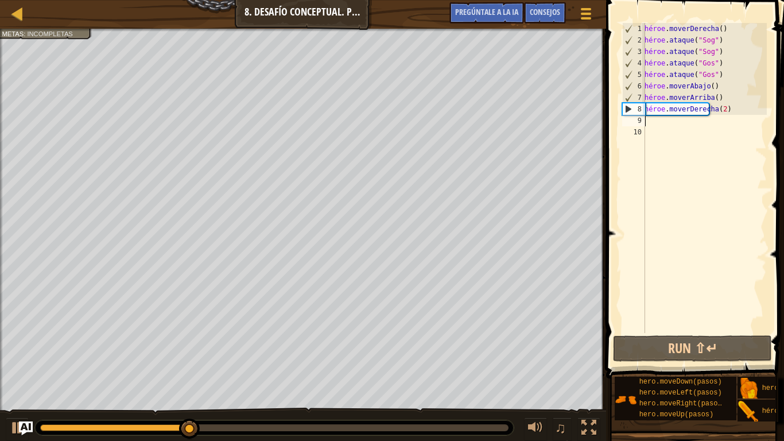
click at [647, 126] on div "héroe . moverDerecha ( ) héroe . ataque ( "Sog" ) héroe . ataque ( "Sog" ) héro…" at bounding box center [704, 189] width 125 height 333
click at [647, 125] on div "héroe . moverDerecha ( ) héroe . ataque ( "Sog" ) héroe . ataque ( "Sog" ) héro…" at bounding box center [704, 189] width 125 height 333
click at [636, 115] on div "9" at bounding box center [633, 120] width 23 height 11
click at [632, 111] on div "8" at bounding box center [634, 108] width 22 height 11
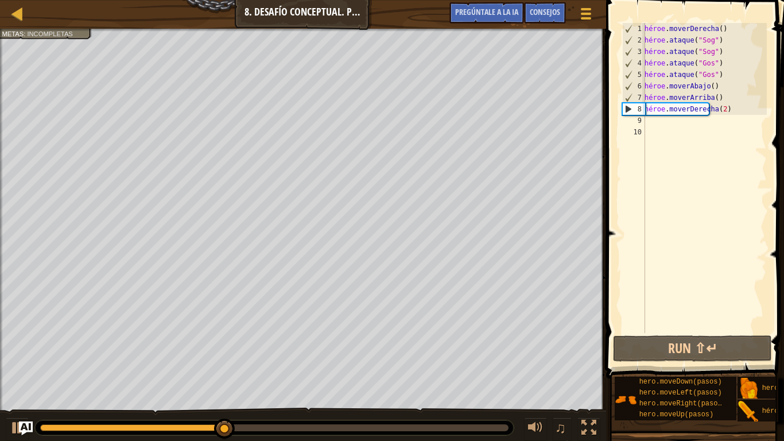
click at [626, 108] on div "8" at bounding box center [634, 108] width 22 height 11
type textarea "hero.moveRight(2)"
click at [648, 118] on div "héroe . moverDerecha ( ) héroe . ataque ( "Sog" ) héroe . ataque ( "Sog" ) héro…" at bounding box center [704, 189] width 125 height 333
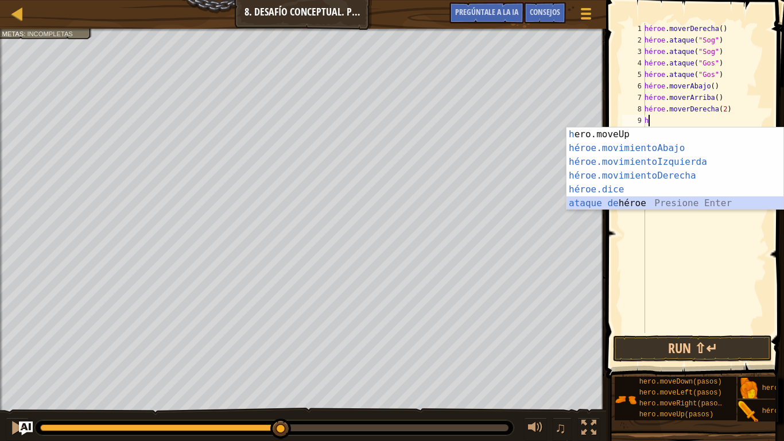
click at [641, 198] on div "h ero.moveUp presiona enter héroe.movimientoAbajo ​ Presione Enter héroe.movimi…" at bounding box center [674, 182] width 217 height 110
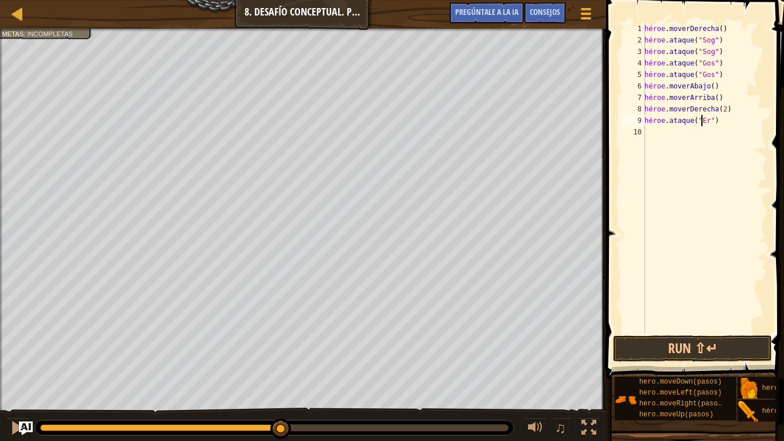
scroll to position [5, 5]
type textarea "hero.attack("Ergo")"
click at [651, 139] on div "héroe . moverDerecha ( ) héroe . ataque ( "Sog" ) héroe . ataque ( "Sog" ) héro…" at bounding box center [704, 189] width 125 height 333
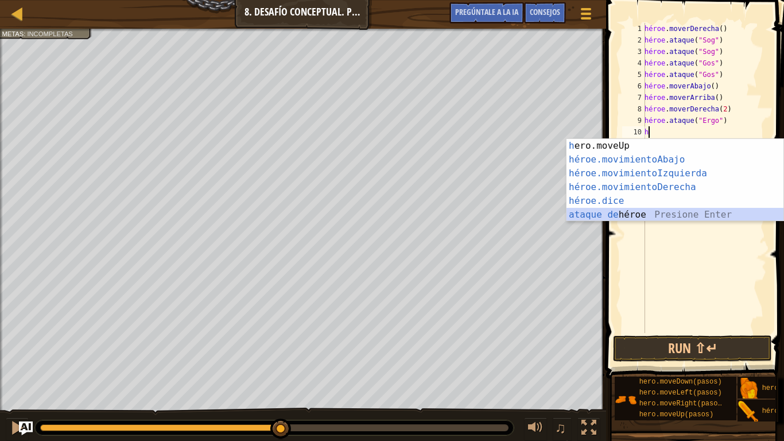
click at [657, 214] on div "h ero.moveUp presiona enter héroe.movimientoAbajo ​ Presione Enter héroe.movimi…" at bounding box center [674, 194] width 217 height 110
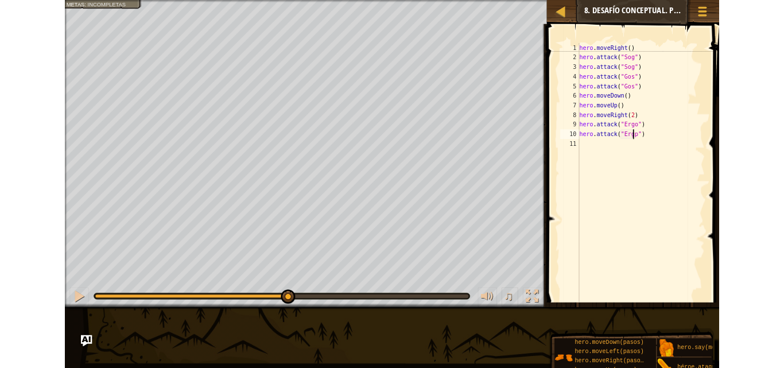
scroll to position [5, 5]
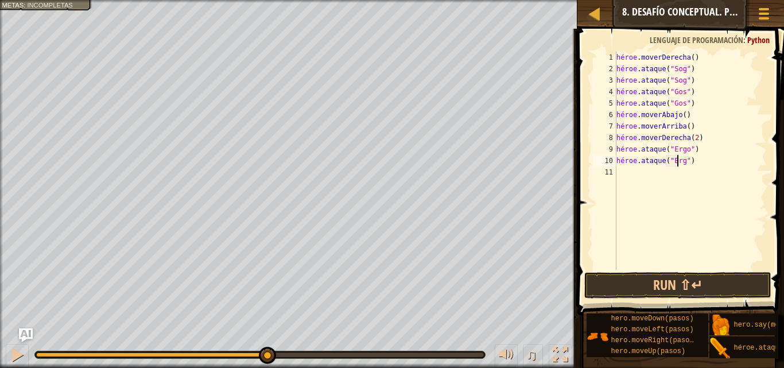
type textarea "hero.attack("Ergo")"
click at [632, 177] on div "héroe . moverDerecha ( ) héroe . ataque ( "Sog" ) héroe . ataque ( "Sog" ) héro…" at bounding box center [690, 172] width 153 height 241
type textarea "h"
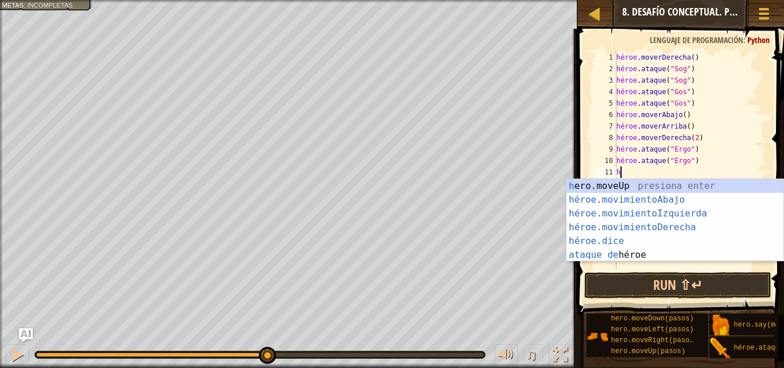
click at [676, 263] on div "héroe . moverDerecha ( ) héroe . ataque ( "Sog" ) héroe . ataque ( "Sog" ) héro…" at bounding box center [690, 172] width 153 height 241
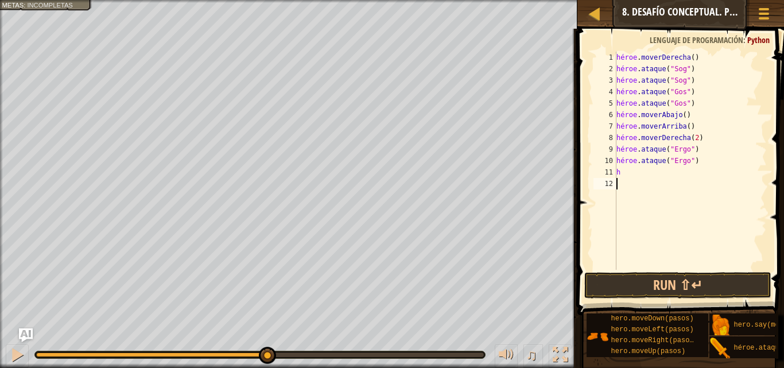
click at [636, 180] on div "héroe . moverDerecha ( ) héroe . ataque ( "Sog" ) héroe . ataque ( "Sog" ) héro…" at bounding box center [690, 172] width 153 height 241
click at [622, 172] on div "héroe . moverDerecha ( ) héroe . ataque ( "Sog" ) héroe . ataque ( "Sog" ) héro…" at bounding box center [690, 172] width 153 height 241
click at [628, 177] on div "héroe . moverDerecha ( ) héroe . ataque ( "Sog" ) héroe . ataque ( "Sog" ) héro…" at bounding box center [690, 172] width 153 height 241
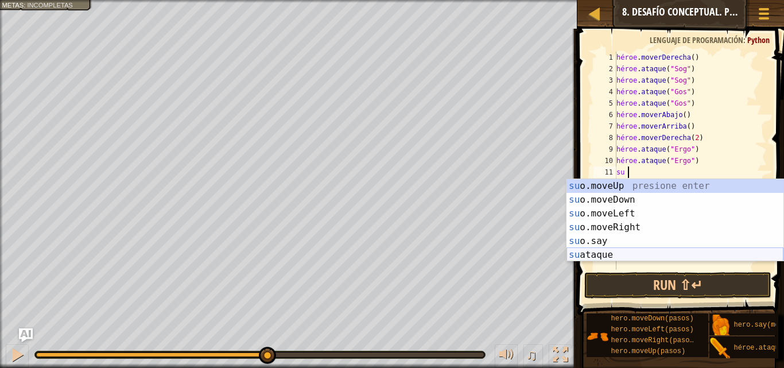
click at [631, 253] on div "su o.moveUp presione enter su o.moveDown Presione Enter su o.moveLeft Presione …" at bounding box center [674, 234] width 217 height 110
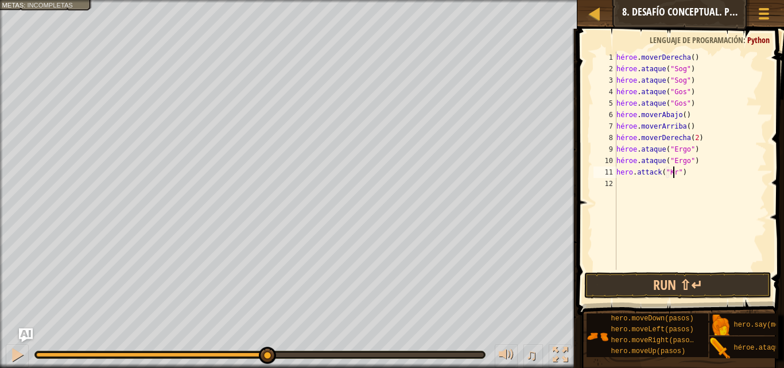
scroll to position [5, 5]
type textarea "hero.attack("Kro")"
click at [622, 185] on div "héroe . moverDerecha ( ) héroe . ataque ( "Sog" ) héroe . ataque ( "Sog" ) héro…" at bounding box center [690, 172] width 153 height 241
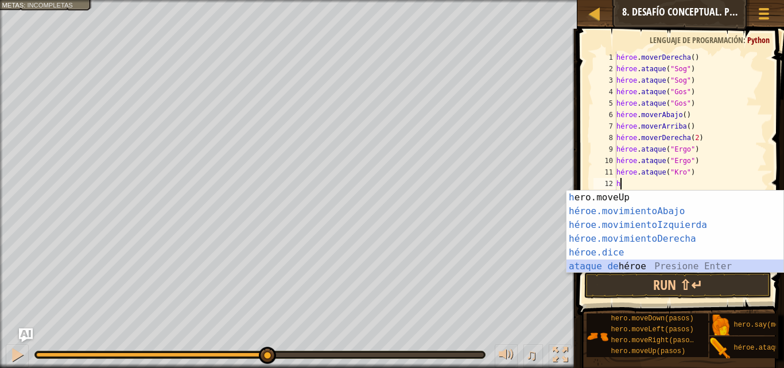
click at [636, 263] on div "h ero.moveUp presiona enter héroe.movimientoAbajo ​ Presione Enter héroe.movimi…" at bounding box center [674, 246] width 217 height 110
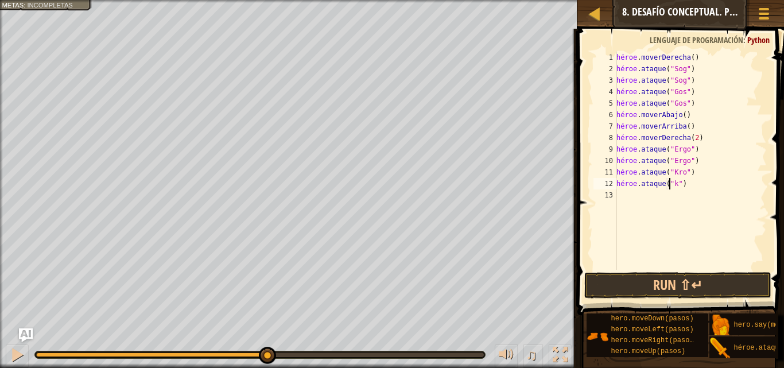
scroll to position [5, 5]
click at [688, 187] on div "héroe . moverDerecha ( ) héroe . ataque ( "Sog" ) héroe . ataque ( "Sog" ) héro…" at bounding box center [690, 172] width 153 height 241
click at [476, 219] on div "Mapa Introducción a la informática 8. Desafío conceptual. Pasos peligrosos Menú…" at bounding box center [392, 184] width 784 height 368
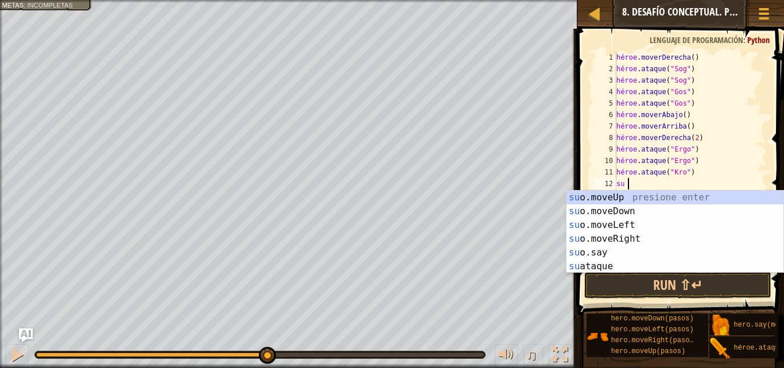
scroll to position [5, 0]
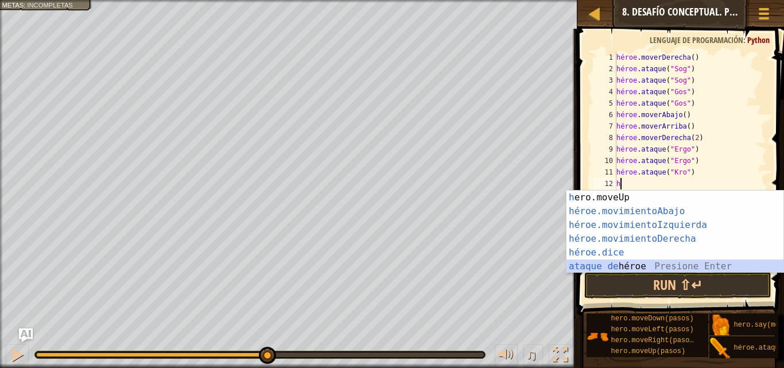
click at [592, 264] on div "h ero.moveUp presiona enter héroe.movimientoAbajo ​ Presione Enter héroe.movimi…" at bounding box center [674, 246] width 217 height 110
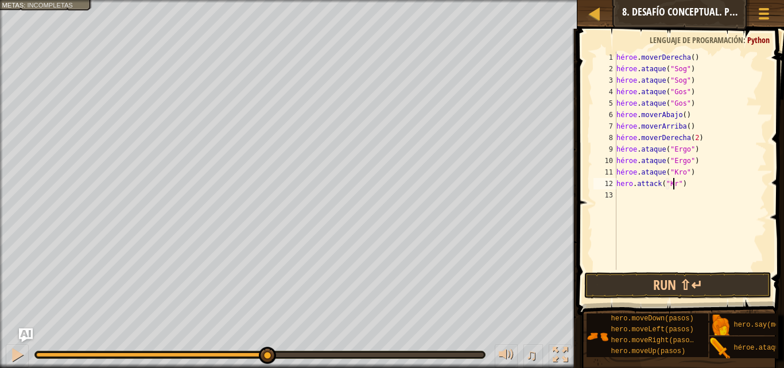
scroll to position [5, 5]
type textarea "hero.attack("Kro")"
click at [620, 193] on div "héroe . moverDerecha ( ) héroe . ataque ( "Sog" ) héroe . ataque ( "Sog" ) héro…" at bounding box center [690, 172] width 153 height 241
type textarea "h"
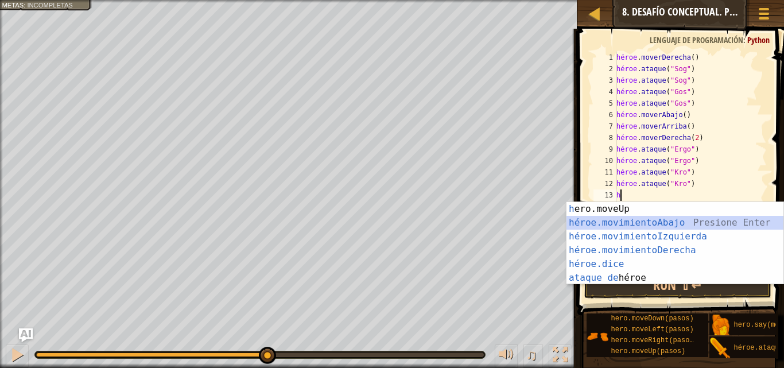
click at [646, 225] on div "h ero.moveUp presiona enter héroe.movimientoAbajo ​ Presione Enter héroe.movimi…" at bounding box center [674, 257] width 217 height 110
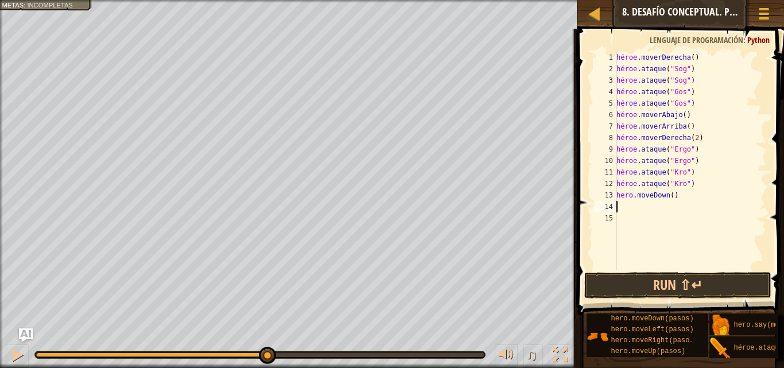
type textarea "h"
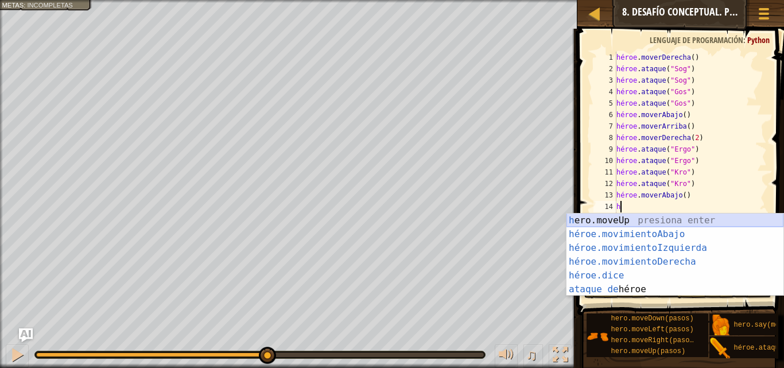
click at [643, 222] on div "h ero.moveUp presiona enter héroe.movimientoAbajo ​ Presione Enter héroe.movimi…" at bounding box center [674, 269] width 217 height 110
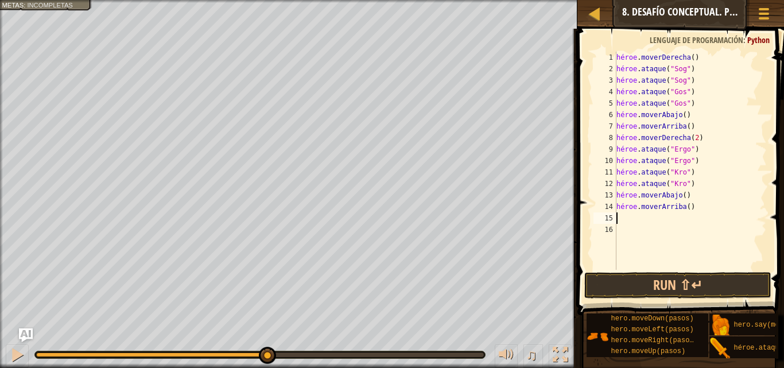
type textarea "h"
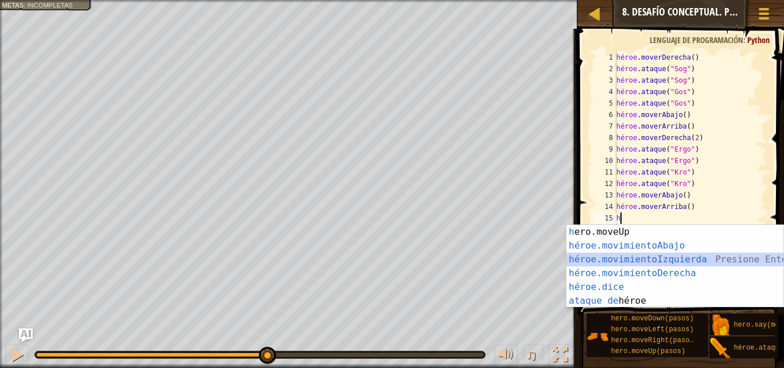
click at [642, 259] on div "h ero.moveUp presiona enter héroe.movimientoAbajo ​ Presione Enter héroe.movimi…" at bounding box center [674, 280] width 217 height 110
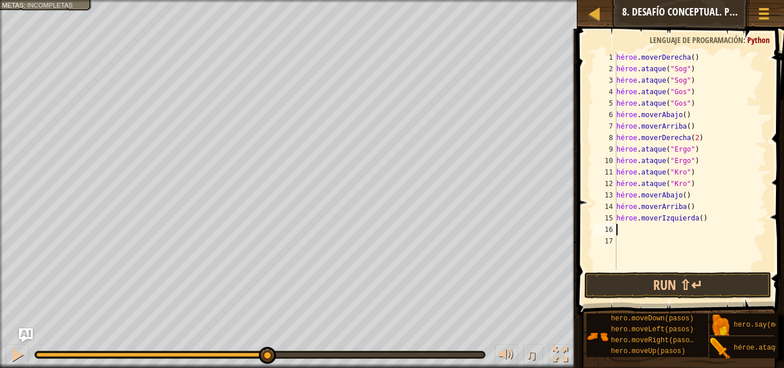
click at [672, 227] on div "héroe . moverDerecha ( ) héroe . ataque ( "Sog" ) héroe . ataque ( "Sog" ) héro…" at bounding box center [690, 172] width 153 height 241
click at [678, 223] on div "héroe . moverDerecha ( ) héroe . ataque ( "Sog" ) héroe . ataque ( "Sog" ) héro…" at bounding box center [690, 172] width 153 height 241
click at [689, 223] on div "héroe . moverDerecha ( ) héroe . ataque ( "Sog" ) héroe . ataque ( "Sog" ) héro…" at bounding box center [690, 172] width 153 height 241
click at [671, 219] on div "héroe . moverDerecha ( ) héroe . ataque ( "Sog" ) héroe . ataque ( "Sog" ) héro…" at bounding box center [690, 172] width 153 height 241
click at [667, 220] on div "héroe . moverDerecha ( ) héroe . ataque ( "Sog" ) héroe . ataque ( "Sog" ) héro…" at bounding box center [690, 161] width 153 height 218
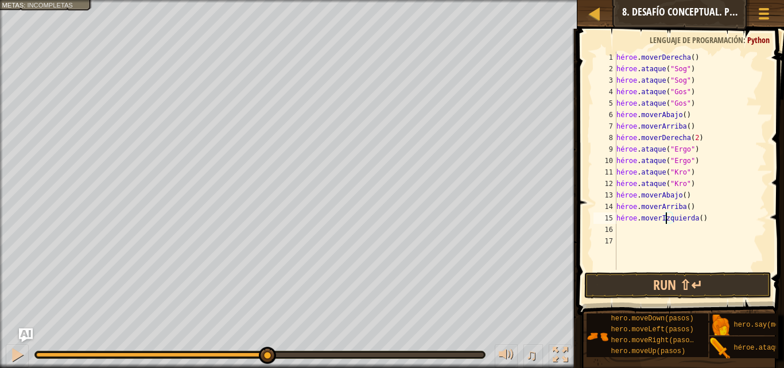
click at [669, 219] on div "héroe . moverDerecha ( ) héroe . ataque ( "Sog" ) héroe . ataque ( "Sog" ) héro…" at bounding box center [690, 172] width 153 height 241
type textarea "hero.moveLeft(3)"
click at [686, 276] on button "Run ⇧↵" at bounding box center [677, 285] width 187 height 26
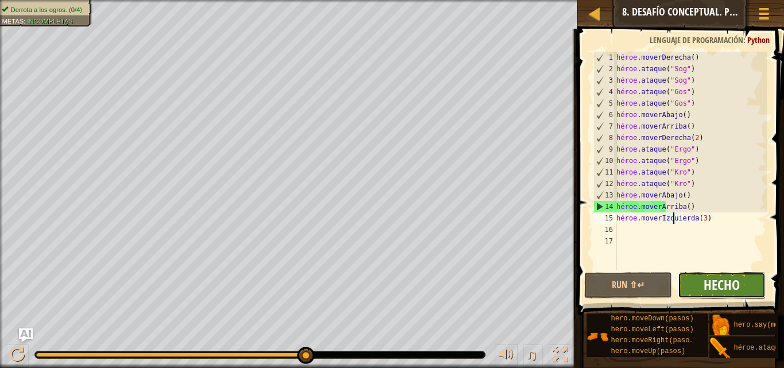
click at [718, 279] on font "Hecho" at bounding box center [722, 284] width 36 height 18
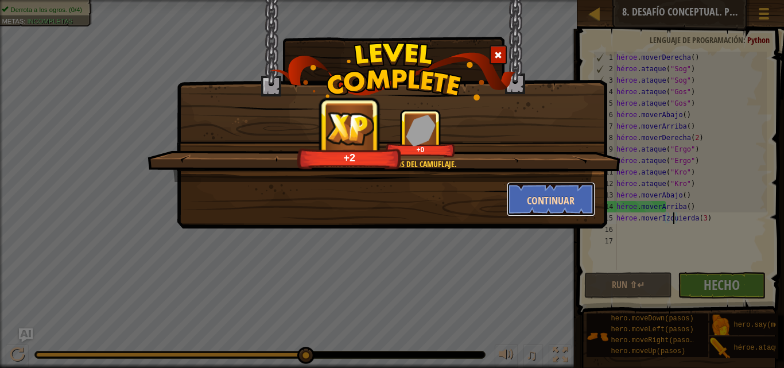
click at [529, 197] on font "Continuar" at bounding box center [551, 200] width 48 height 14
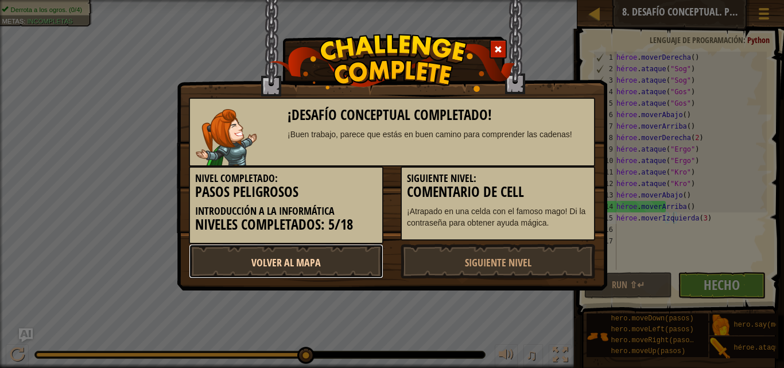
click at [267, 262] on font "Volver al mapa" at bounding box center [285, 262] width 69 height 14
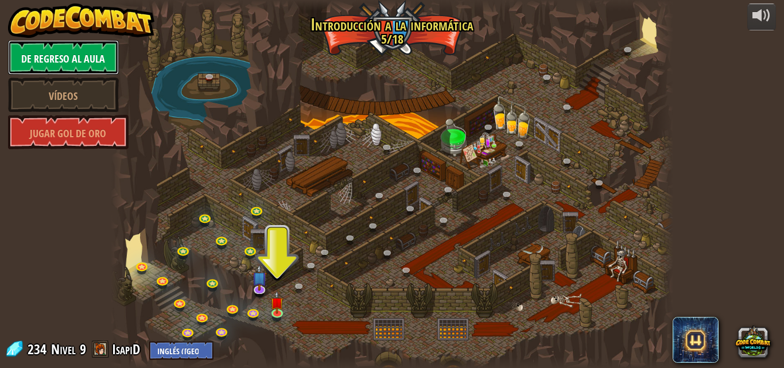
click at [41, 49] on link "De regreso al aula" at bounding box center [63, 57] width 111 height 34
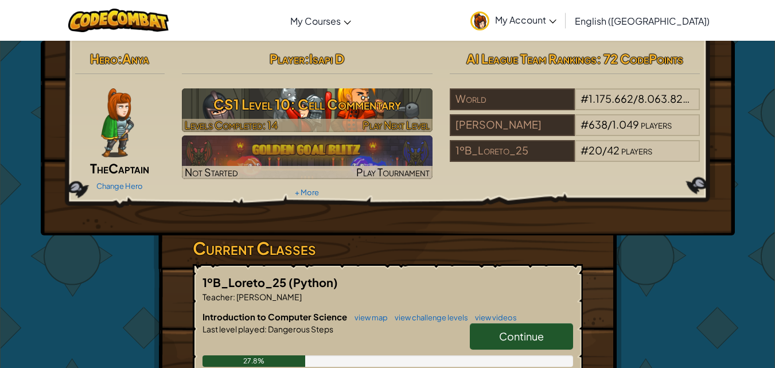
click at [387, 102] on h3 "CS1 Level 10: Cell Commentary" at bounding box center [307, 104] width 251 height 26
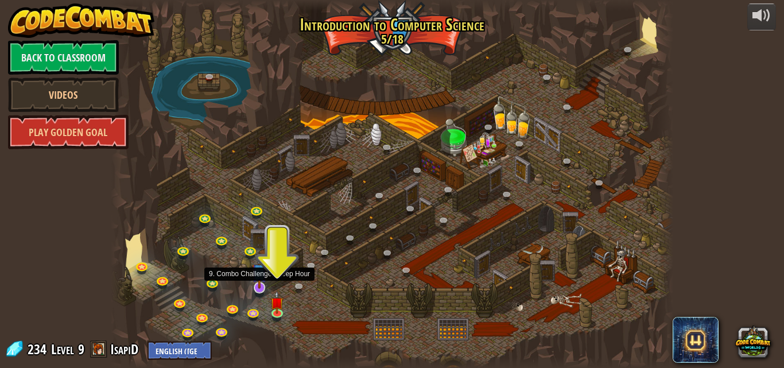
click at [257, 288] on img at bounding box center [259, 271] width 15 height 35
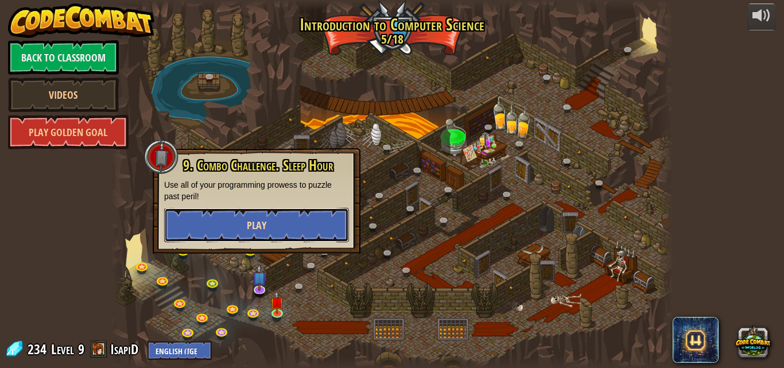
click at [287, 227] on button "Play" at bounding box center [256, 225] width 185 height 34
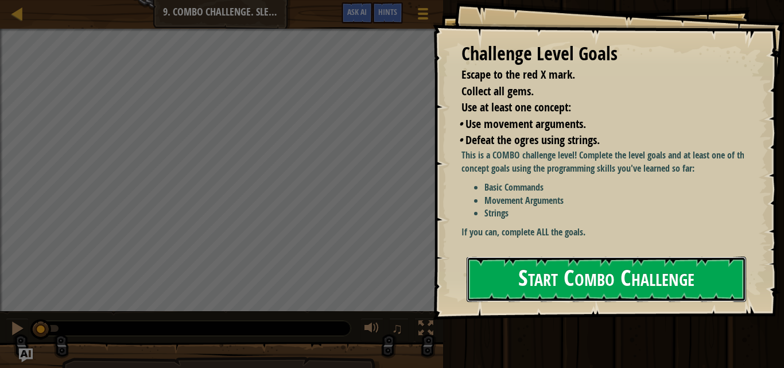
click at [601, 279] on button "Start Combo Challenge" at bounding box center [607, 279] width 280 height 45
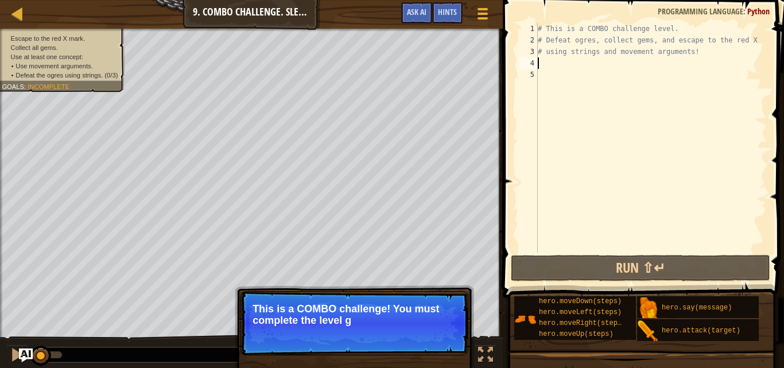
click at [555, 62] on div "# This is a COMBO challenge level. # Defeat [PERSON_NAME], collect gems, and es…" at bounding box center [650, 149] width 231 height 253
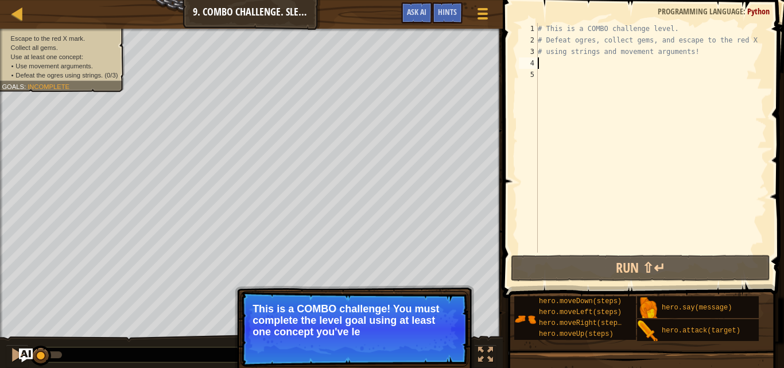
type textarea "h"
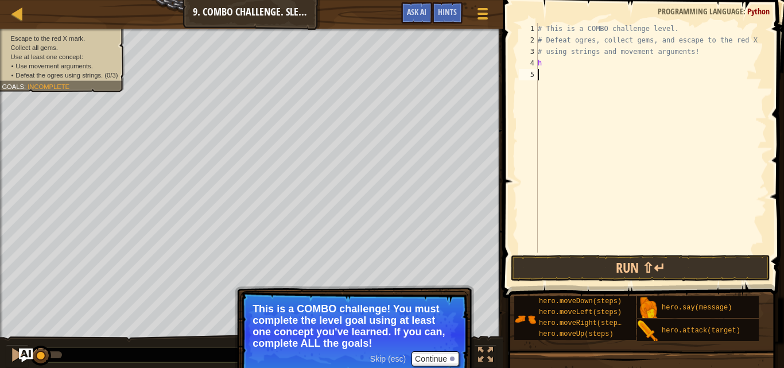
drag, startPoint x: 631, startPoint y: 152, endPoint x: 639, endPoint y: 102, distance: 50.7
click at [647, 110] on div "# This is a COMBO challenge level. # Defeat [PERSON_NAME], collect gems, and es…" at bounding box center [650, 149] width 231 height 253
click at [607, 59] on div "# This is a COMBO challenge level. # Defeat [PERSON_NAME], collect gems, and es…" at bounding box center [650, 149] width 231 height 253
type textarea "h"
click at [606, 61] on div "# This is a COMBO challenge level. # Defeat [PERSON_NAME], collect gems, and es…" at bounding box center [650, 149] width 231 height 253
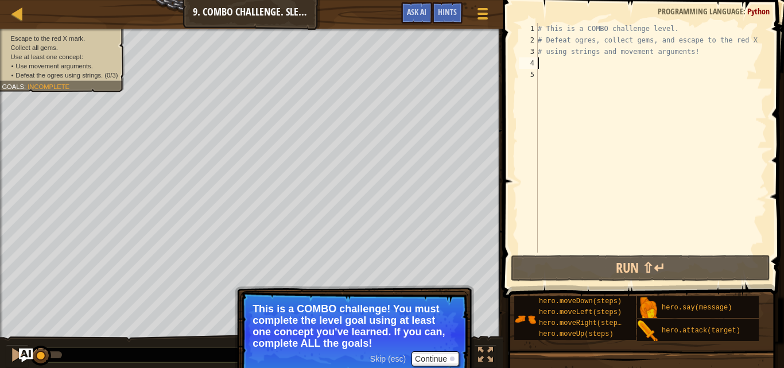
type textarea "h"
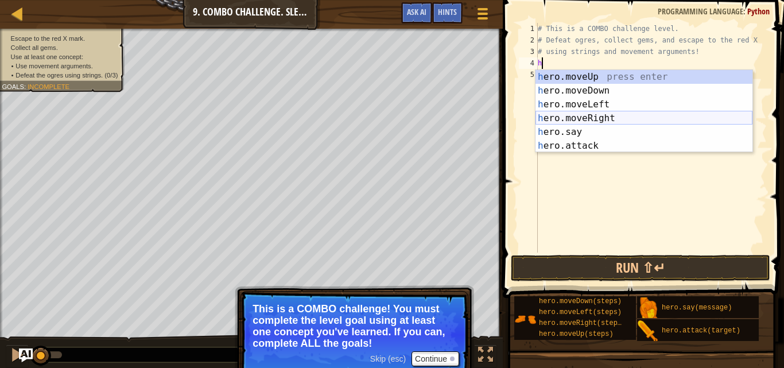
click at [616, 114] on div "h ero.moveUp press enter h ero.moveDown press enter h ero.moveLeft press enter …" at bounding box center [643, 125] width 217 height 110
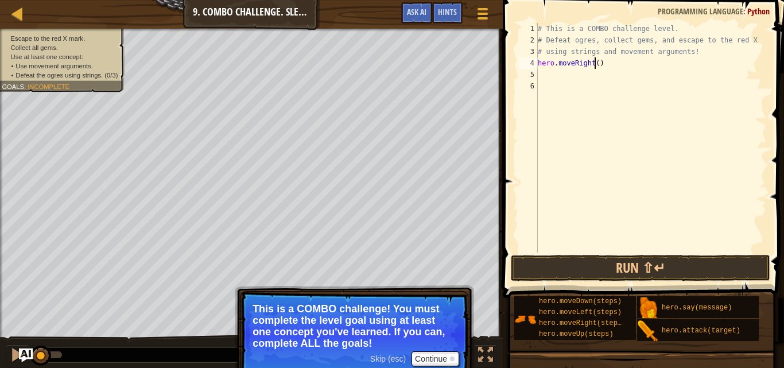
click at [594, 63] on div "# This is a COMBO challenge level. # Defeat [PERSON_NAME], collect gems, and es…" at bounding box center [650, 149] width 231 height 253
type textarea "hero.moveRight(2)"
click at [617, 69] on div "# This is a COMBO challenge level. # Defeat [PERSON_NAME], collect gems, and es…" at bounding box center [650, 149] width 231 height 253
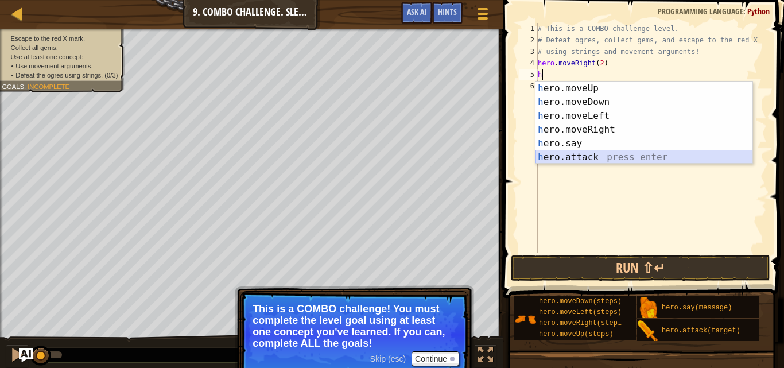
click at [616, 162] on div "h ero.moveUp press enter h ero.moveDown press enter h ero.moveLeft press enter …" at bounding box center [643, 136] width 217 height 110
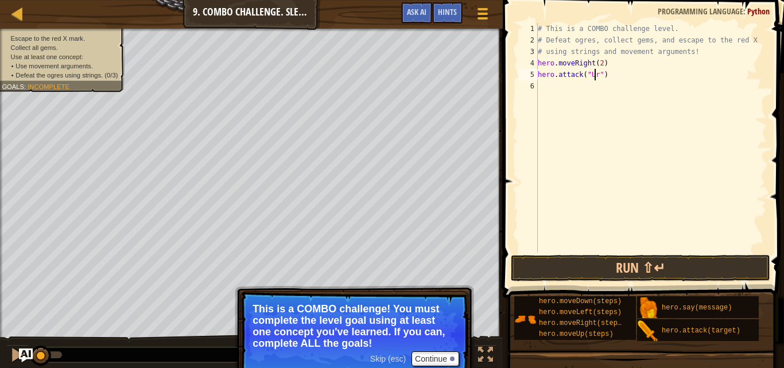
scroll to position [5, 5]
type textarea "hero.attack("Ursa")"
click at [615, 84] on div "# This is a COMBO challenge level. # Defeat [PERSON_NAME], collect gems, and es…" at bounding box center [650, 149] width 231 height 253
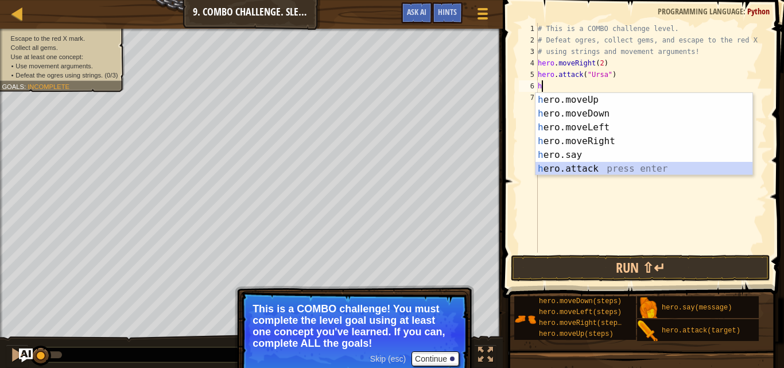
click at [636, 168] on div "h ero.moveUp press enter h ero.moveDown press enter h ero.moveLeft press enter …" at bounding box center [643, 148] width 217 height 110
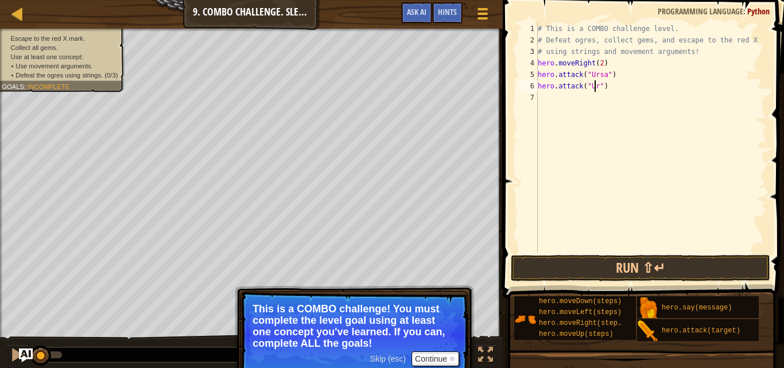
scroll to position [5, 5]
type textarea "hero.attack("Ursa")"
click at [631, 90] on div "# This is a COMBO challenge level. # Defeat [PERSON_NAME], collect gems, and es…" at bounding box center [650, 149] width 231 height 253
click at [604, 95] on div "# This is a COMBO challenge level. # Defeat [PERSON_NAME], collect gems, and es…" at bounding box center [650, 149] width 231 height 253
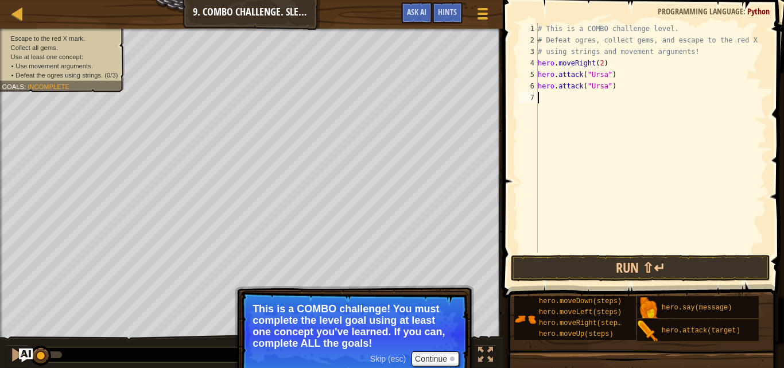
click at [379, 352] on div "Skip (esc) Continue" at bounding box center [414, 358] width 89 height 15
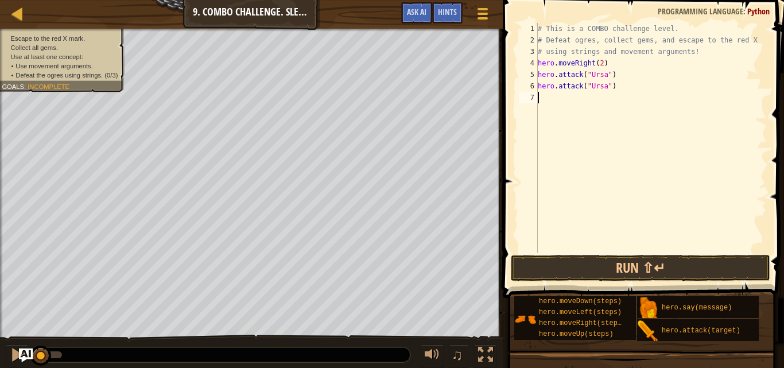
type textarea "h"
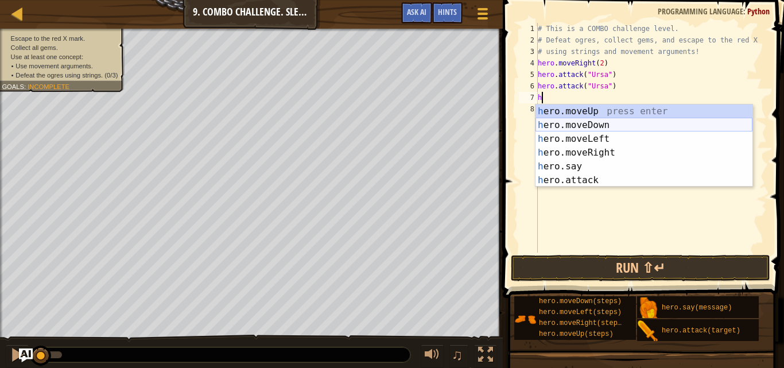
click at [601, 126] on div "h ero.moveUp press enter h ero.moveDown press enter h ero.moveLeft press enter …" at bounding box center [643, 159] width 217 height 110
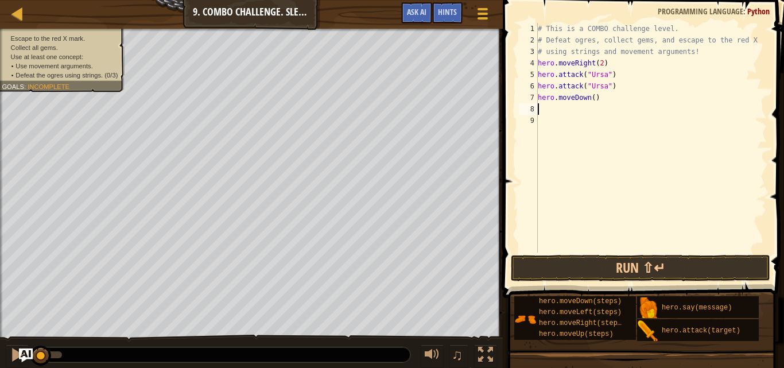
type textarea "h"
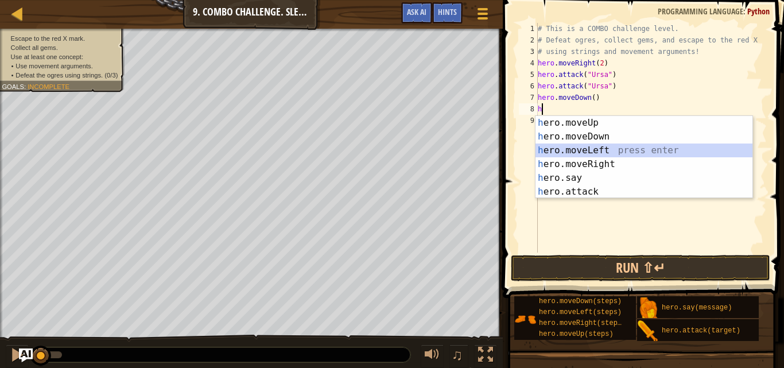
click at [600, 145] on div "h ero.moveUp press enter h ero.moveDown press enter h ero.moveLeft press enter …" at bounding box center [643, 171] width 217 height 110
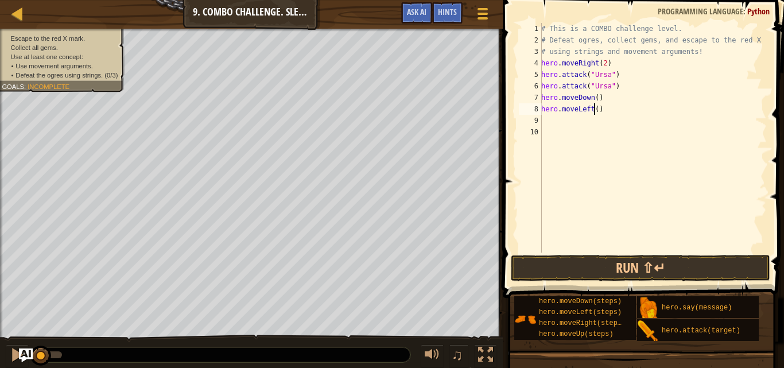
click at [595, 104] on div "# This is a COMBO challenge level. # Defeat [PERSON_NAME], collect gems, and es…" at bounding box center [653, 149] width 228 height 253
type textarea "hero.moveLeft(2)"
click at [591, 115] on div "# This is a COMBO challenge level. # Defeat [PERSON_NAME], collect gems, and es…" at bounding box center [653, 149] width 228 height 253
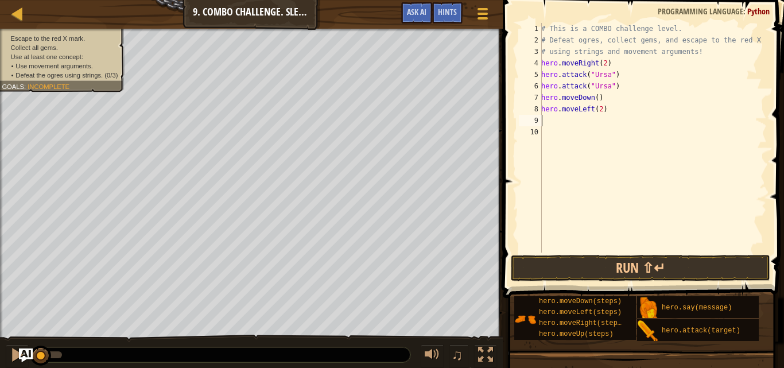
type textarea "h"
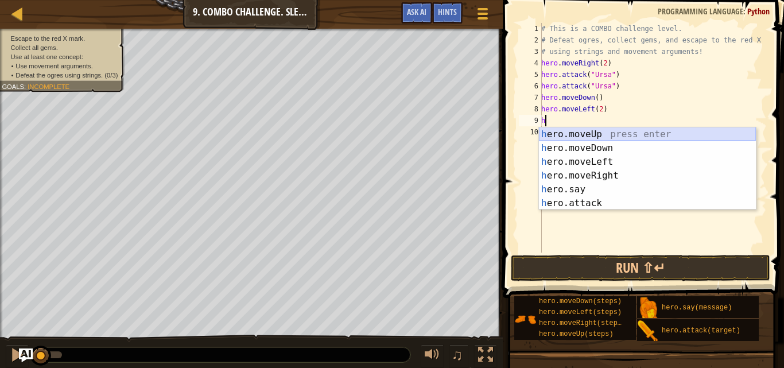
click at [620, 134] on div "h ero.moveUp press enter h ero.moveDown press enter h ero.moveLeft press enter …" at bounding box center [647, 182] width 217 height 110
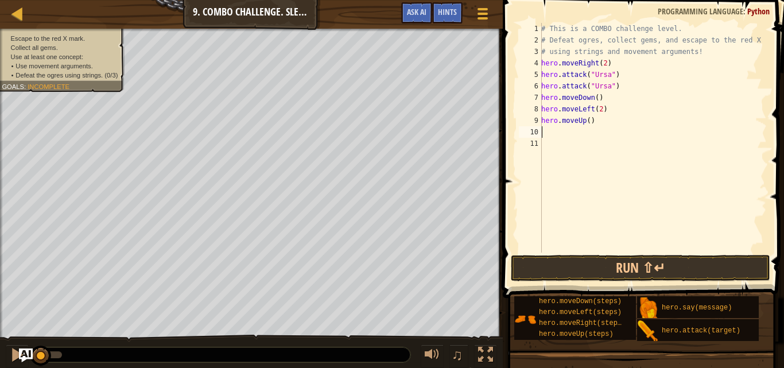
click at [585, 119] on div "# This is a COMBO challenge level. # Defeat [PERSON_NAME], collect gems, and es…" at bounding box center [653, 149] width 228 height 253
click at [586, 119] on div "# This is a COMBO challenge level. # Defeat [PERSON_NAME], collect gems, and es…" at bounding box center [653, 149] width 228 height 253
type textarea "hero.moveUp(2)"
click at [594, 126] on div "# This is a COMBO challenge level. # Defeat [PERSON_NAME], collect gems, and es…" at bounding box center [653, 149] width 228 height 253
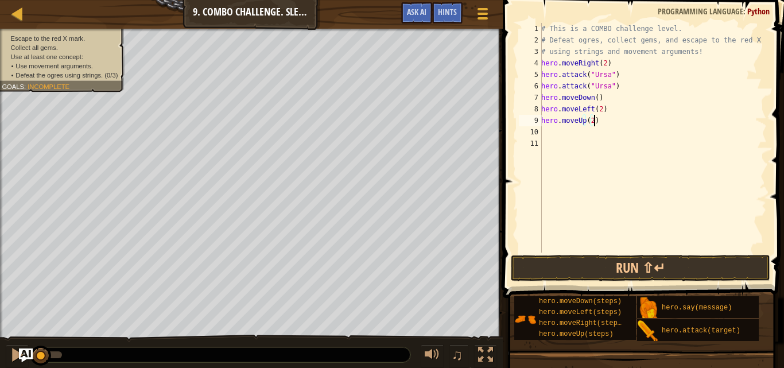
click at [593, 131] on div "# This is a COMBO challenge level. # Defeat [PERSON_NAME], collect gems, and es…" at bounding box center [653, 149] width 228 height 253
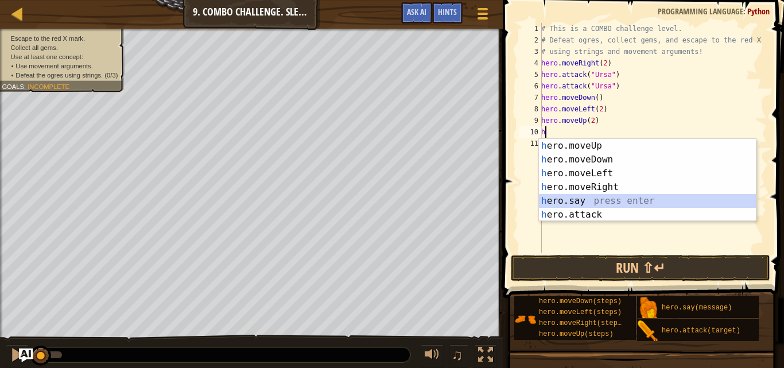
click at [605, 205] on div "h ero.moveUp press enter h ero.moveDown press enter h ero.moveLeft press enter …" at bounding box center [647, 194] width 217 height 110
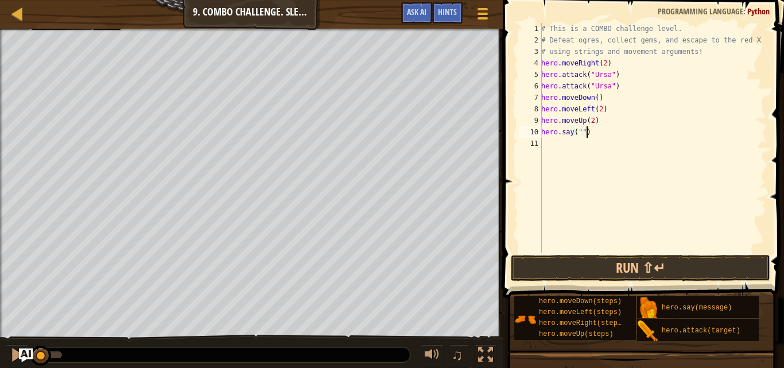
click at [579, 133] on div "# This is a COMBO challenge level. # Defeat [PERSON_NAME], collect gems, and es…" at bounding box center [653, 149] width 228 height 253
type textarea "hero.say("Rexxar")"
click at [601, 142] on div "# This is a COMBO challenge level. # Defeat [PERSON_NAME], collect gems, and es…" at bounding box center [653, 149] width 228 height 253
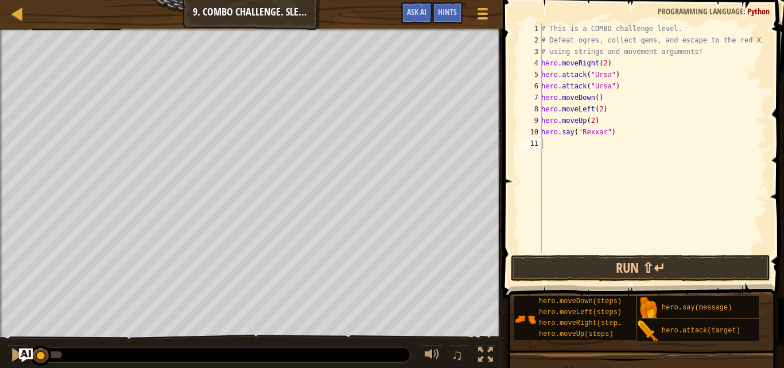
scroll to position [5, 0]
click at [568, 129] on div "# This is a COMBO challenge level. # Defeat [PERSON_NAME], collect gems, and es…" at bounding box center [653, 149] width 228 height 253
type textarea "hero.say("Rexxar")"
click at [577, 146] on div "# This is a COMBO challenge level. # Defeat [PERSON_NAME], collect gems, and es…" at bounding box center [653, 149] width 228 height 253
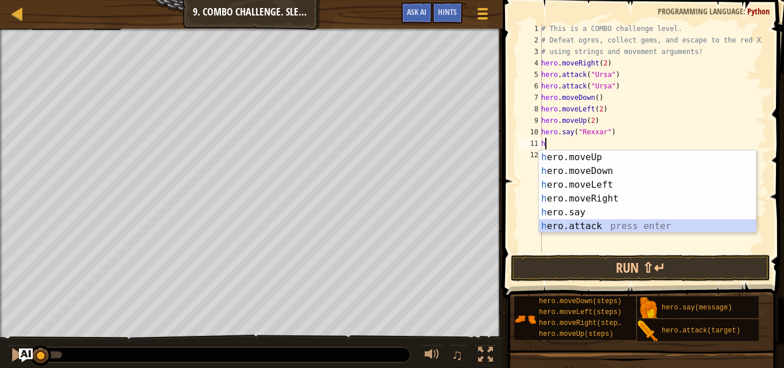
click at [618, 226] on div "h ero.moveUp press enter h ero.moveDown press enter h ero.moveLeft press enter …" at bounding box center [647, 205] width 217 height 110
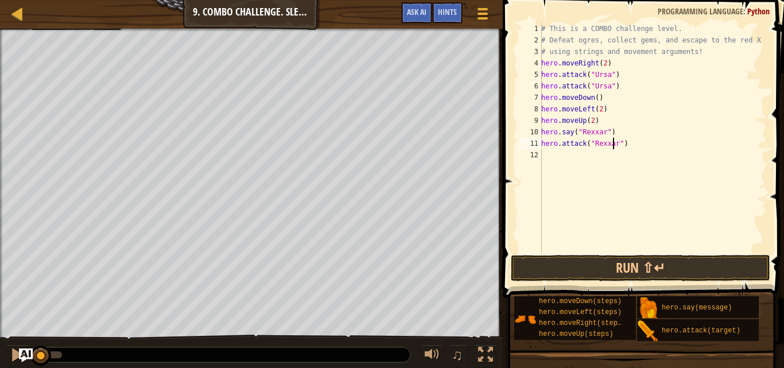
scroll to position [5, 6]
drag, startPoint x: 540, startPoint y: 131, endPoint x: 583, endPoint y: 138, distance: 42.9
click at [583, 138] on div "hero.attack("Rexxar") 1 2 3 4 5 6 7 8 9 10 11 12 # This is a COMBO challenge le…" at bounding box center [642, 138] width 250 height 230
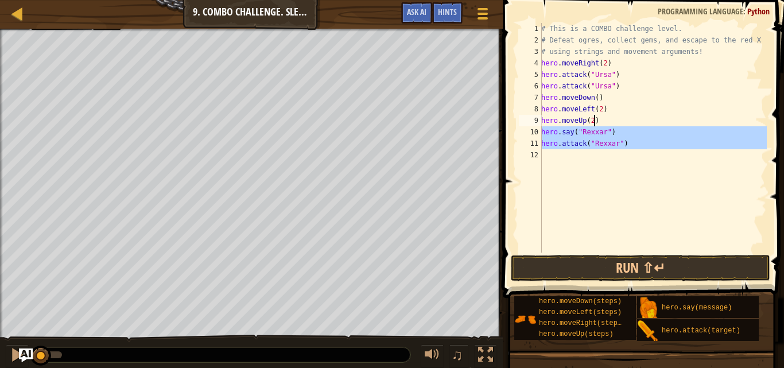
scroll to position [5, 4]
click at [662, 120] on div "# This is a COMBO challenge level. # Defeat [PERSON_NAME], collect gems, and es…" at bounding box center [653, 138] width 228 height 230
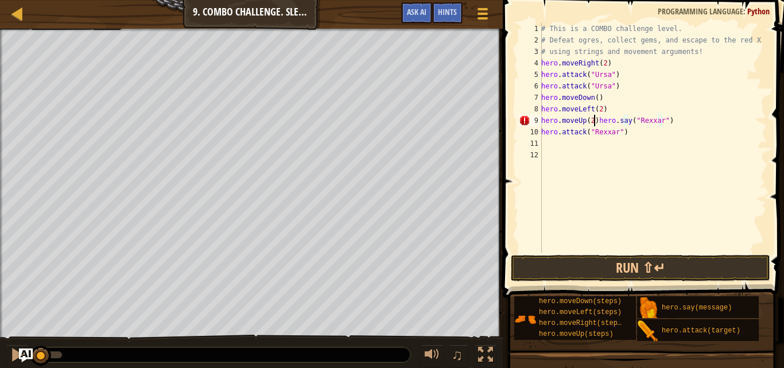
click at [595, 121] on div "# This is a COMBO challenge level. # Defeat [PERSON_NAME], collect gems, and es…" at bounding box center [653, 149] width 228 height 253
click at [612, 135] on div "# This is a COMBO challenge level. # Defeat [PERSON_NAME], collect gems, and es…" at bounding box center [653, 149] width 228 height 253
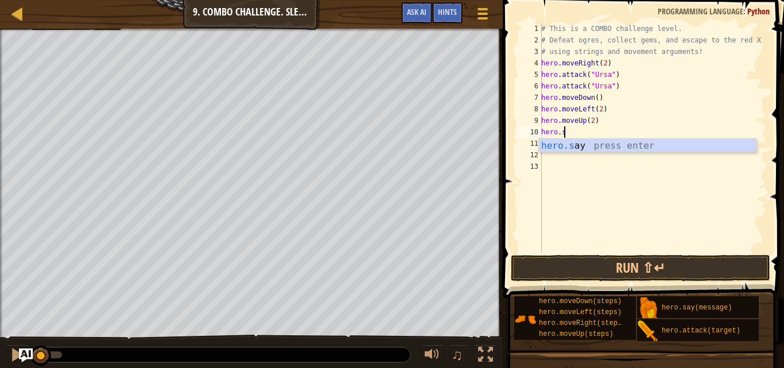
scroll to position [5, 1]
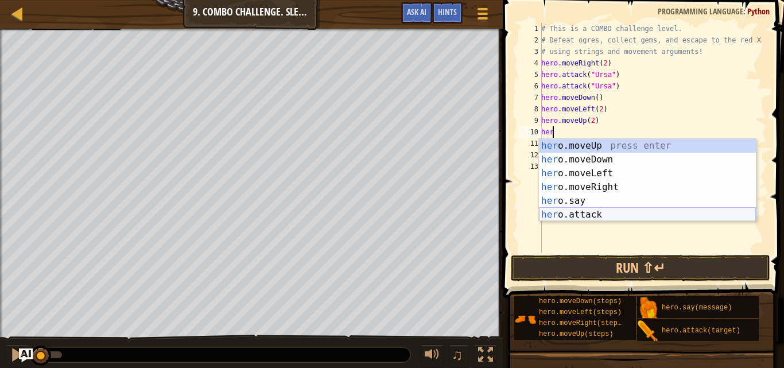
click at [595, 211] on div "her o.moveUp press enter her o.moveDown press enter her o.moveLeft press enter …" at bounding box center [647, 194] width 217 height 110
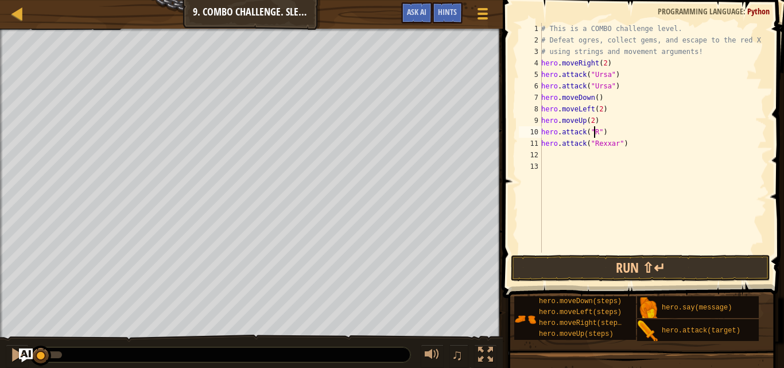
scroll to position [5, 5]
type textarea "hero.attack("Rexxar")"
click at [631, 146] on div "# This is a COMBO challenge level. # Defeat [PERSON_NAME], collect gems, and es…" at bounding box center [653, 149] width 228 height 253
click at [560, 155] on div "# This is a COMBO challenge level. # Defeat [PERSON_NAME], collect gems, and es…" at bounding box center [653, 149] width 228 height 253
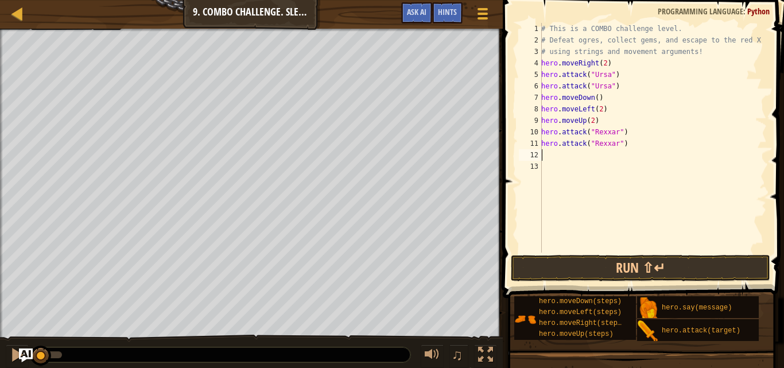
scroll to position [5, 0]
type textarea "h"
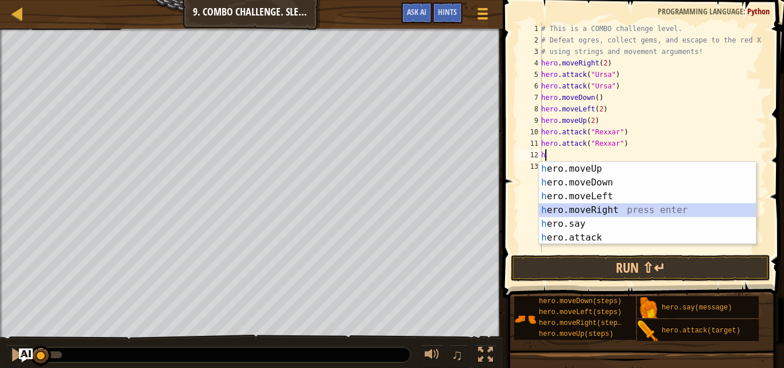
click at [606, 210] on div "h ero.moveUp press enter h ero.moveDown press enter h ero.moveLeft press enter …" at bounding box center [647, 217] width 217 height 110
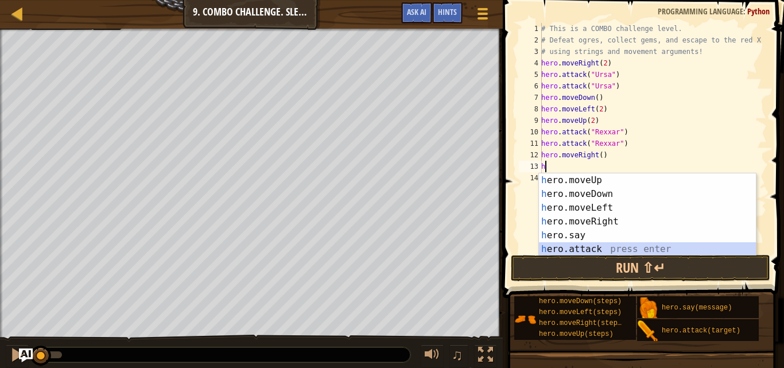
click at [616, 244] on div "h ero.moveUp press enter h ero.moveDown press enter h ero.moveLeft press enter …" at bounding box center [647, 228] width 217 height 110
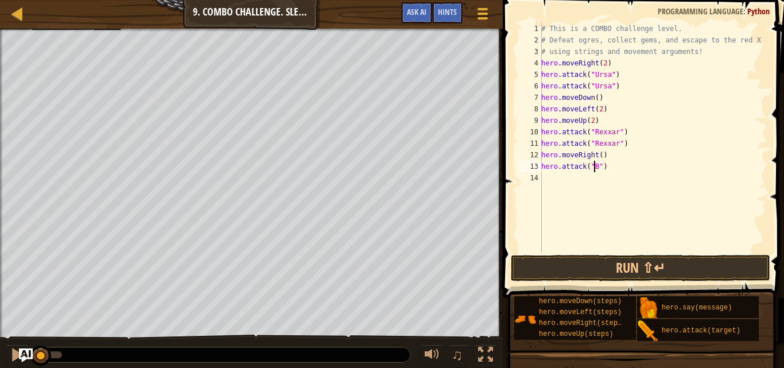
scroll to position [5, 5]
type textarea "hero.attack("Brack")"
click at [626, 174] on div "# This is a COMBO challenge level. # Defeat [PERSON_NAME], collect gems, and es…" at bounding box center [653, 149] width 228 height 253
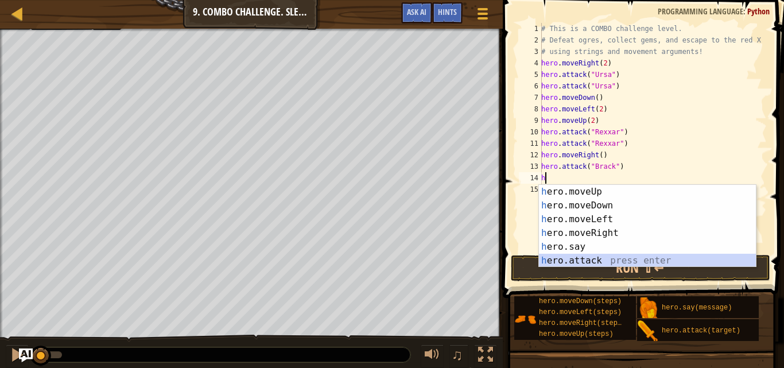
click at [615, 255] on div "h ero.moveUp press enter h ero.moveDown press enter h ero.moveLeft press enter …" at bounding box center [647, 240] width 217 height 110
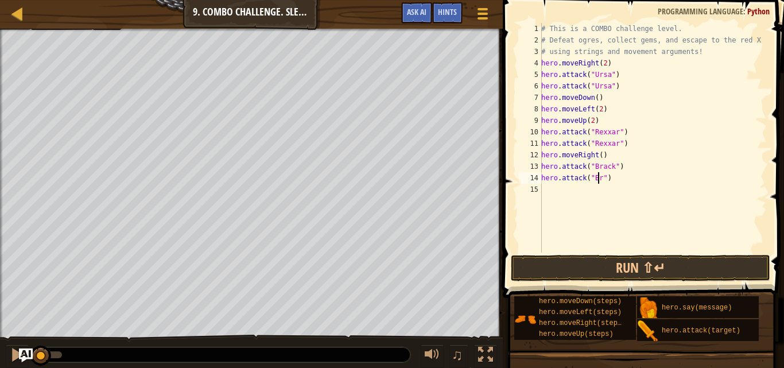
scroll to position [5, 5]
type textarea "hero.attack("Brack")"
click at [612, 184] on div "# This is a COMBO challenge level. # Defeat [PERSON_NAME], collect gems, and es…" at bounding box center [653, 149] width 228 height 253
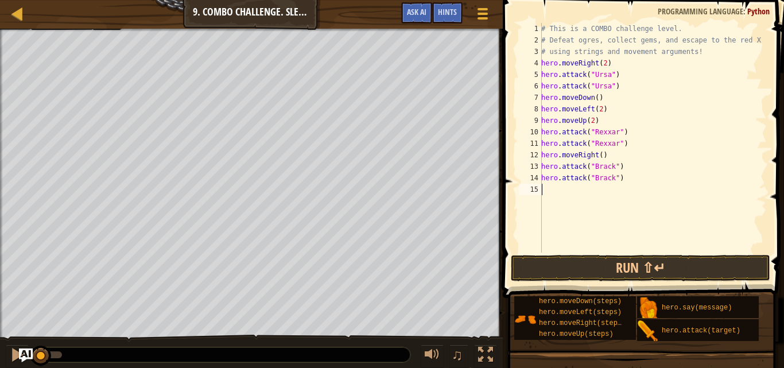
type textarea "h"
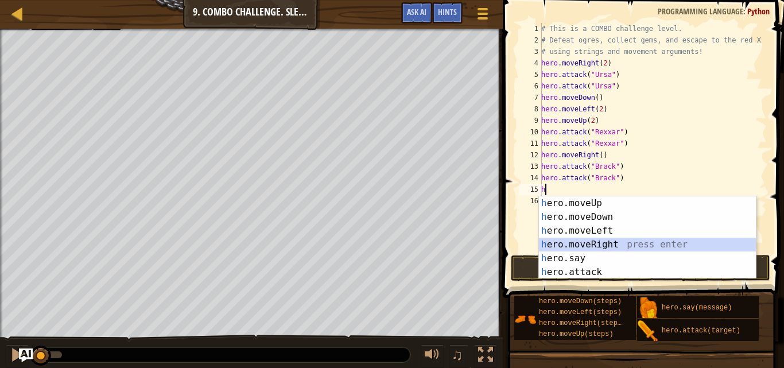
click at [631, 240] on div "h ero.moveUp press enter h ero.moveDown press enter h ero.moveLeft press enter …" at bounding box center [647, 251] width 217 height 110
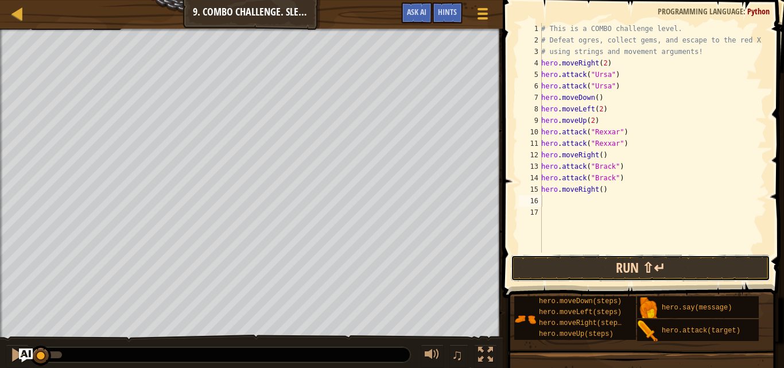
click at [639, 273] on button "Run ⇧↵" at bounding box center [640, 268] width 259 height 26
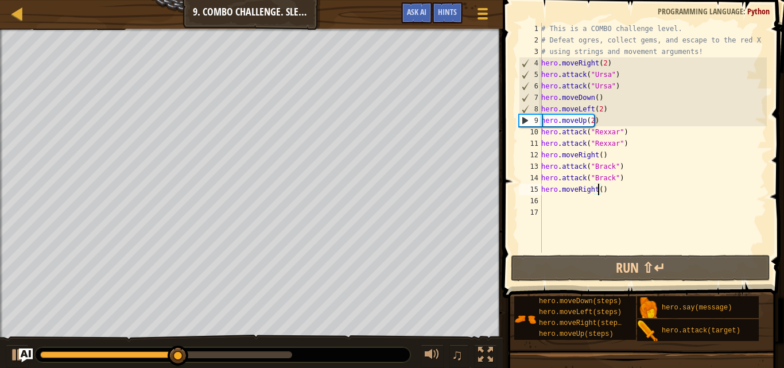
click at [596, 188] on div "# This is a COMBO challenge level. # Defeat [PERSON_NAME], collect gems, and es…" at bounding box center [653, 149] width 228 height 253
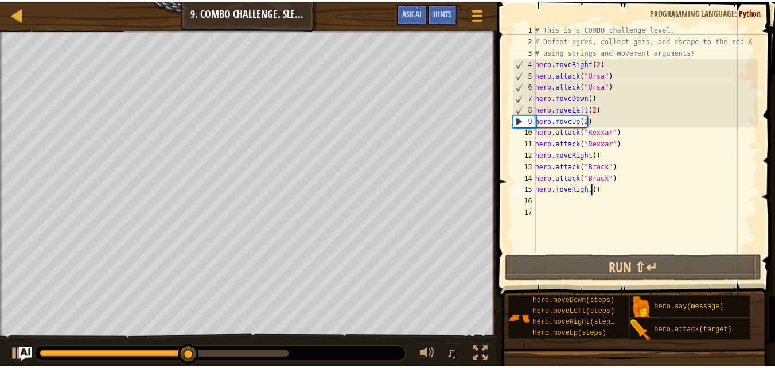
scroll to position [5, 5]
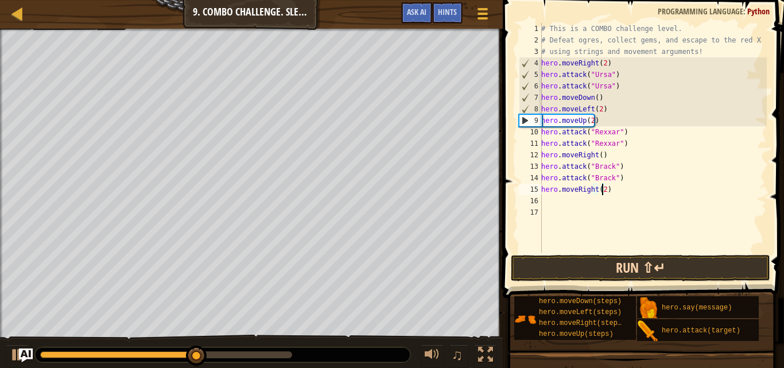
type textarea "hero.moveRight(2)"
click at [632, 273] on button "Run ⇧↵" at bounding box center [640, 268] width 259 height 26
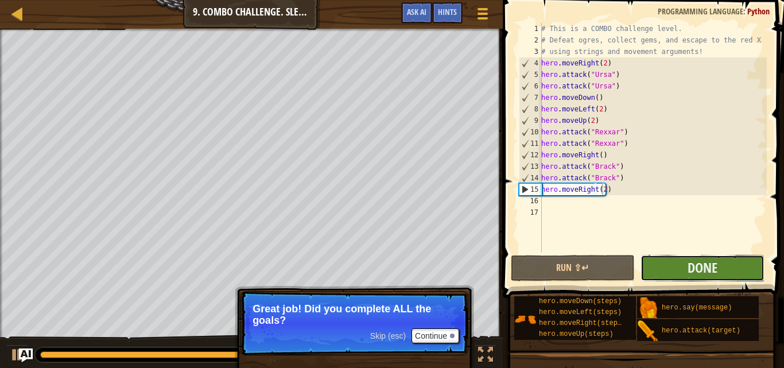
click at [674, 257] on button "Done" at bounding box center [703, 268] width 124 height 26
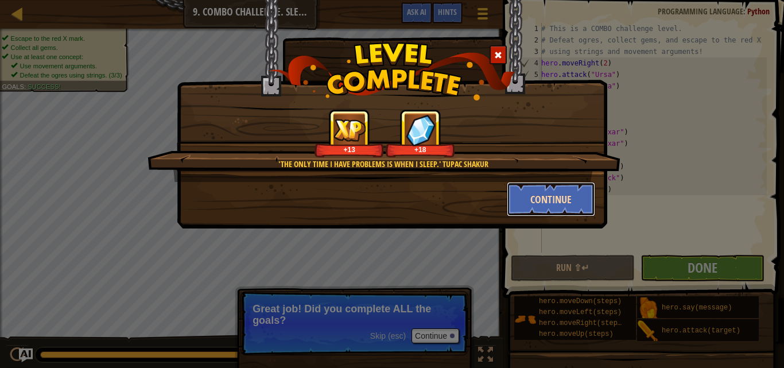
click at [515, 197] on button "Continue" at bounding box center [551, 199] width 89 height 34
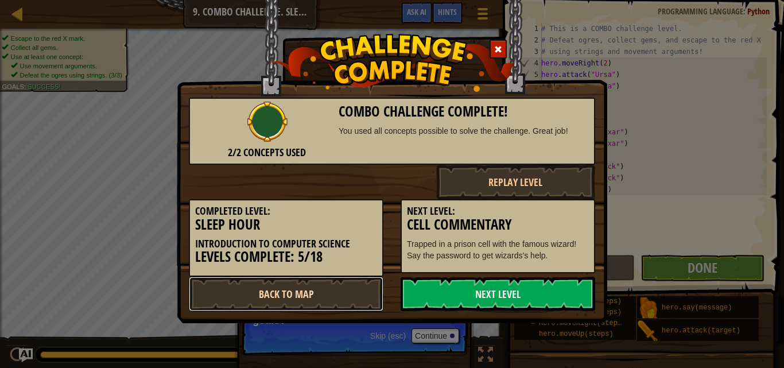
click at [371, 285] on link "Back to Map" at bounding box center [286, 294] width 195 height 34
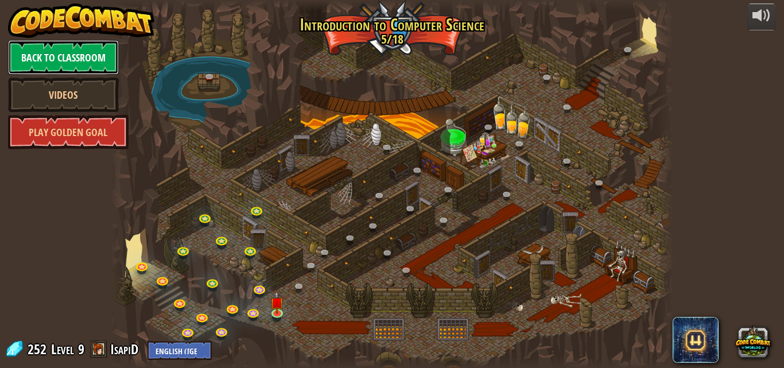
click at [81, 55] on link "Back to Classroom" at bounding box center [63, 57] width 111 height 34
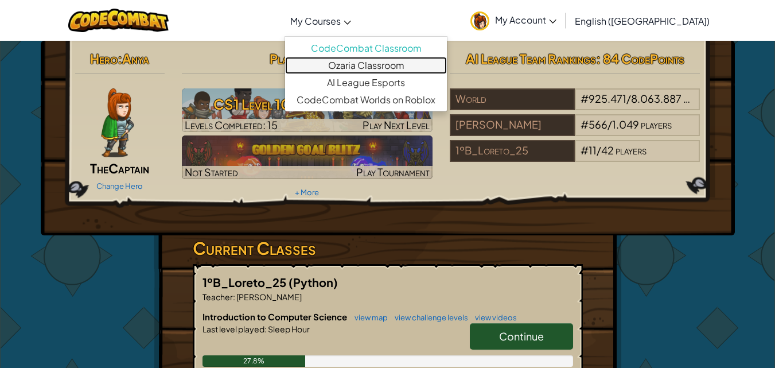
click at [394, 60] on link "Ozaria Classroom" at bounding box center [366, 65] width 162 height 17
